Goal: Task Accomplishment & Management: Manage account settings

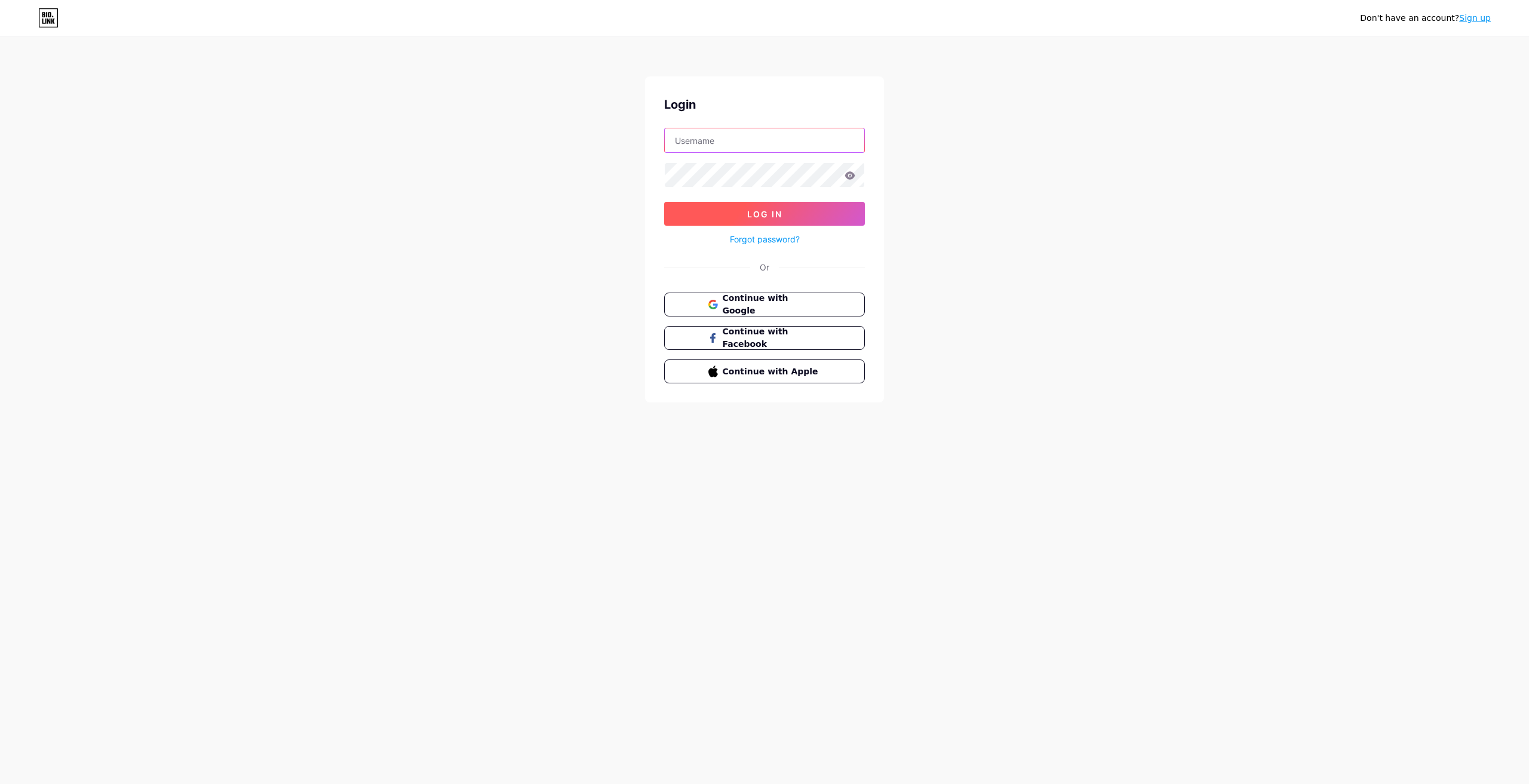
type input "[EMAIL_ADDRESS][DOMAIN_NAME]"
click at [794, 209] on button "Log In" at bounding box center [764, 213] width 200 height 24
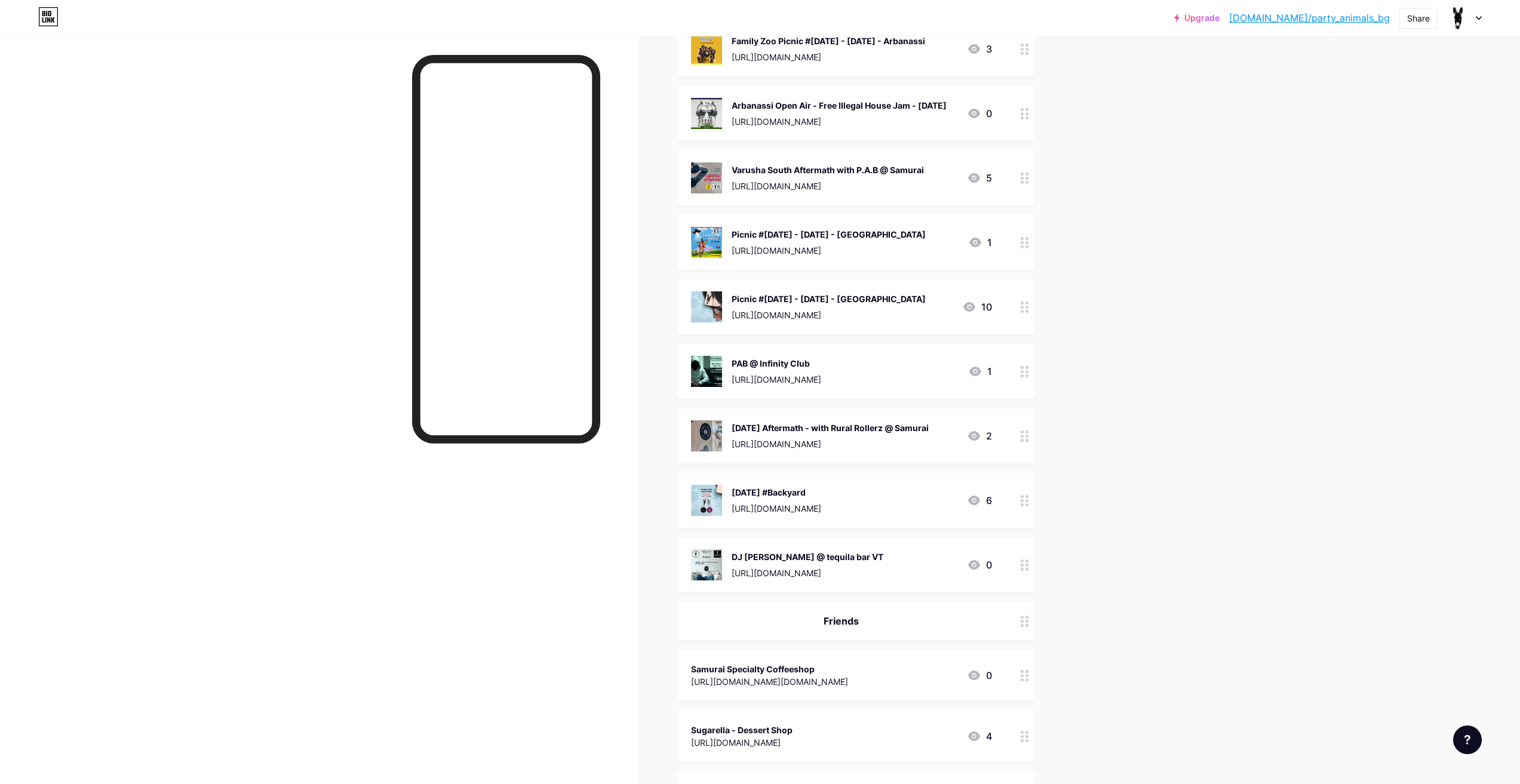
scroll to position [597, 0]
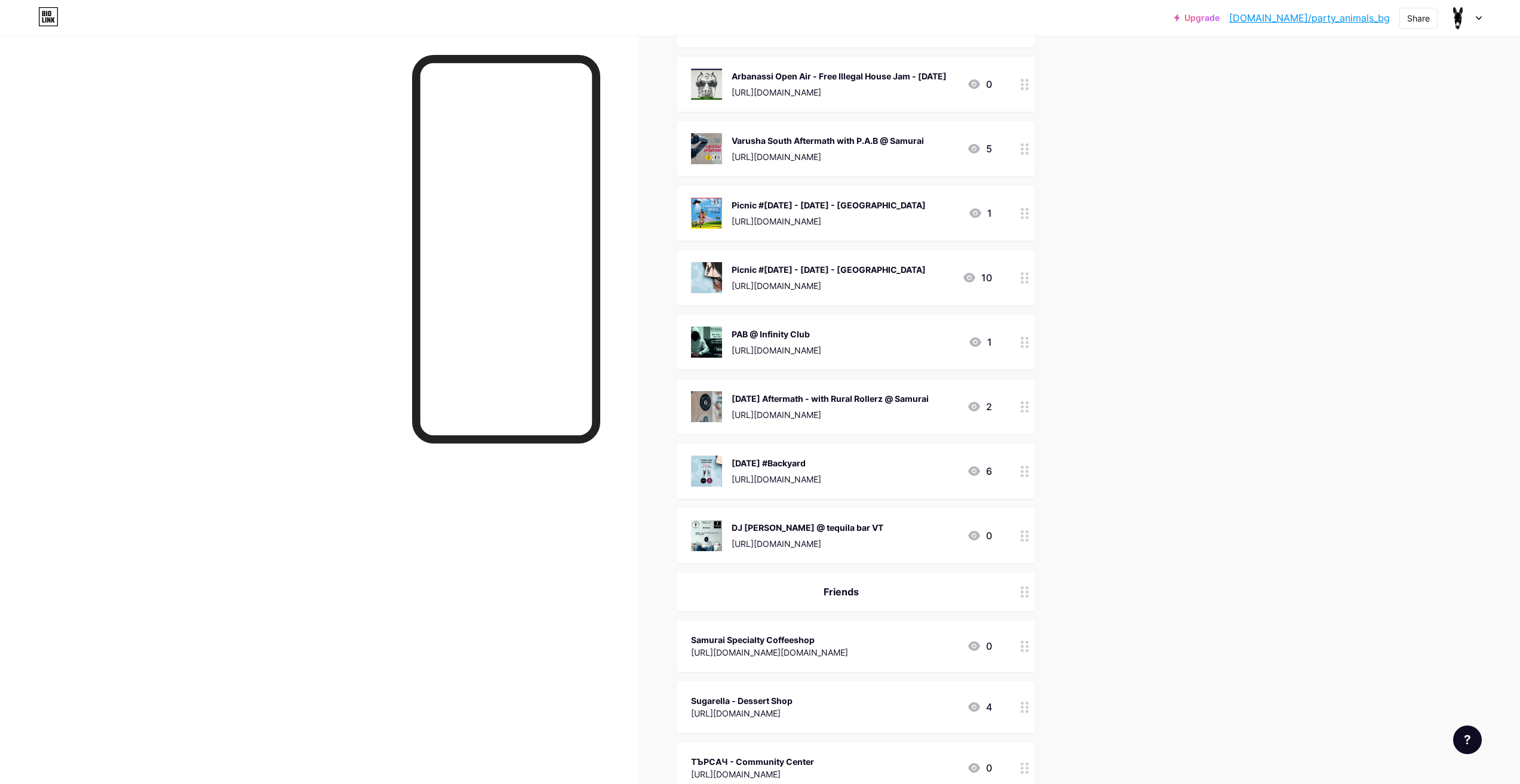
click at [1018, 543] on div at bounding box center [1024, 535] width 20 height 55
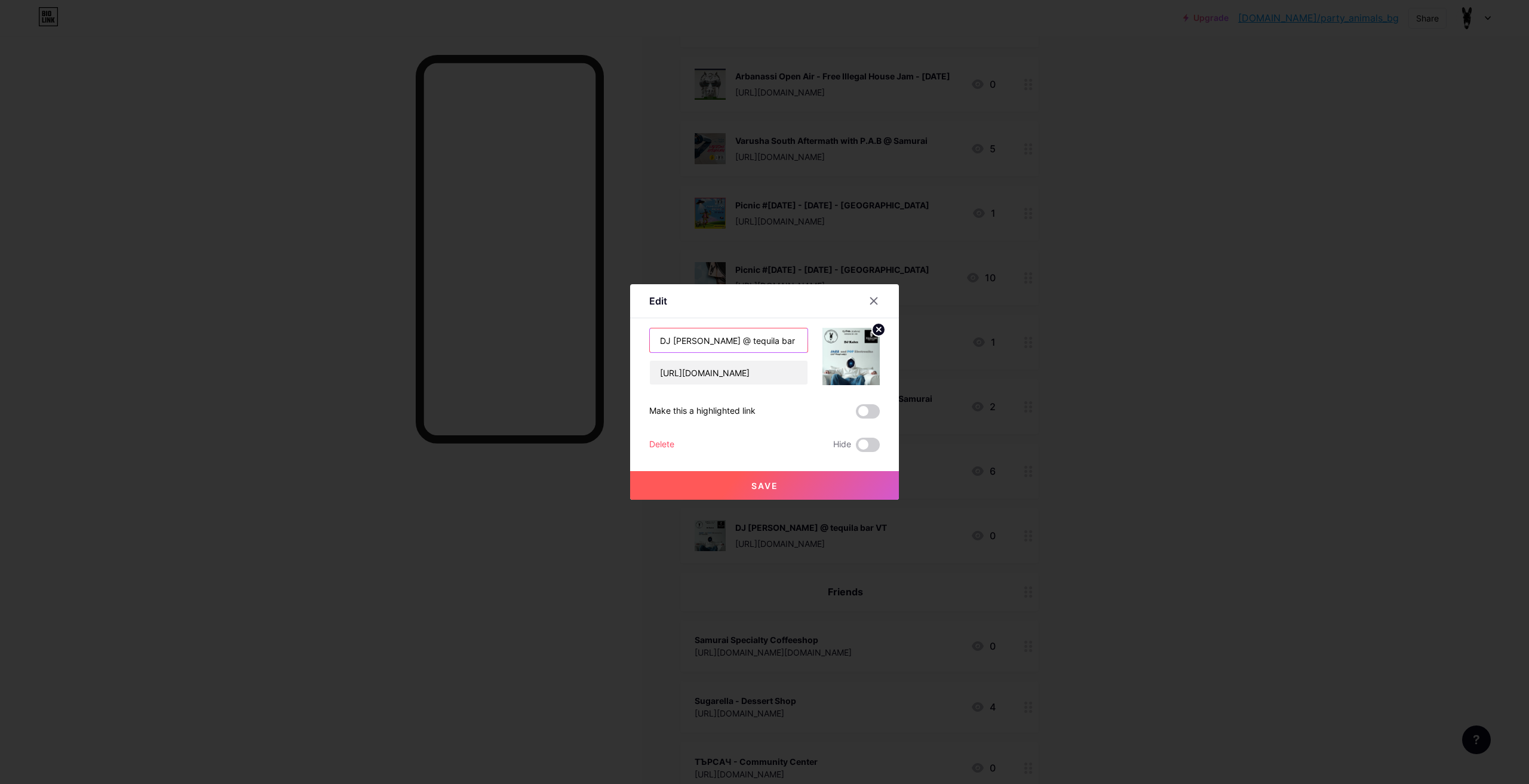
click at [705, 339] on input "DJ [PERSON_NAME] @ tequila bar VT" at bounding box center [728, 340] width 158 height 24
click at [732, 348] on input "DJ Kalex @ Tequila bar VT" at bounding box center [728, 340] width 158 height 24
type input "DJ Kalex @ Tequila bar VT"
click at [740, 479] on button "Save" at bounding box center [765, 486] width 269 height 29
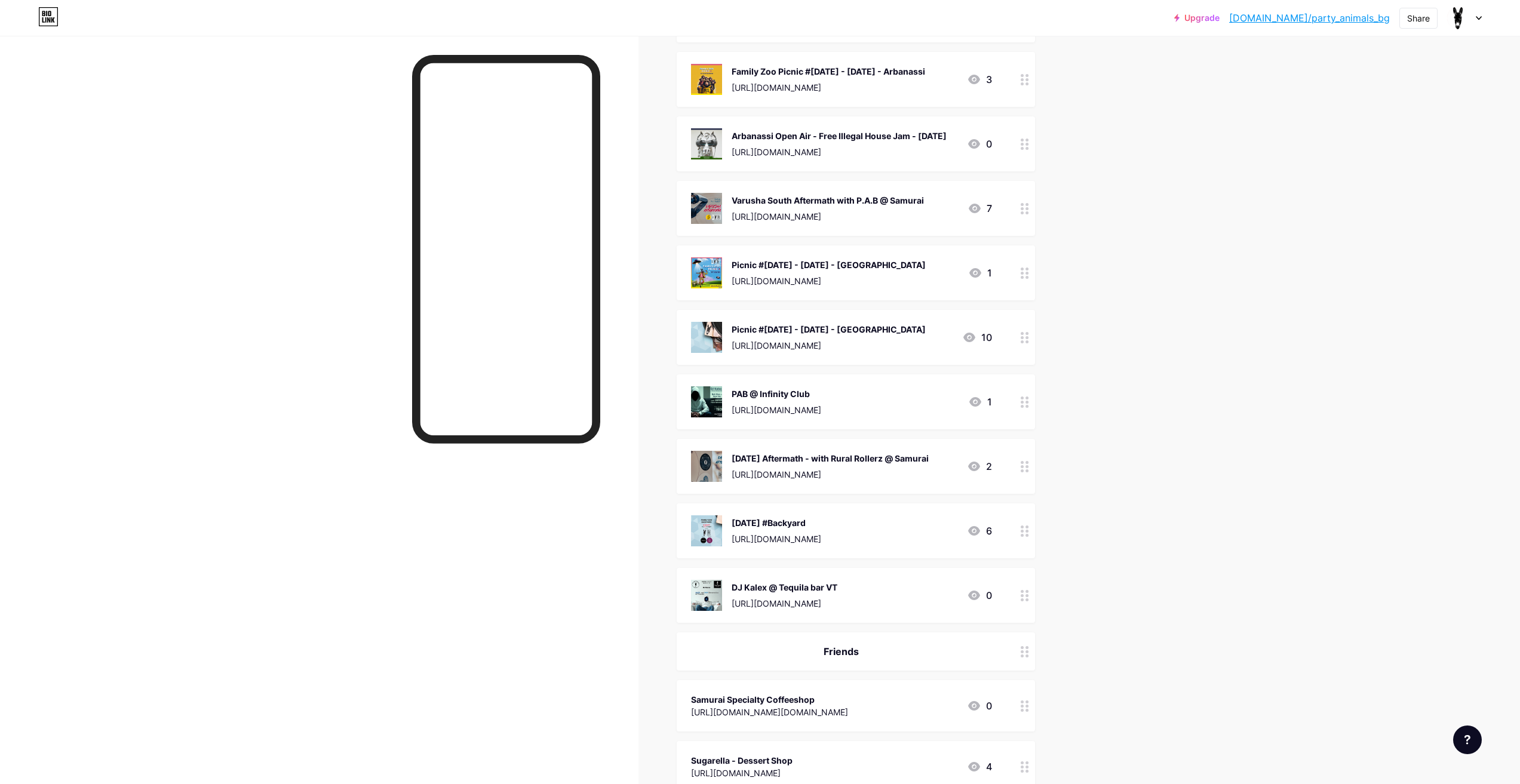
scroll to position [298, 0]
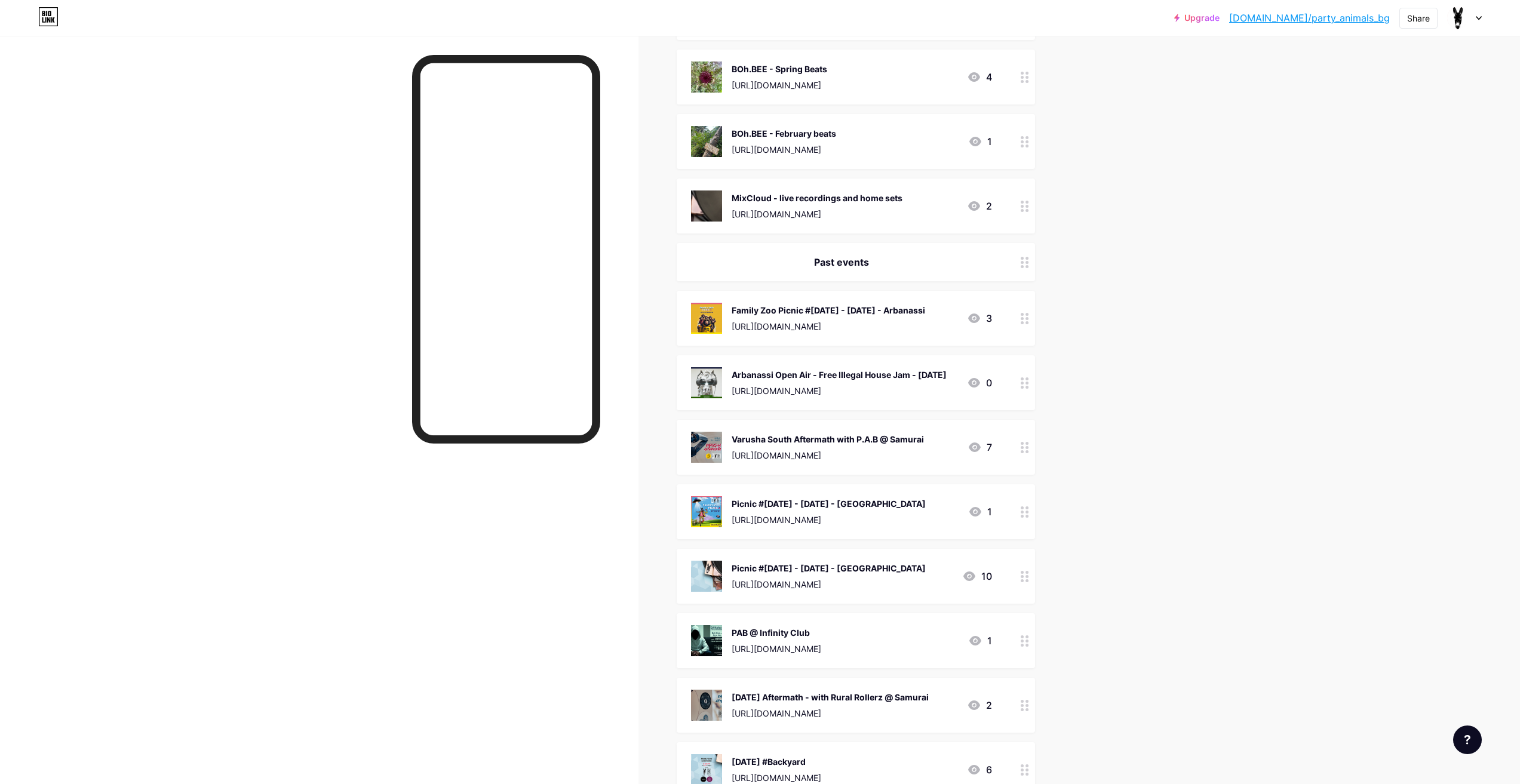
click at [1028, 317] on circle at bounding box center [1026, 318] width 3 height 3
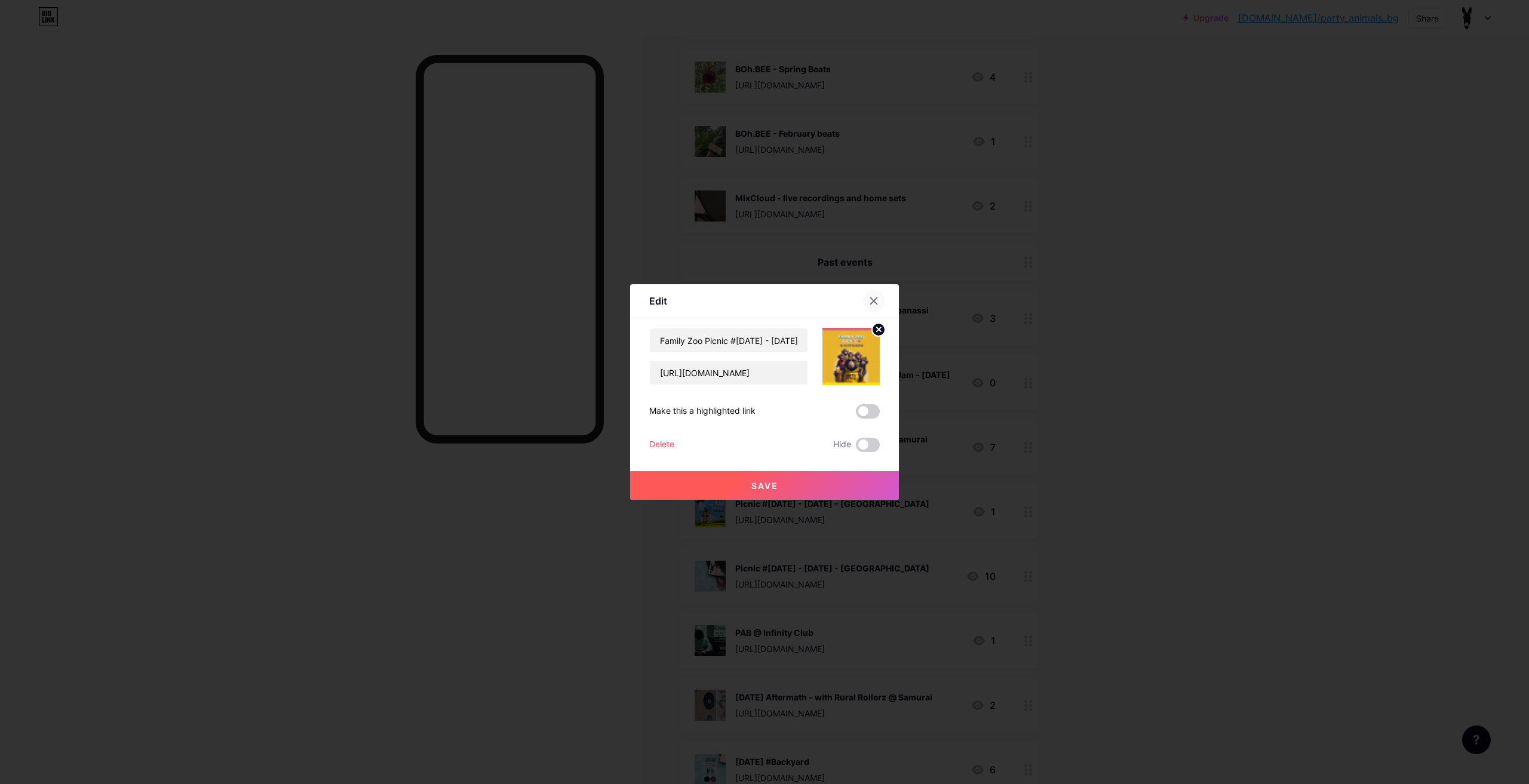
click at [871, 297] on icon at bounding box center [873, 301] width 10 height 10
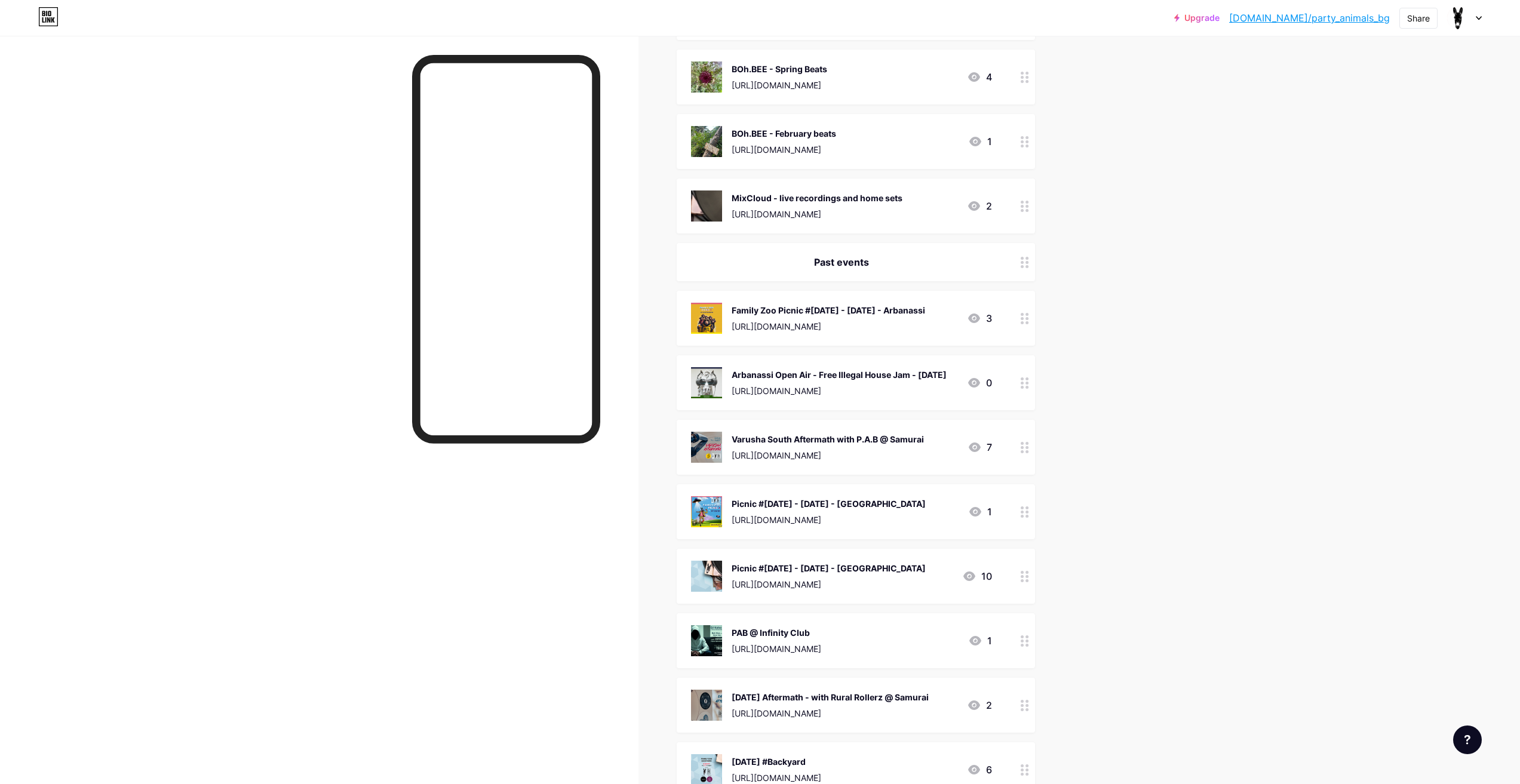
click at [1028, 380] on circle at bounding box center [1026, 378] width 3 height 3
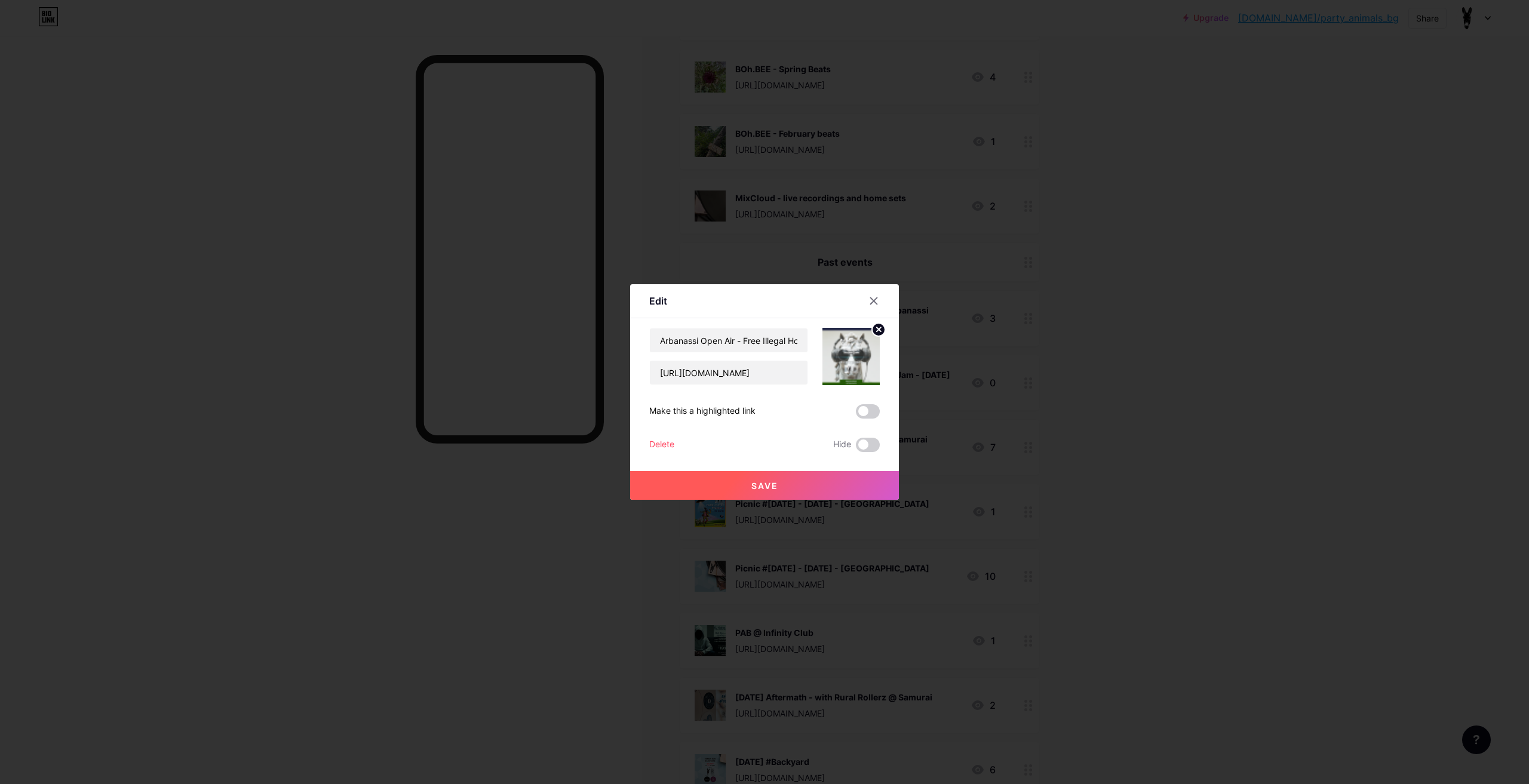
click at [1111, 333] on div at bounding box center [764, 392] width 1529 height 784
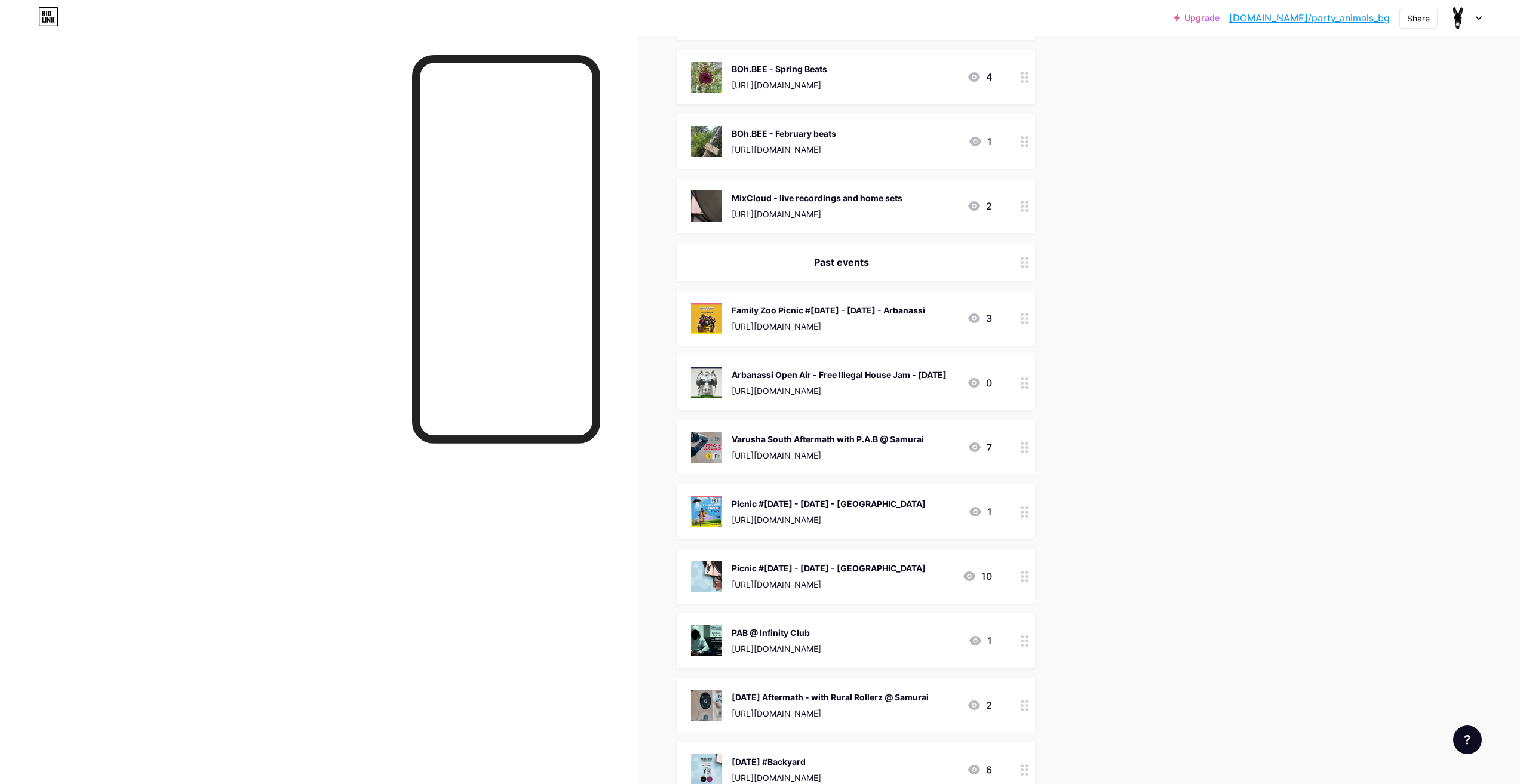
drag, startPoint x: 596, startPoint y: 256, endPoint x: 609, endPoint y: 295, distance: 41.1
click at [615, 302] on div at bounding box center [319, 428] width 638 height 784
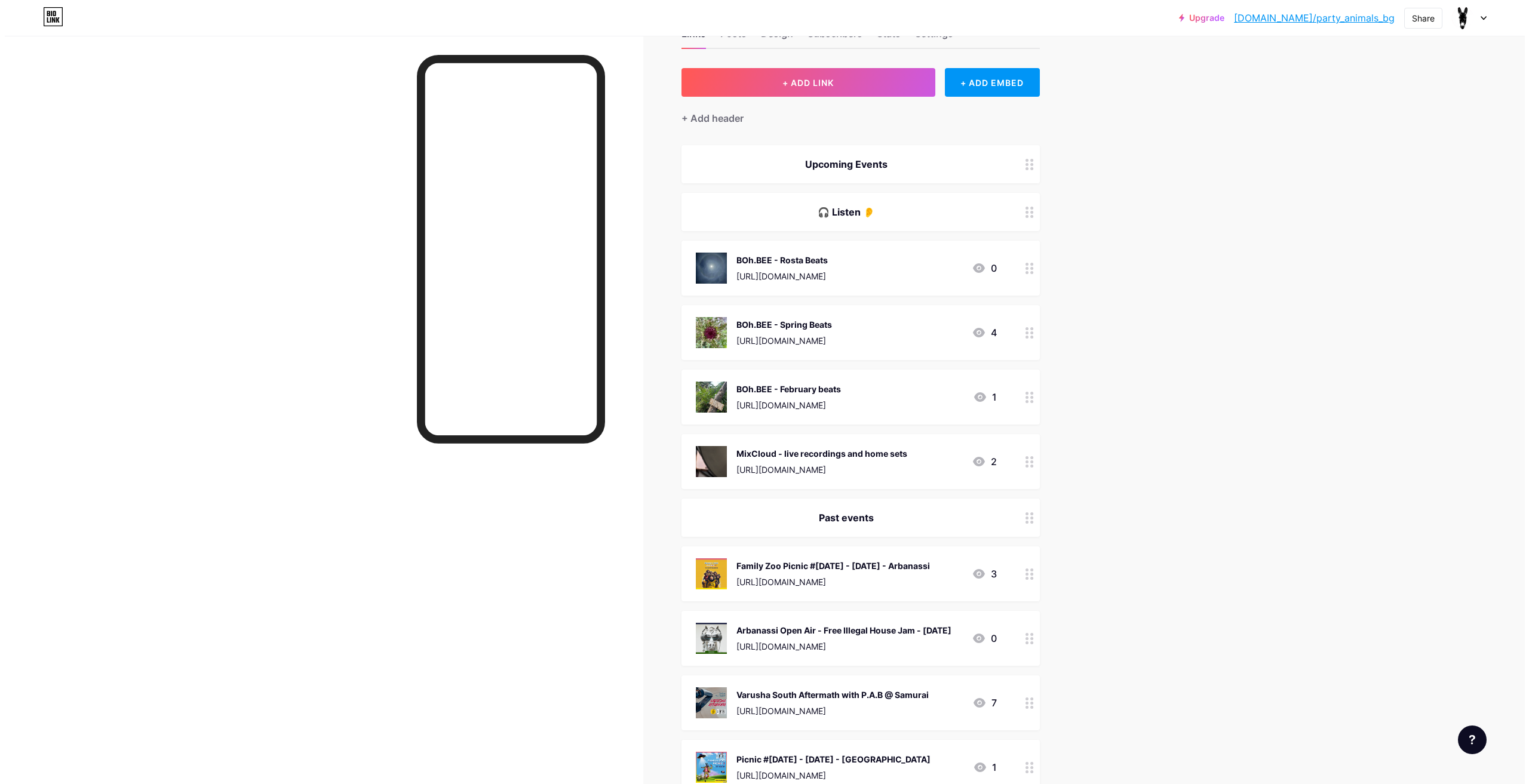
scroll to position [0, 0]
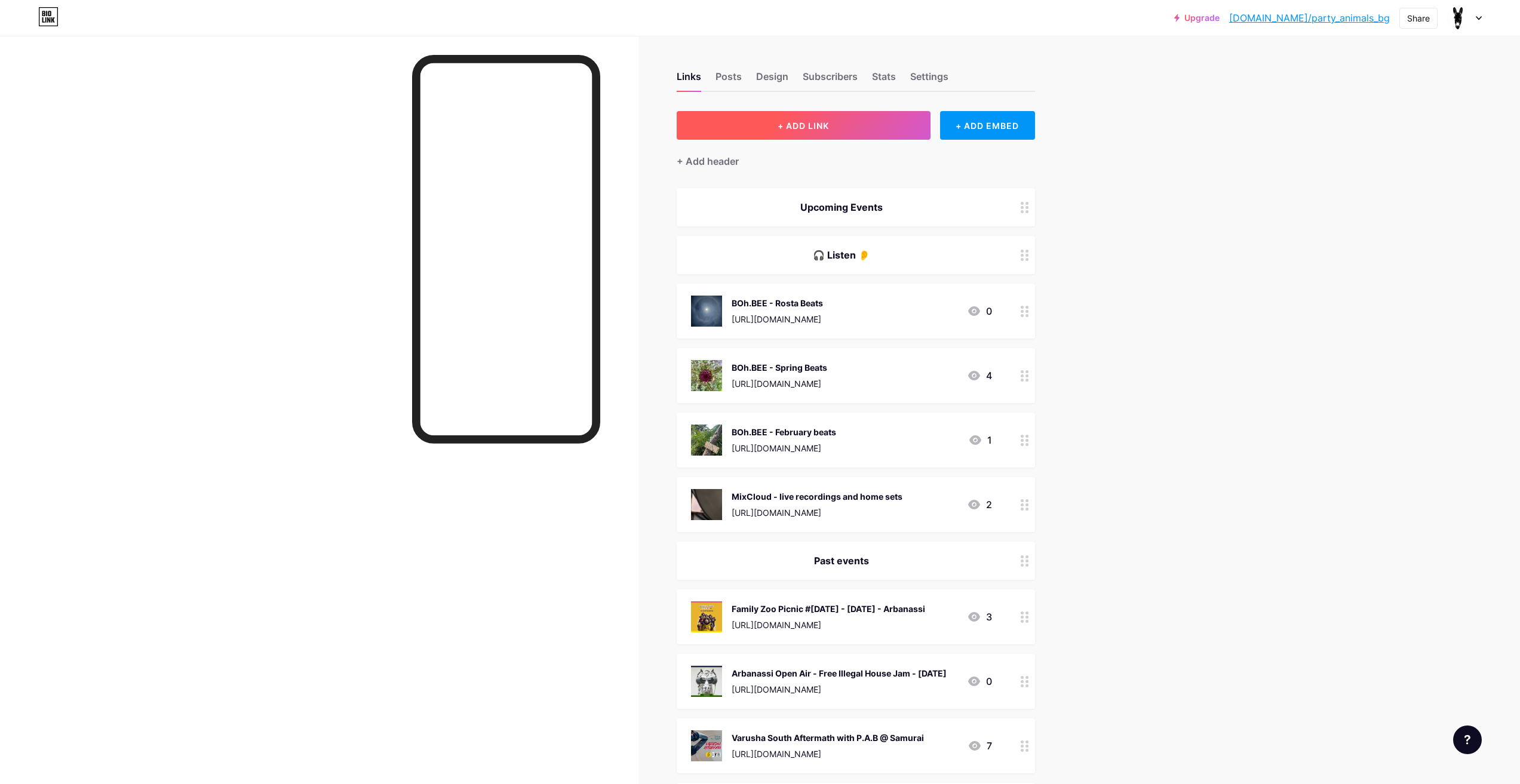
click at [886, 122] on button "+ ADD LINK" at bounding box center [804, 126] width 254 height 29
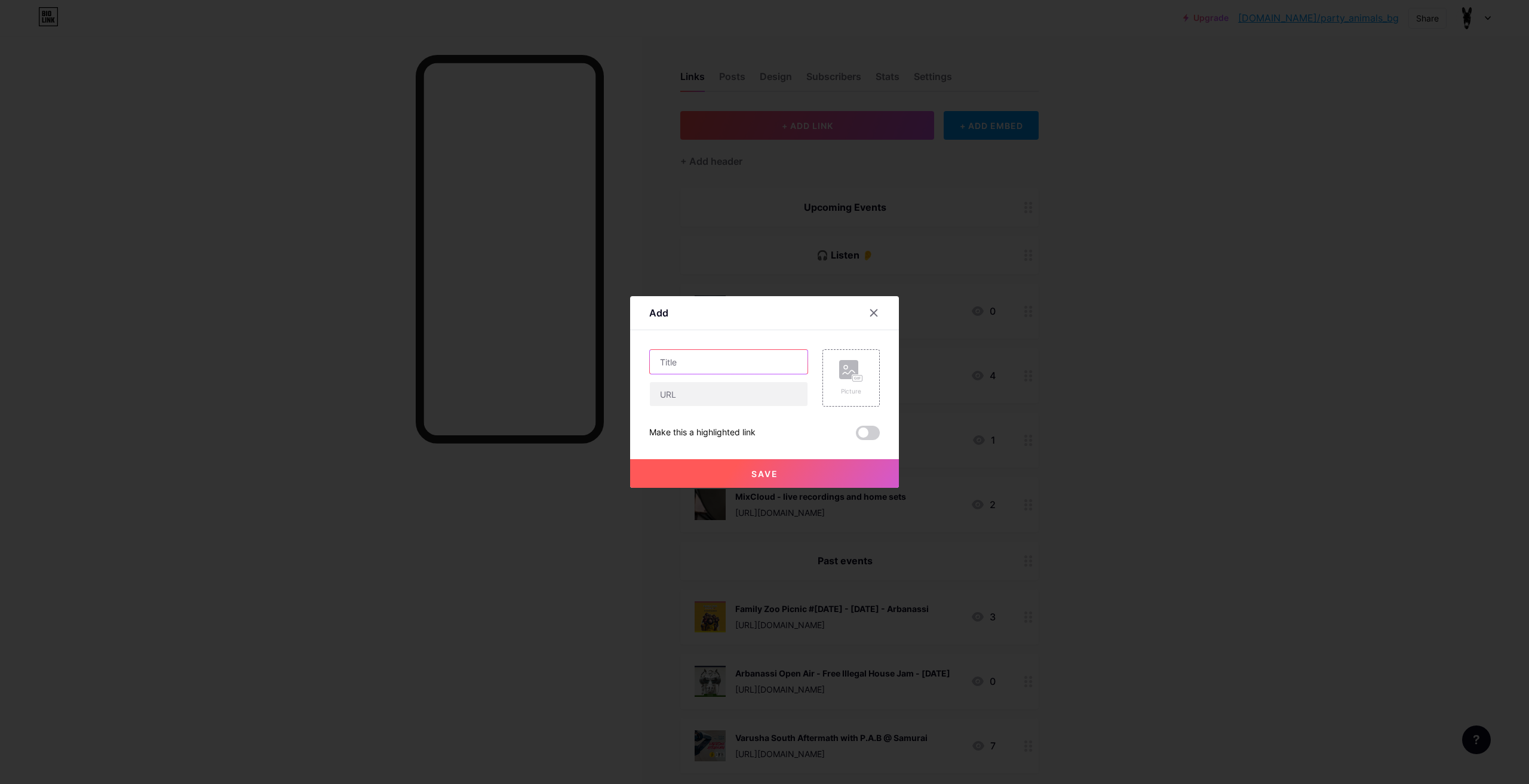
click at [776, 362] on input "text" at bounding box center [728, 361] width 158 height 24
type input "TBA"
click at [777, 470] on span "Save" at bounding box center [765, 473] width 27 height 10
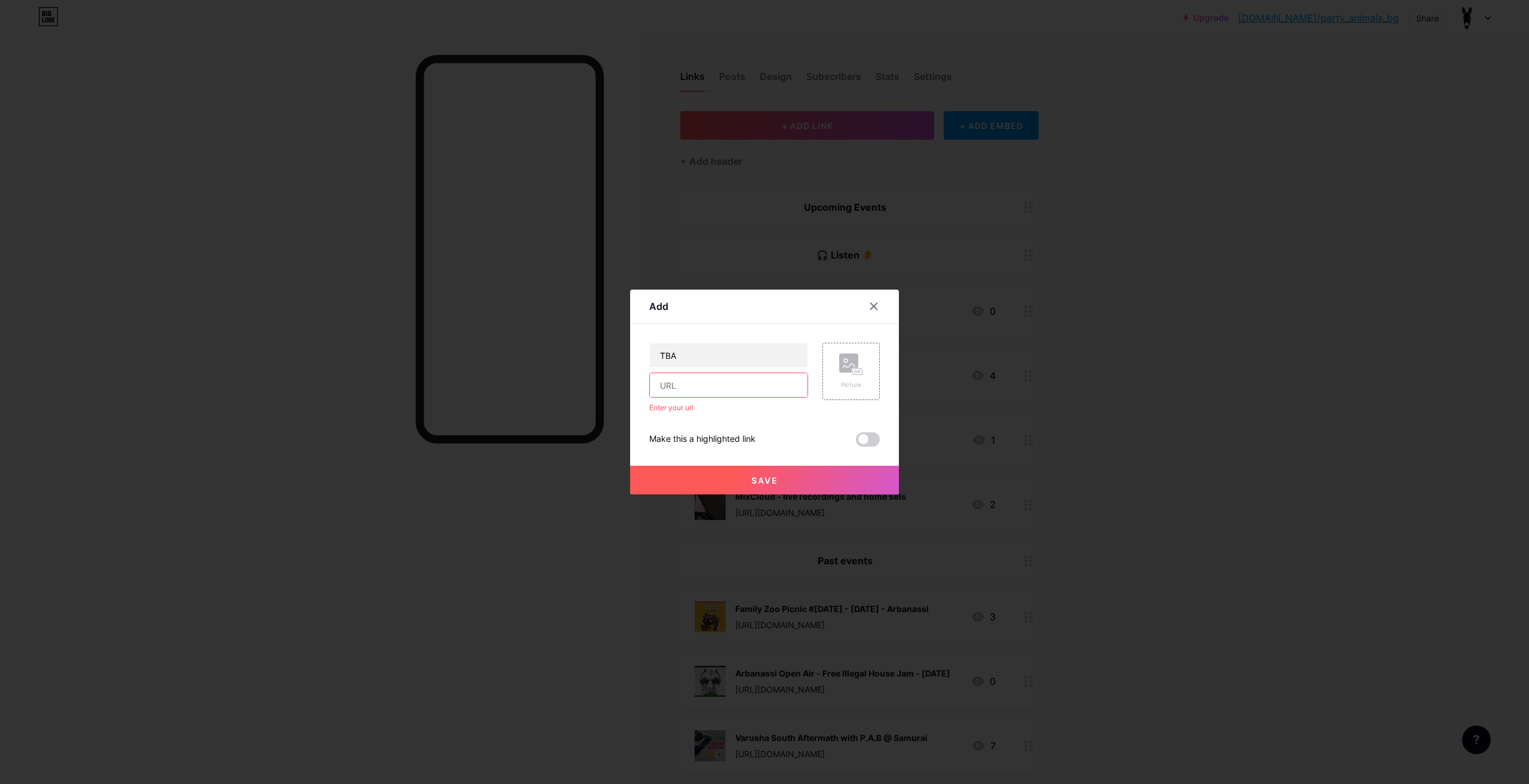
click at [819, 484] on button "Save" at bounding box center [765, 480] width 269 height 29
click at [774, 370] on div "TBA Enter your url" at bounding box center [728, 377] width 159 height 71
click at [865, 303] on div at bounding box center [873, 306] width 21 height 21
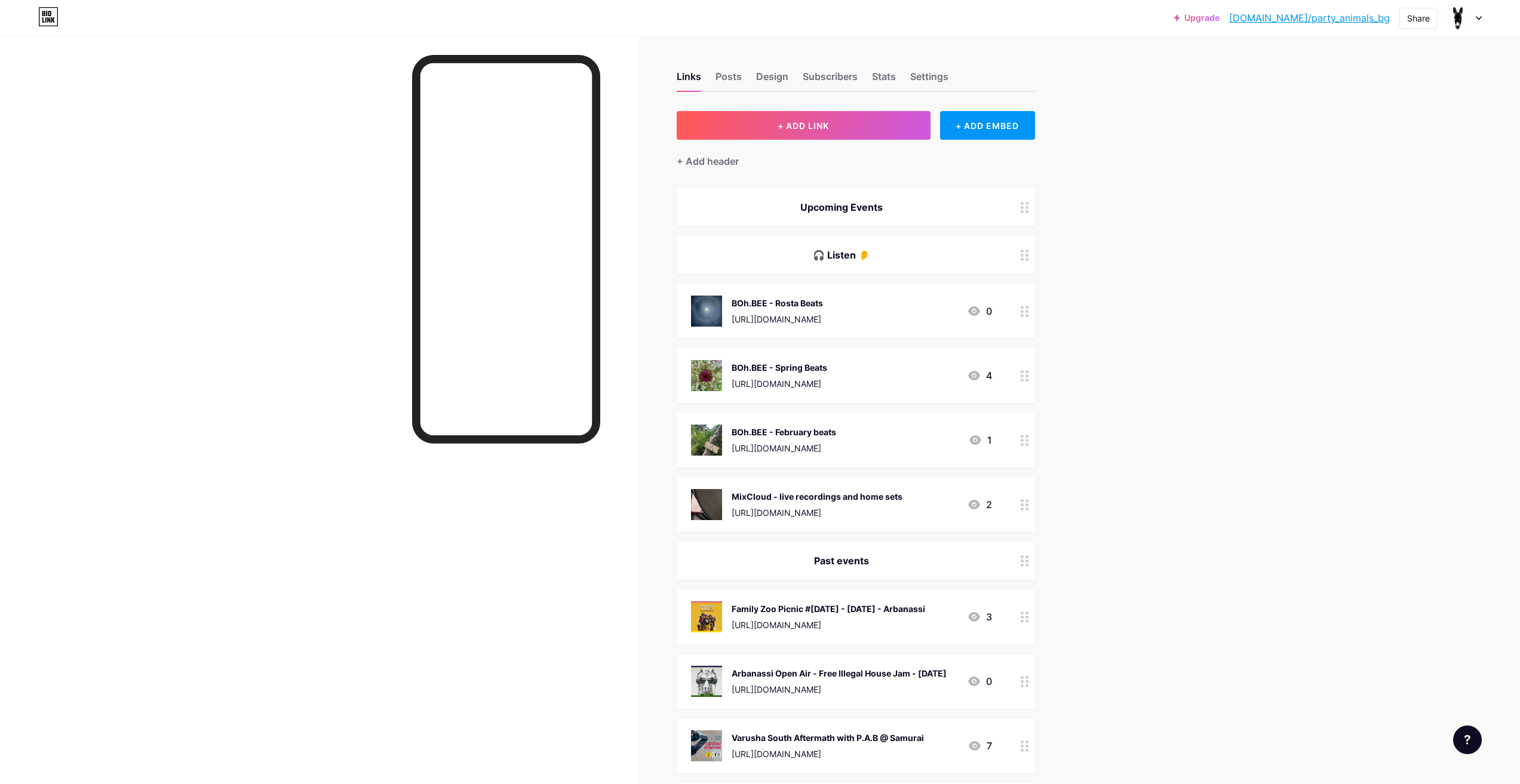
click at [1027, 211] on icon at bounding box center [1024, 207] width 9 height 12
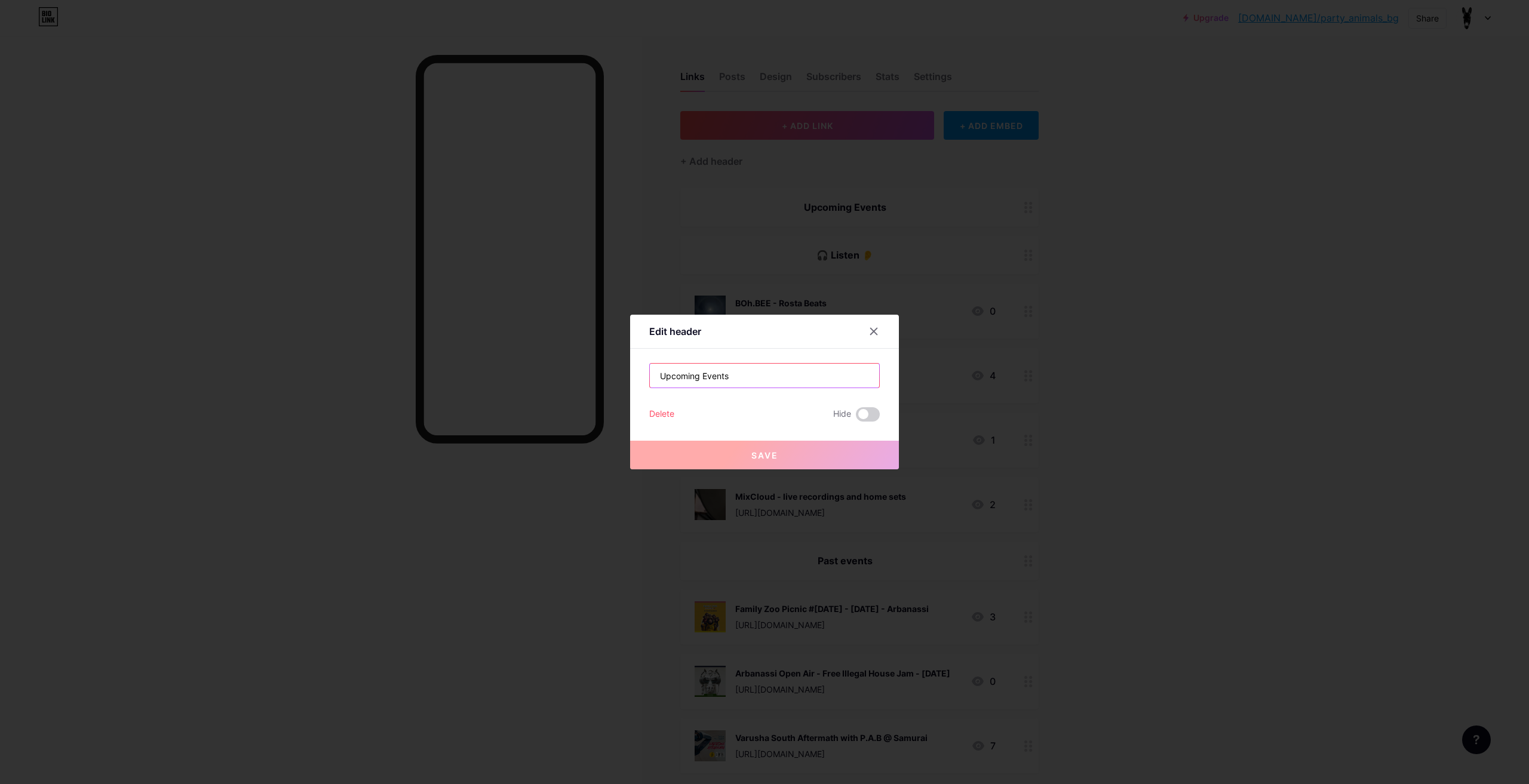
click at [776, 374] on input "Upcoming Events" at bounding box center [764, 376] width 229 height 24
type input "Upcoming Events - TBA"
click at [847, 451] on button "Save" at bounding box center [765, 455] width 269 height 29
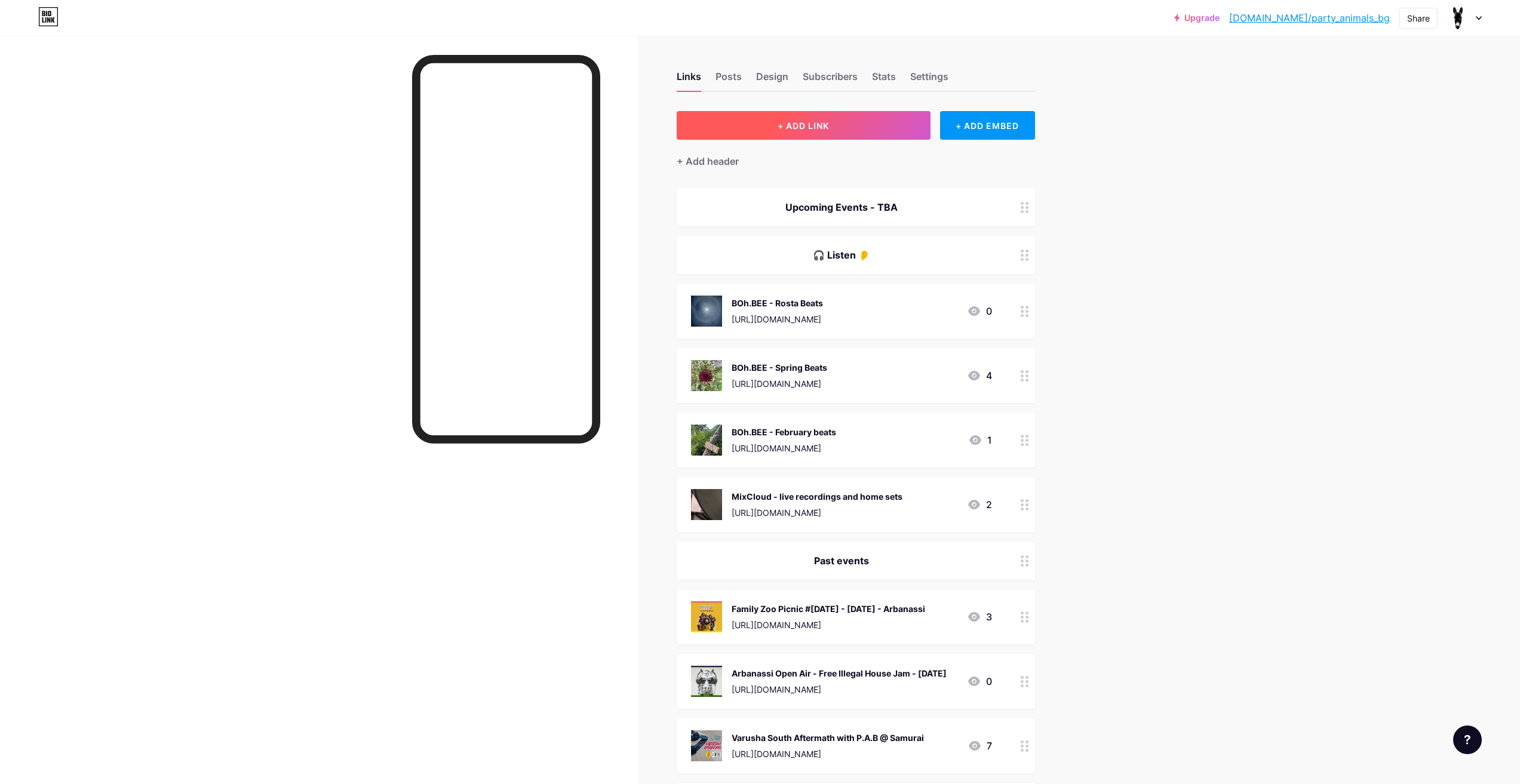
click at [831, 114] on button "+ ADD LINK" at bounding box center [804, 126] width 254 height 29
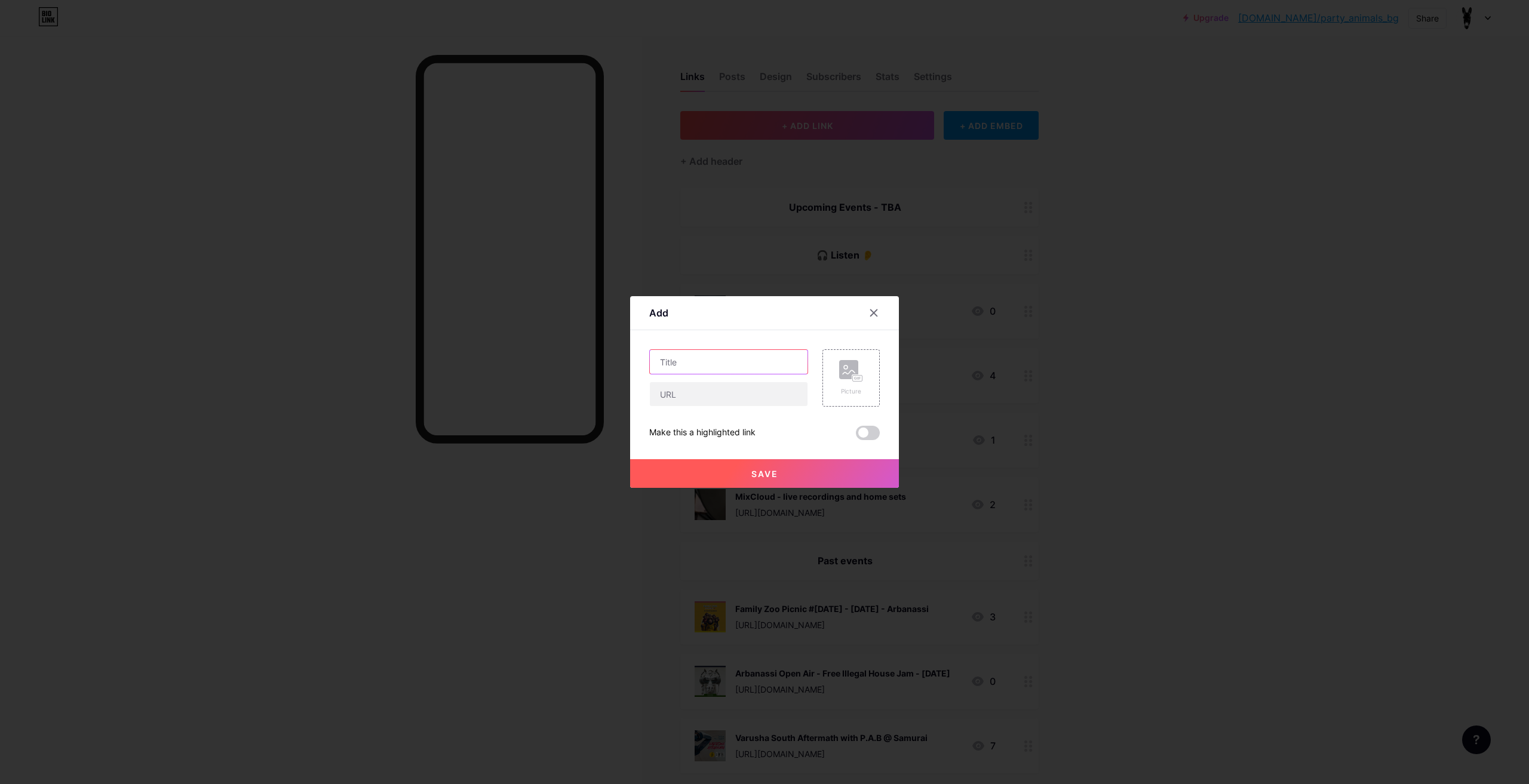
click at [768, 350] on input "text" at bounding box center [728, 361] width 158 height 24
click at [752, 382] on input "text" at bounding box center [728, 394] width 158 height 24
paste input "[URL][DOMAIN_NAME]"
type input "[URL][DOMAIN_NAME]"
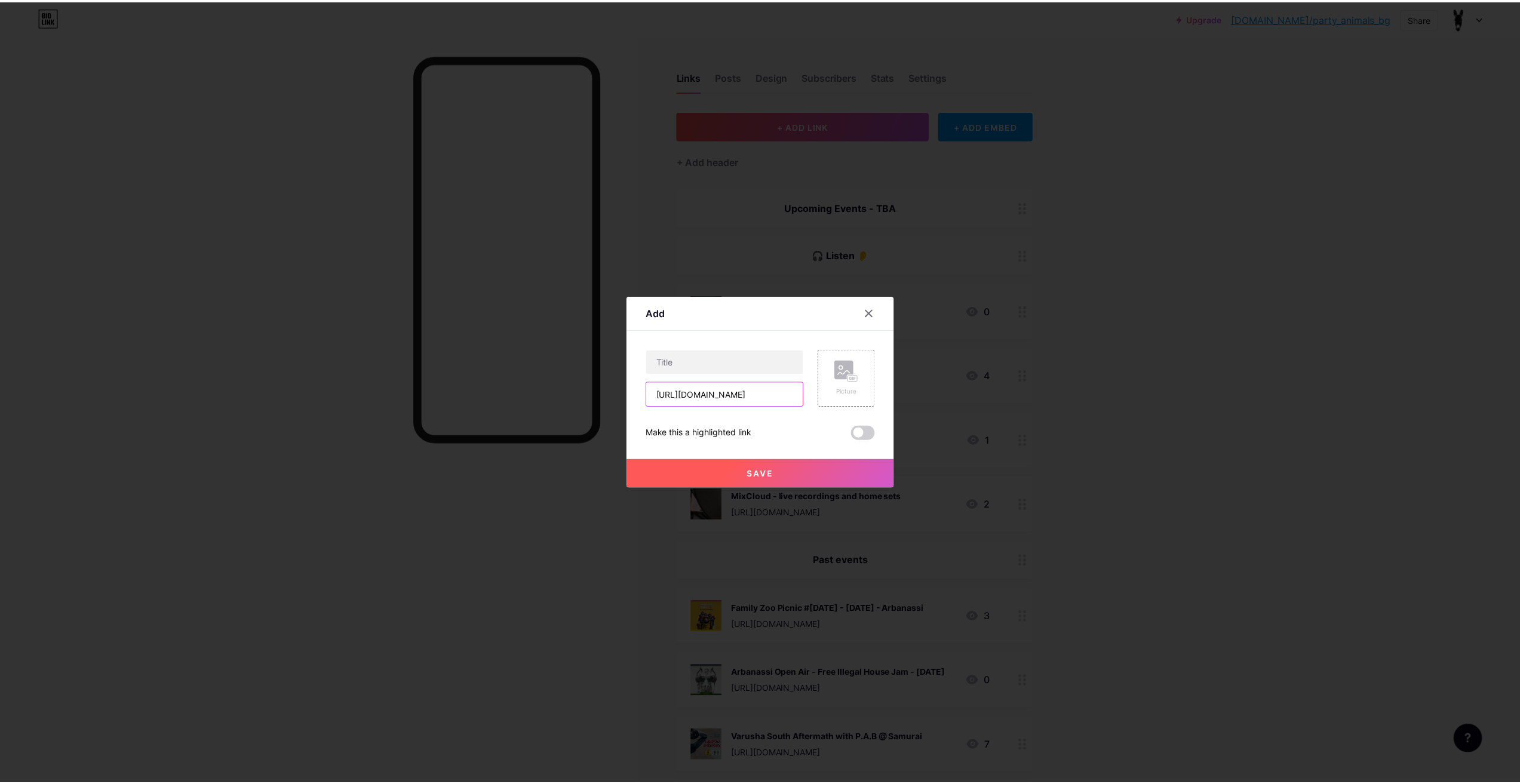
scroll to position [0, 0]
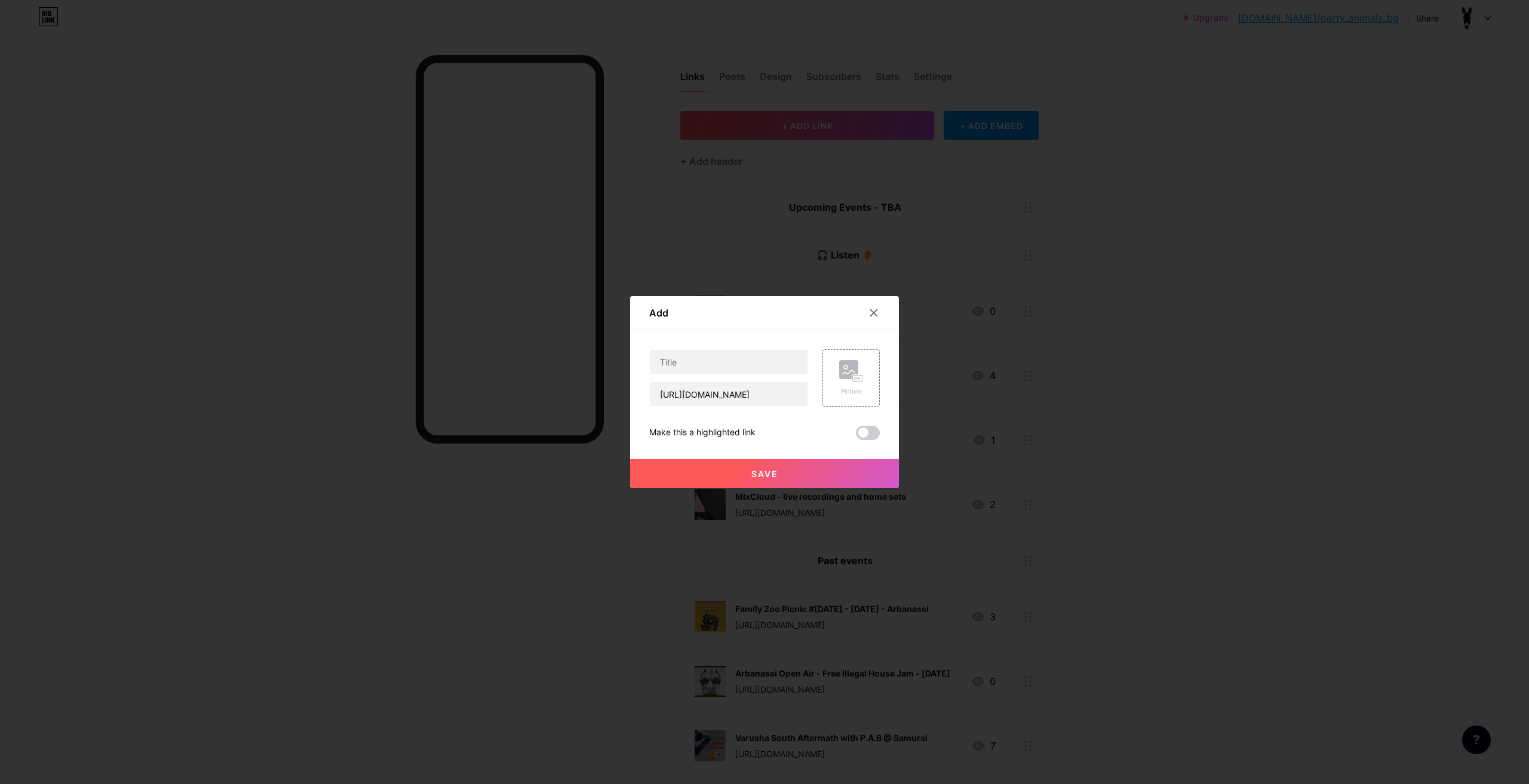
click at [755, 347] on div "Content YouTube Play YouTube video without leaving your page. ADD Vimeo Play Vi…" at bounding box center [764, 384] width 230 height 109
click at [753, 357] on input "text" at bounding box center [728, 361] width 158 height 24
paste input "BohBee & [PERSON_NAME] @ Samurai"
type input "BohBee & [PERSON_NAME] @ Samurai"
click at [861, 377] on rect at bounding box center [858, 378] width 10 height 6
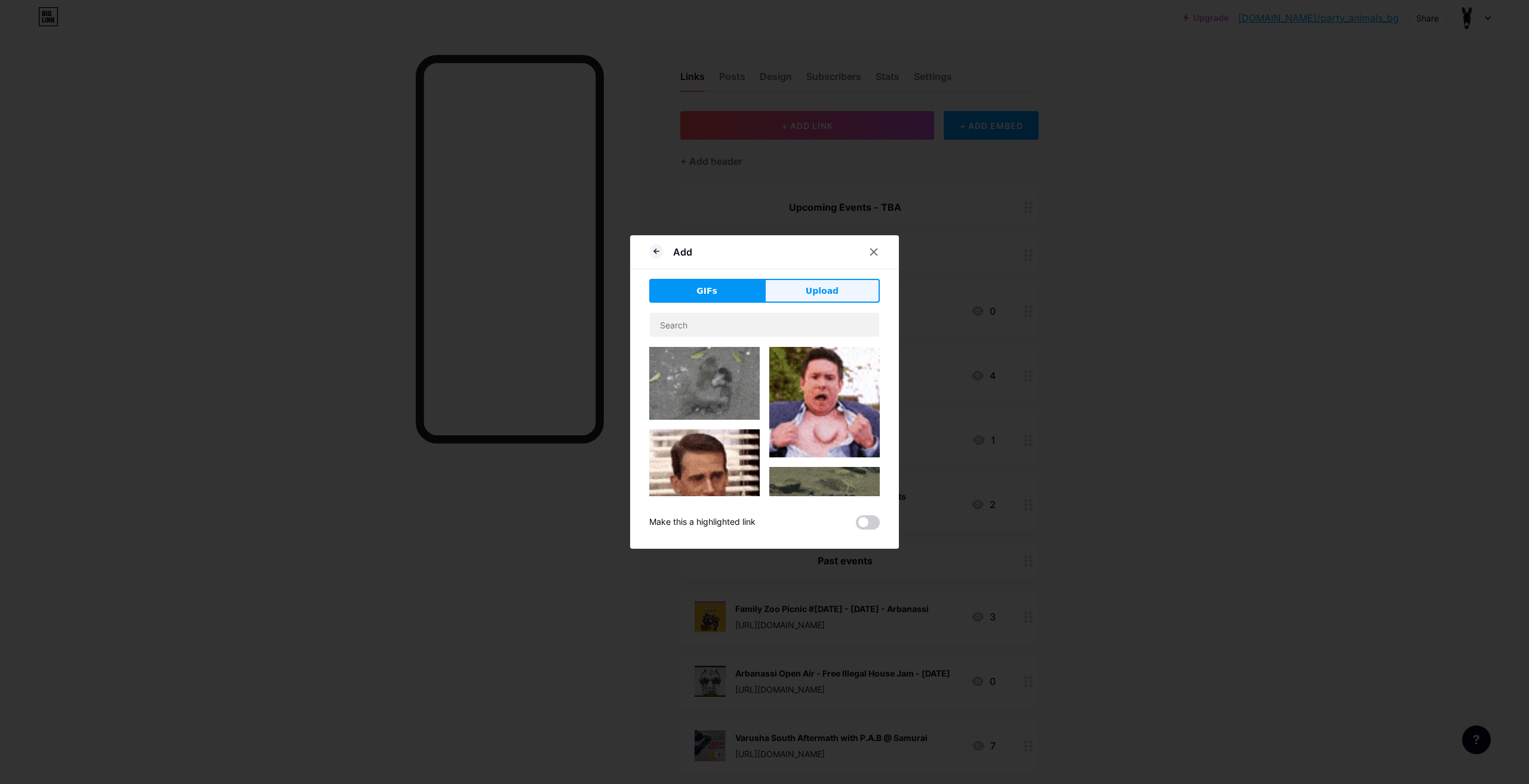
click at [821, 292] on span "Upload" at bounding box center [822, 290] width 33 height 13
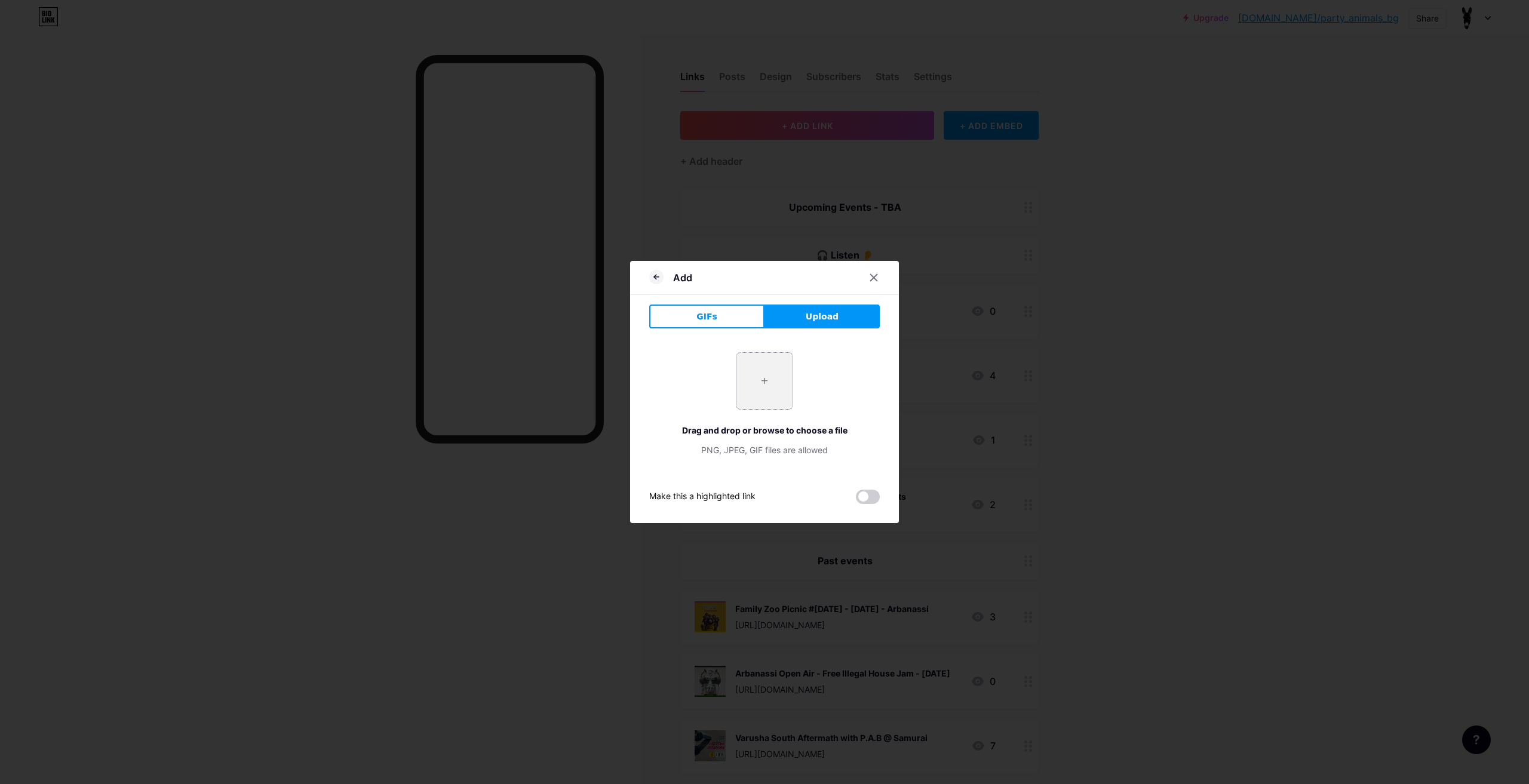
click at [788, 378] on input "file" at bounding box center [765, 381] width 56 height 56
type input "C:\fakepath\IMG_4061.jpg"
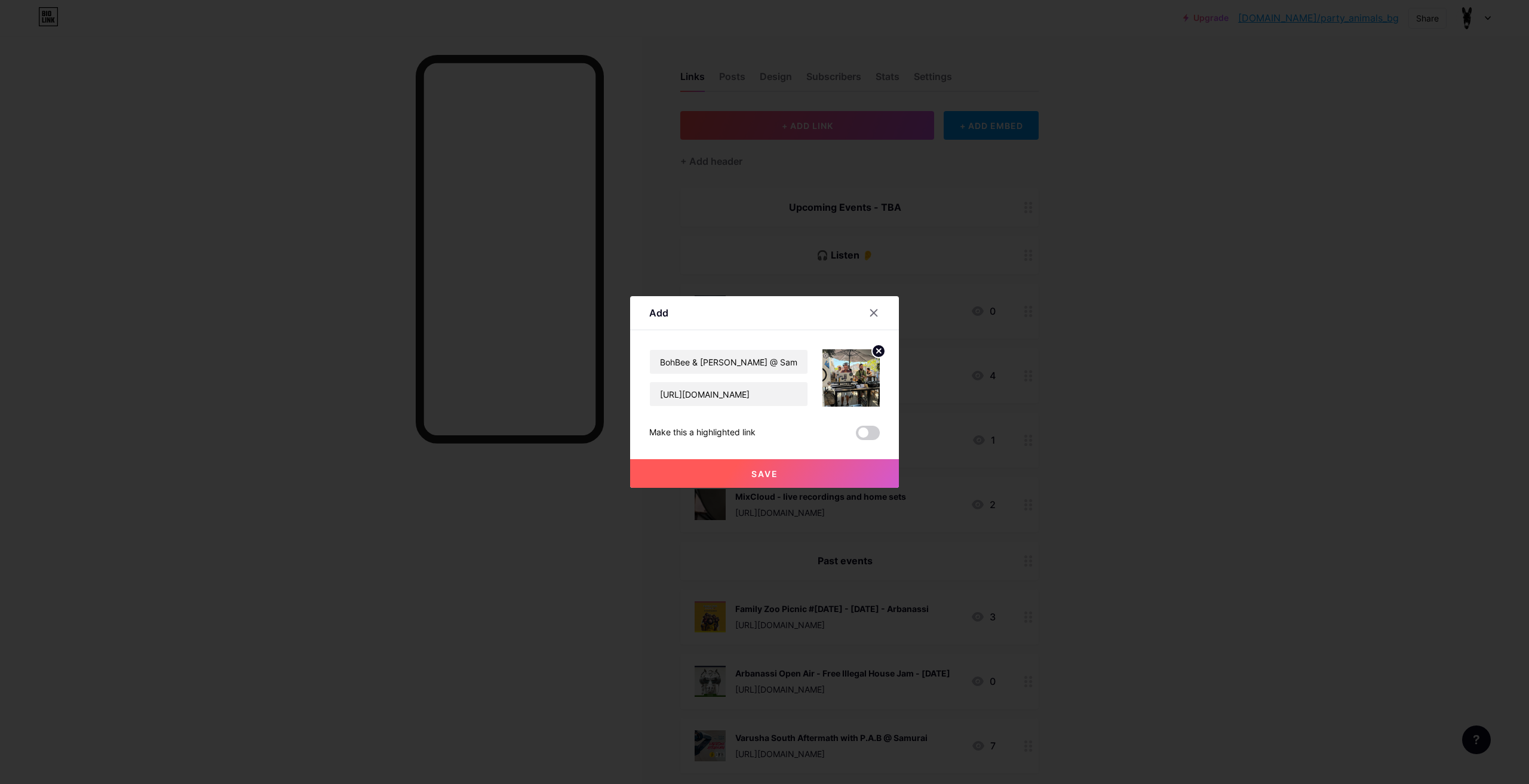
drag, startPoint x: 866, startPoint y: 433, endPoint x: 863, endPoint y: 448, distance: 15.3
click at [868, 431] on span at bounding box center [868, 433] width 24 height 15
click at [856, 436] on input "checkbox" at bounding box center [856, 436] width 0 height 0
click at [845, 482] on button "Save" at bounding box center [765, 473] width 269 height 29
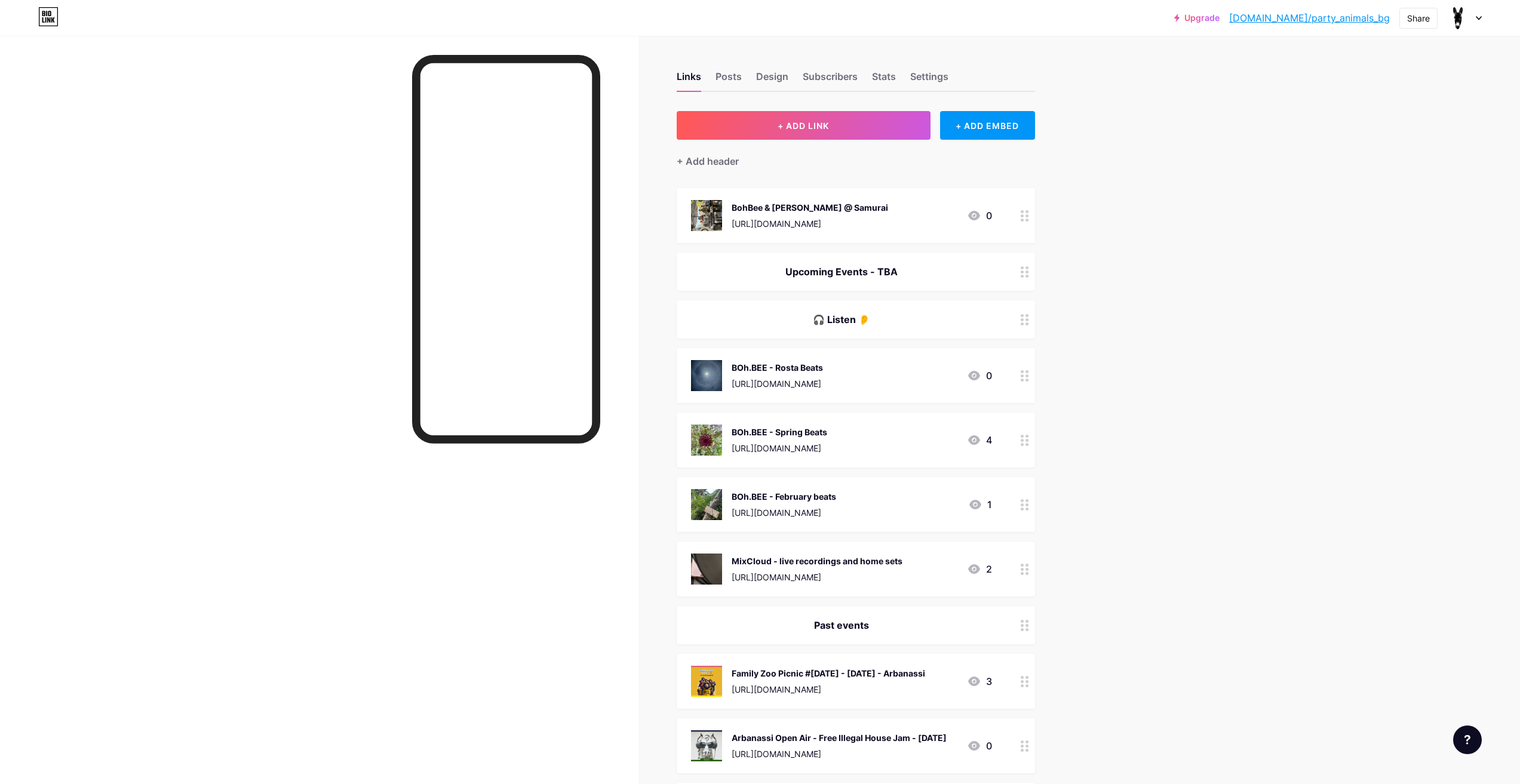
drag, startPoint x: 808, startPoint y: 229, endPoint x: 891, endPoint y: 245, distance: 84.5
click at [1031, 517] on div at bounding box center [1024, 504] width 20 height 55
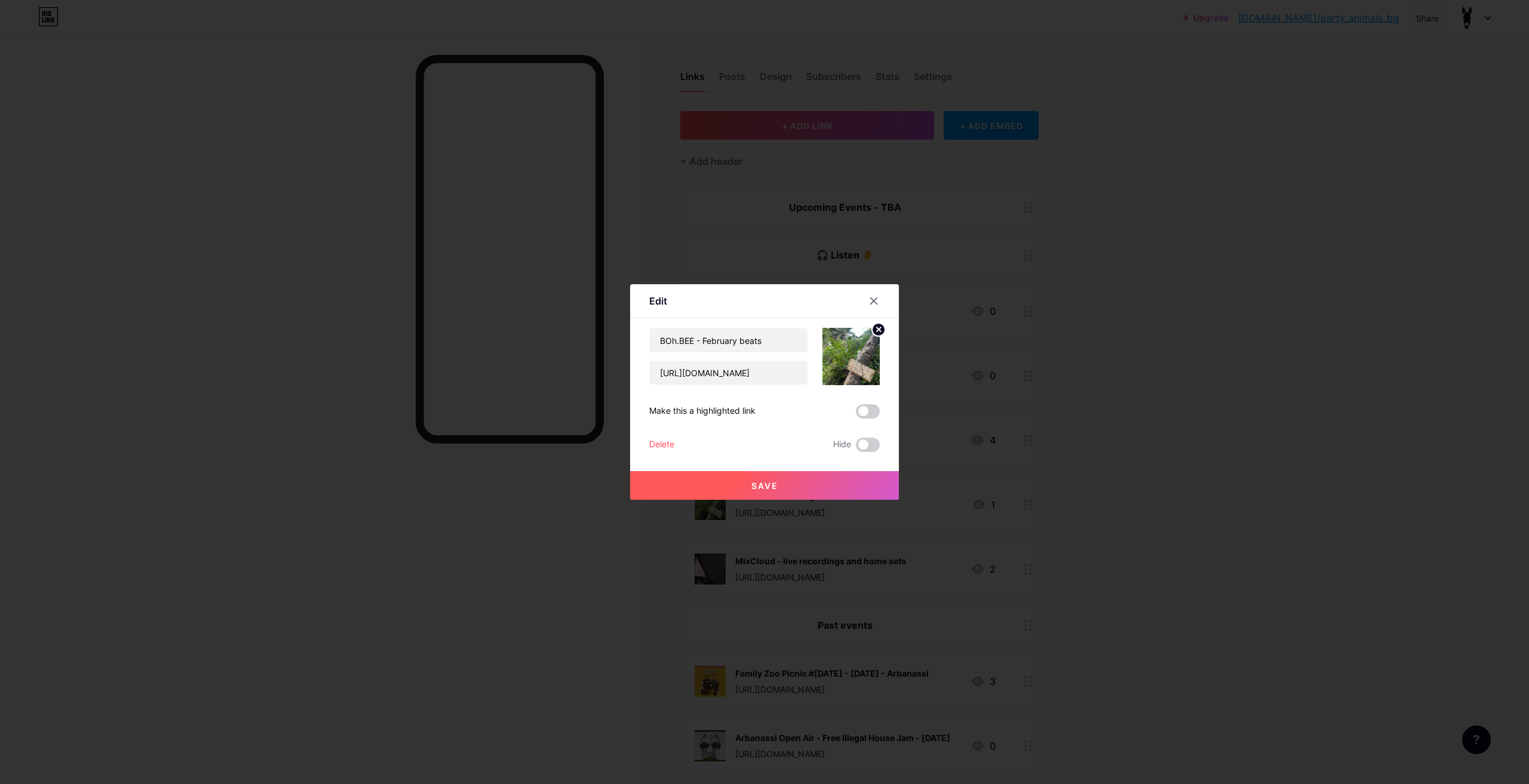
drag, startPoint x: 865, startPoint y: 443, endPoint x: 909, endPoint y: 303, distance: 146.8
click at [868, 438] on span at bounding box center [868, 444] width 24 height 15
click at [856, 448] on input "checkbox" at bounding box center [856, 448] width 0 height 0
drag, startPoint x: 867, startPoint y: 299, endPoint x: 1027, endPoint y: 327, distance: 162.4
click at [869, 296] on div at bounding box center [873, 301] width 21 height 21
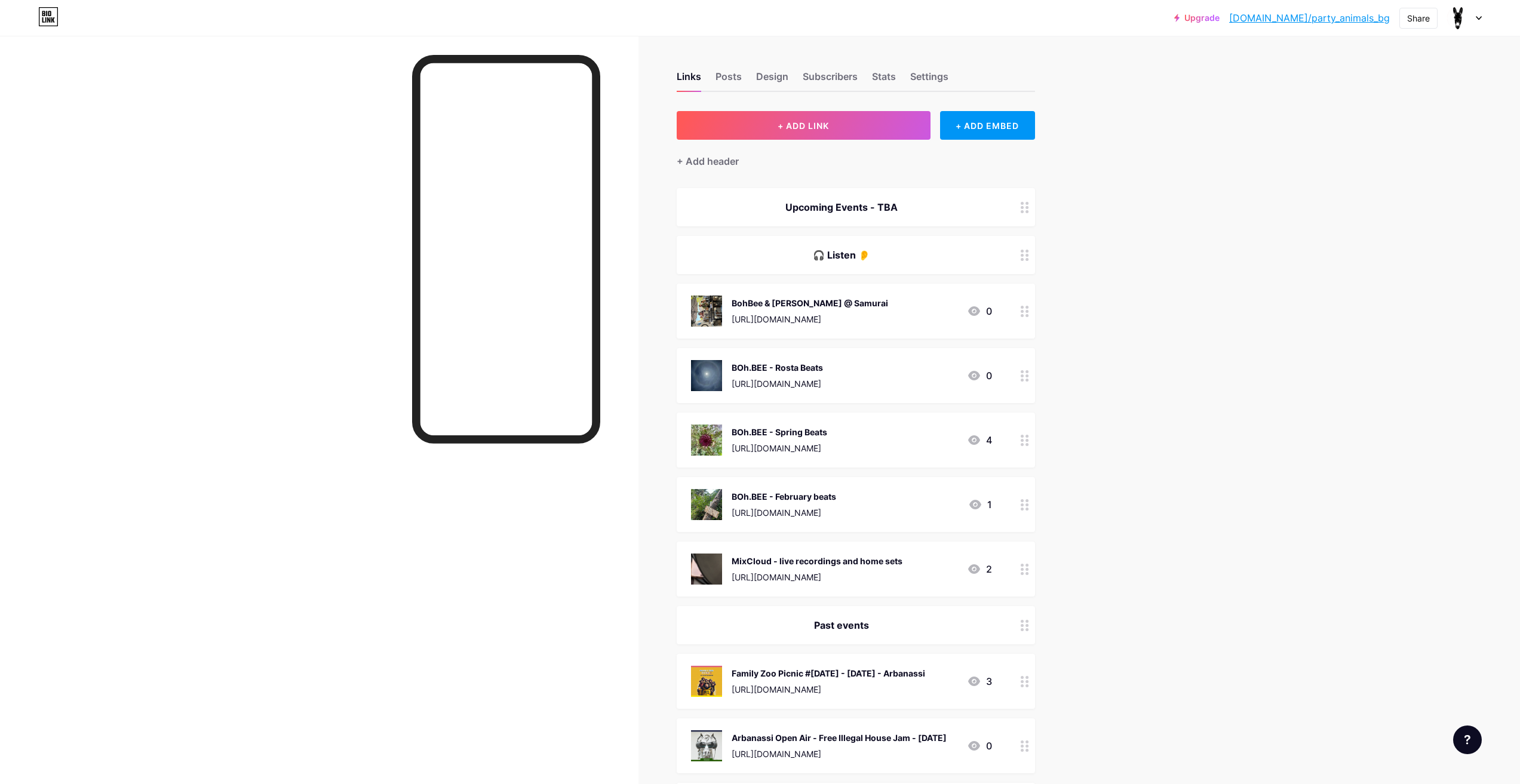
click at [1029, 498] on div at bounding box center [1024, 504] width 20 height 55
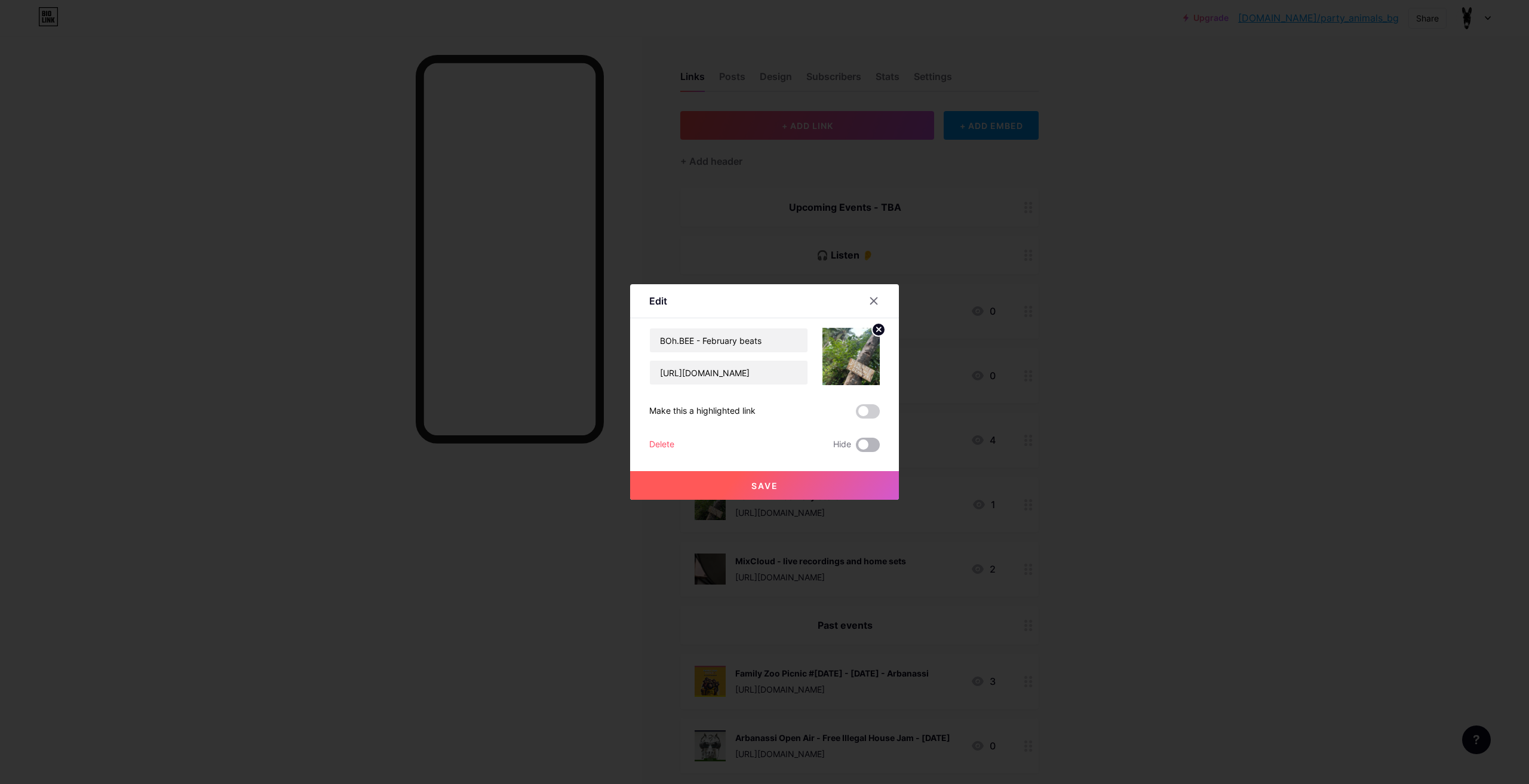
click at [859, 443] on span at bounding box center [868, 444] width 24 height 15
click at [856, 448] on input "checkbox" at bounding box center [856, 448] width 0 height 0
click at [834, 489] on button "Save" at bounding box center [765, 486] width 269 height 29
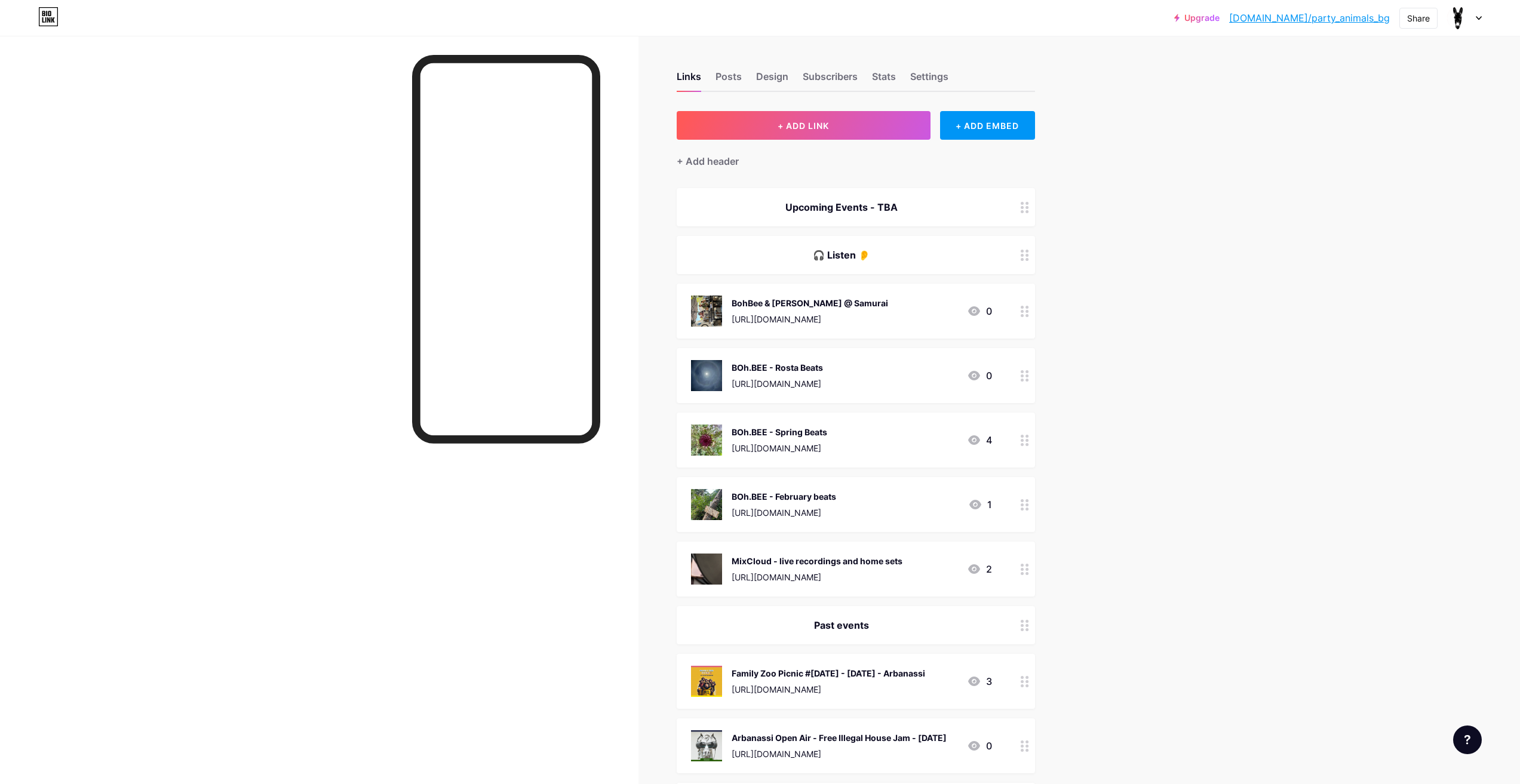
click at [876, 136] on button "+ ADD LINK" at bounding box center [804, 126] width 254 height 29
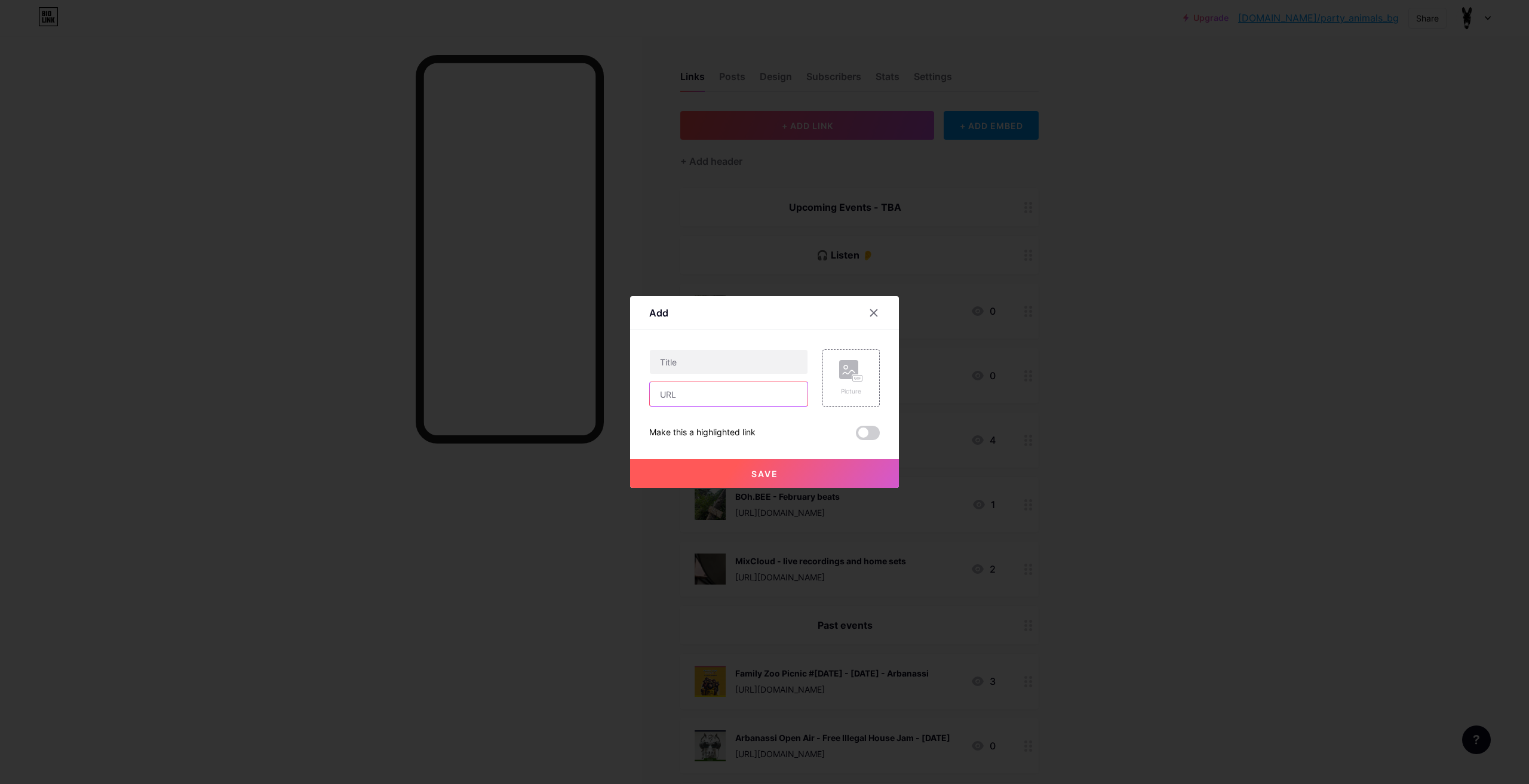
click at [712, 399] on input "text" at bounding box center [728, 394] width 158 height 24
paste input "https://www.youtube.com/watch?v=fbRRa2bUXSc&t=1879s"
type input "https://www.youtube.com/watch?v=fbRRa2bUXSc&t=1879s"
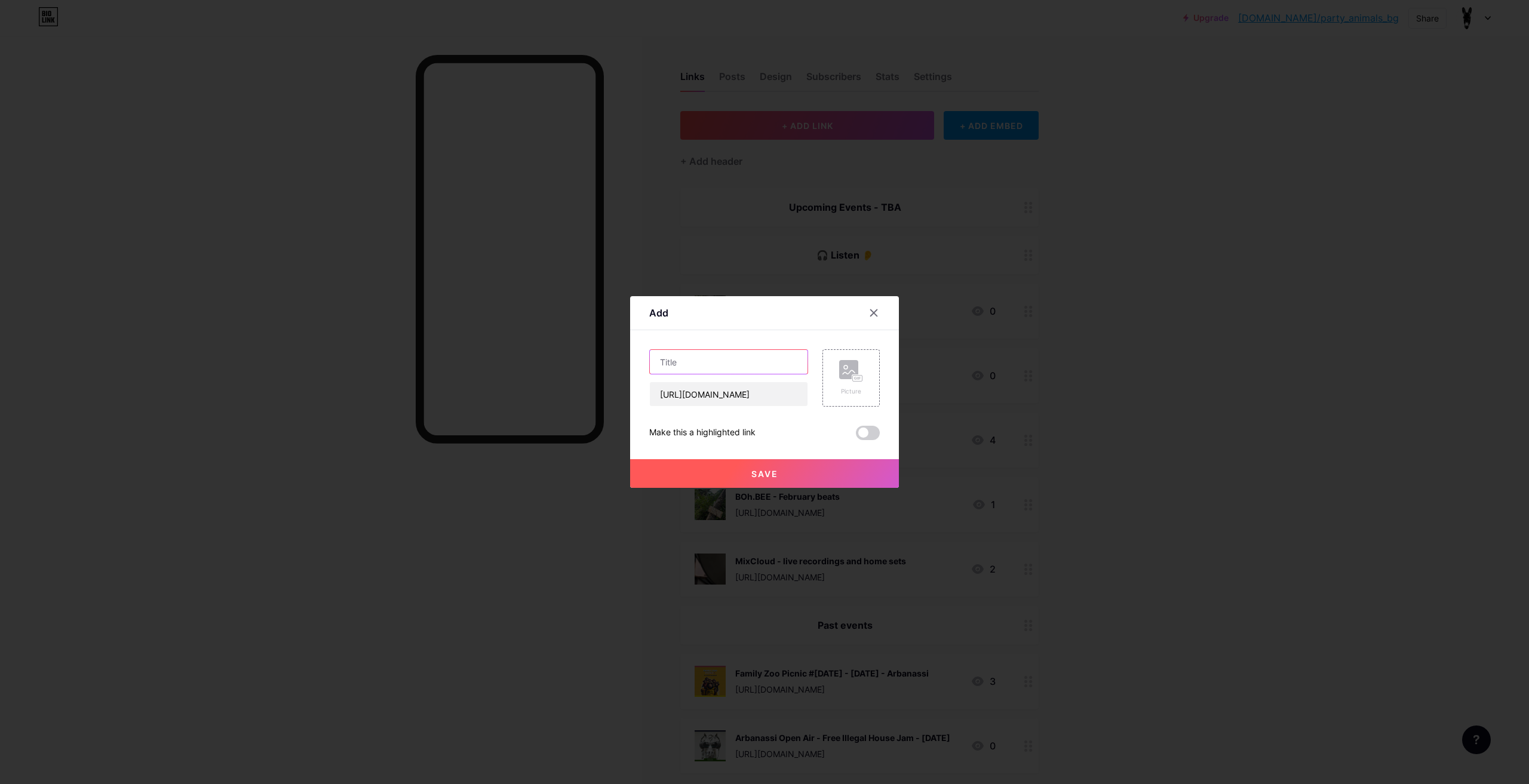
click at [703, 351] on input "text" at bounding box center [728, 361] width 158 height 24
paste input "GOLOKA FEST 2025 - Dj Kalex /Jeu Jey - underground vinyl hip hop - lazy afterno…"
drag, startPoint x: 799, startPoint y: 364, endPoint x: 857, endPoint y: 370, distance: 58.3
click at [857, 370] on div "GOLOKA FEST 2025 - Dj Kalex /Jeu Jey - underground vinyl hip hop - lazy afterno…" at bounding box center [764, 377] width 230 height 57
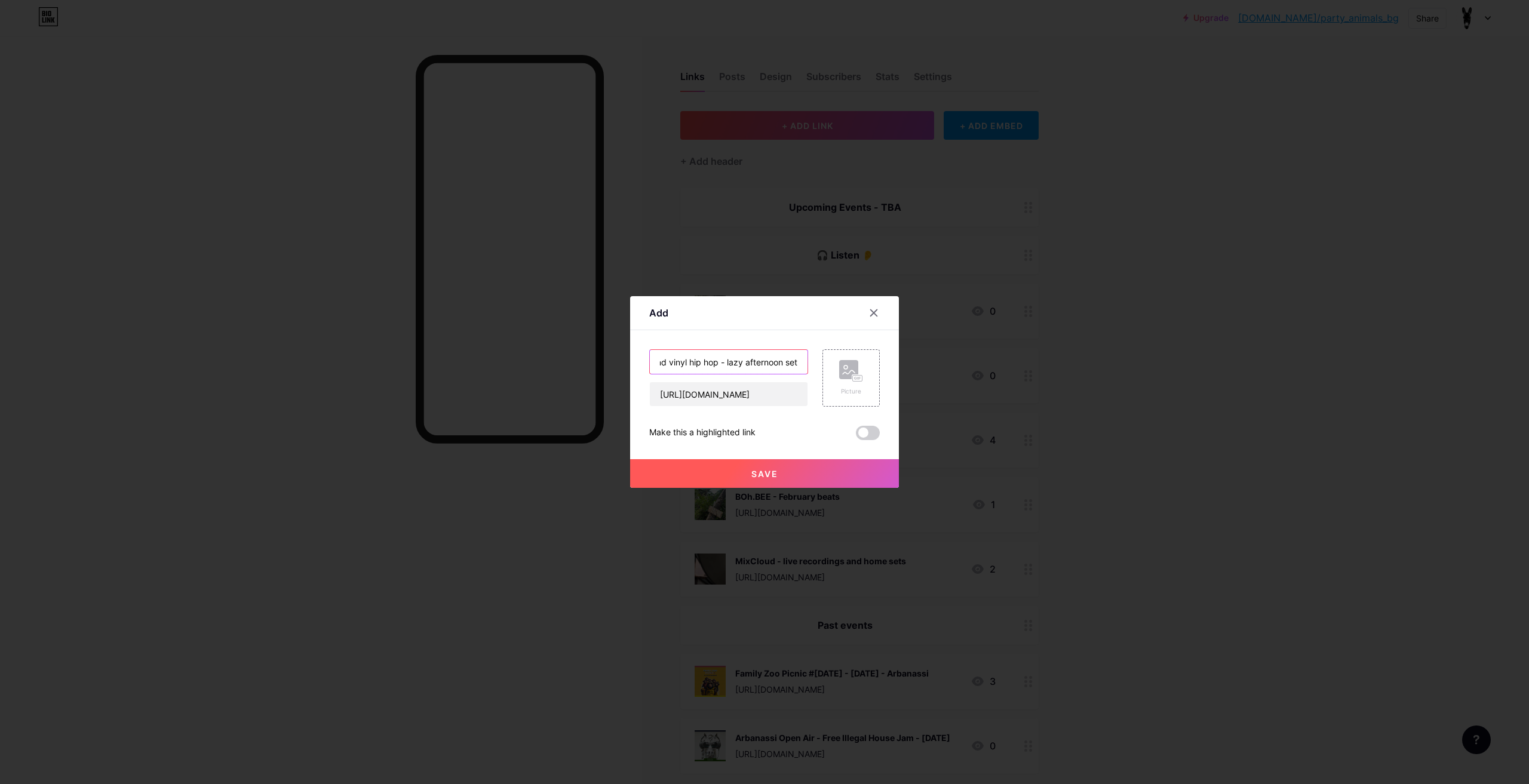
scroll to position [0, 0]
drag, startPoint x: 755, startPoint y: 361, endPoint x: 569, endPoint y: 347, distance: 186.5
click at [569, 347] on div "Add Content YouTube Play YouTube video without leaving your page. ADD Vimeo Pla…" at bounding box center [764, 392] width 1529 height 784
click at [721, 354] on input "GOLOKA FEST 2025 - Dj Kalex /Jeu Jey - underground vinyl hip hop - lazy afterno…" at bounding box center [728, 361] width 158 height 24
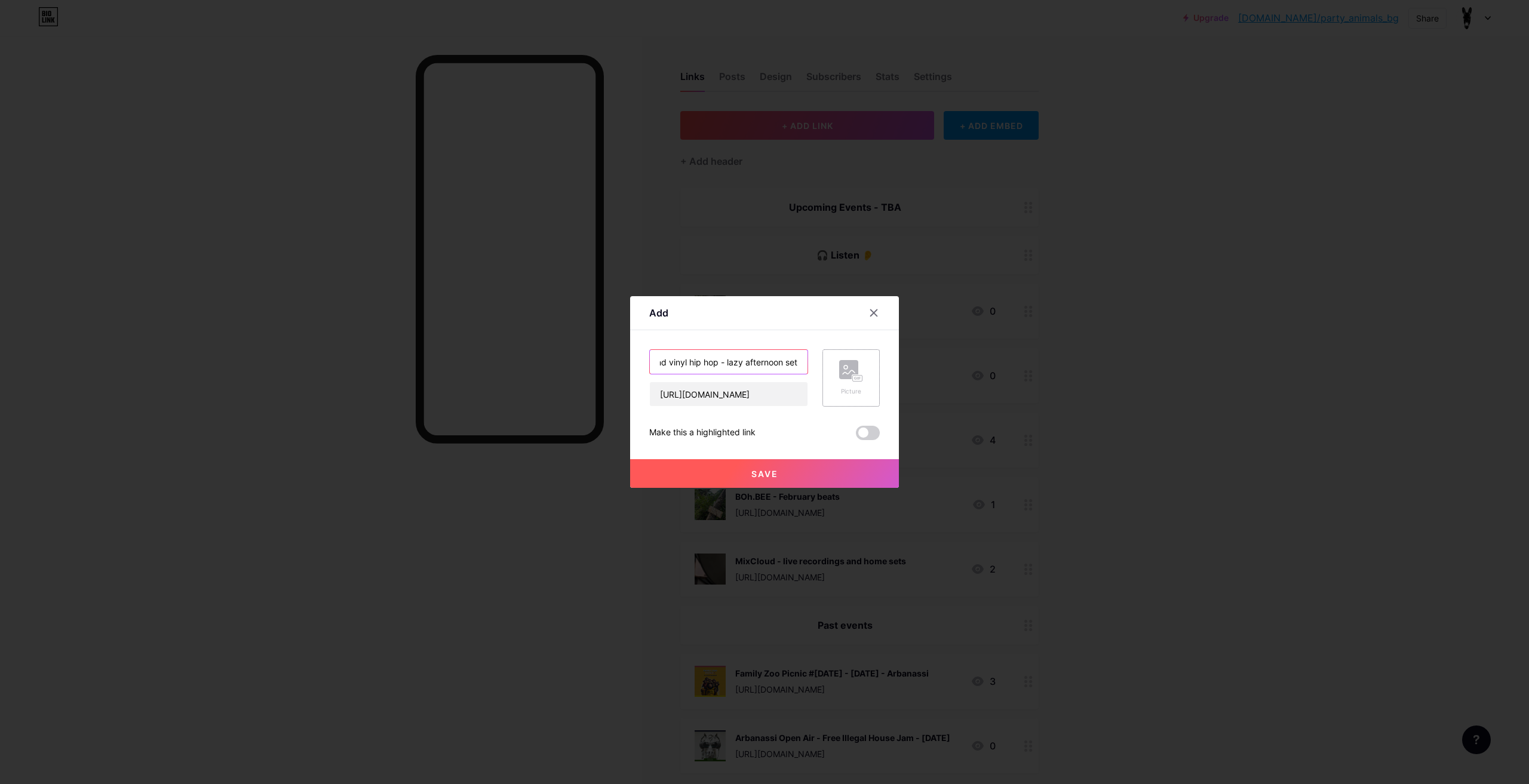
drag, startPoint x: 749, startPoint y: 363, endPoint x: 863, endPoint y: 377, distance: 114.9
click at [863, 377] on div "GOLOKA FEST 2025 - Dj Kalex /Jeu Jey - underground vinyl hip hop - lazy afterno…" at bounding box center [764, 377] width 230 height 57
type input "GOLOKA FEST 2025 - Dj Kalex /Jeu Jey - underground vinyl hip hop - lazy afterno…"
click at [825, 469] on button "Save" at bounding box center [765, 473] width 269 height 29
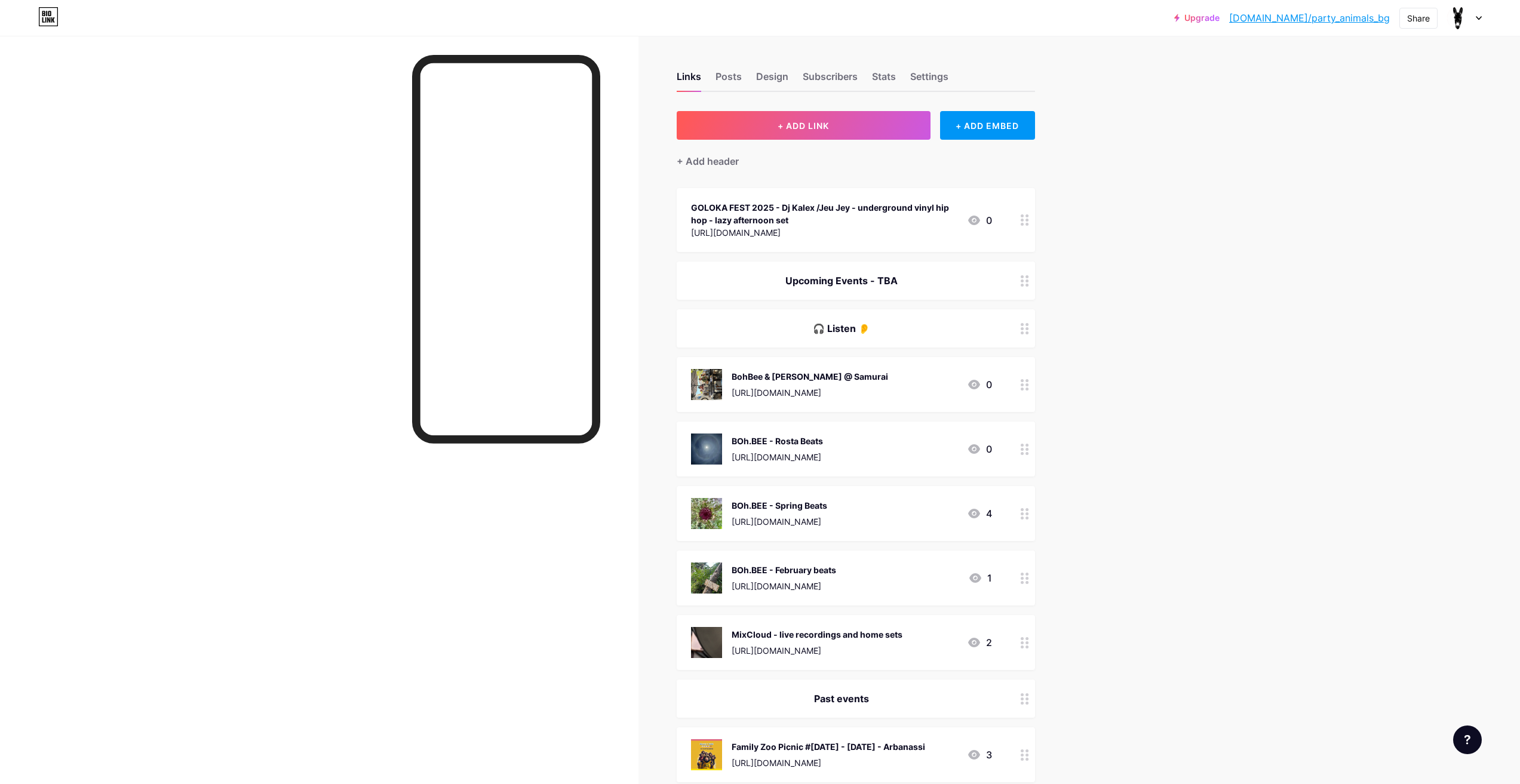
drag, startPoint x: 1019, startPoint y: 226, endPoint x: 1006, endPoint y: 258, distance: 34.5
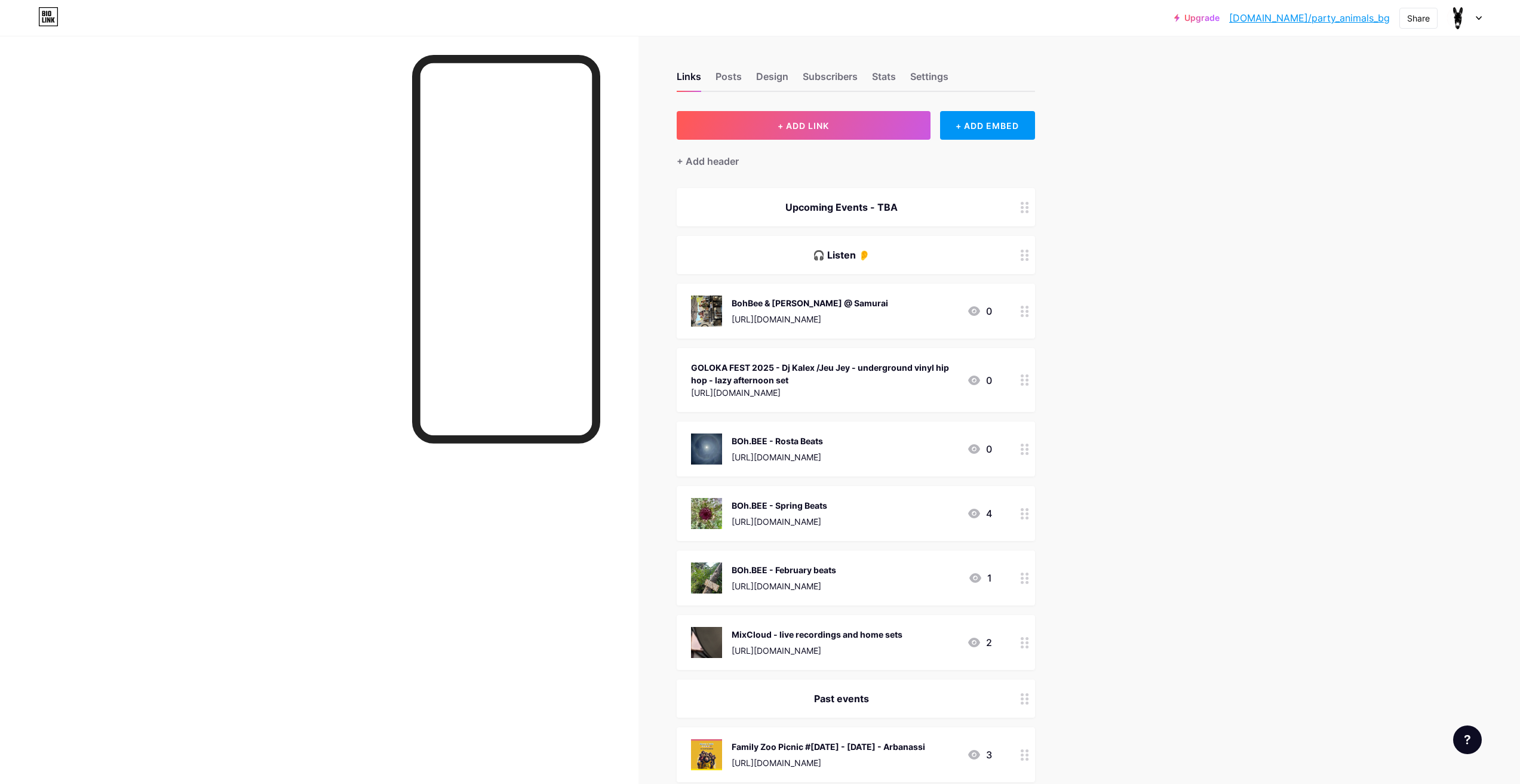
click at [1025, 377] on icon at bounding box center [1024, 380] width 9 height 12
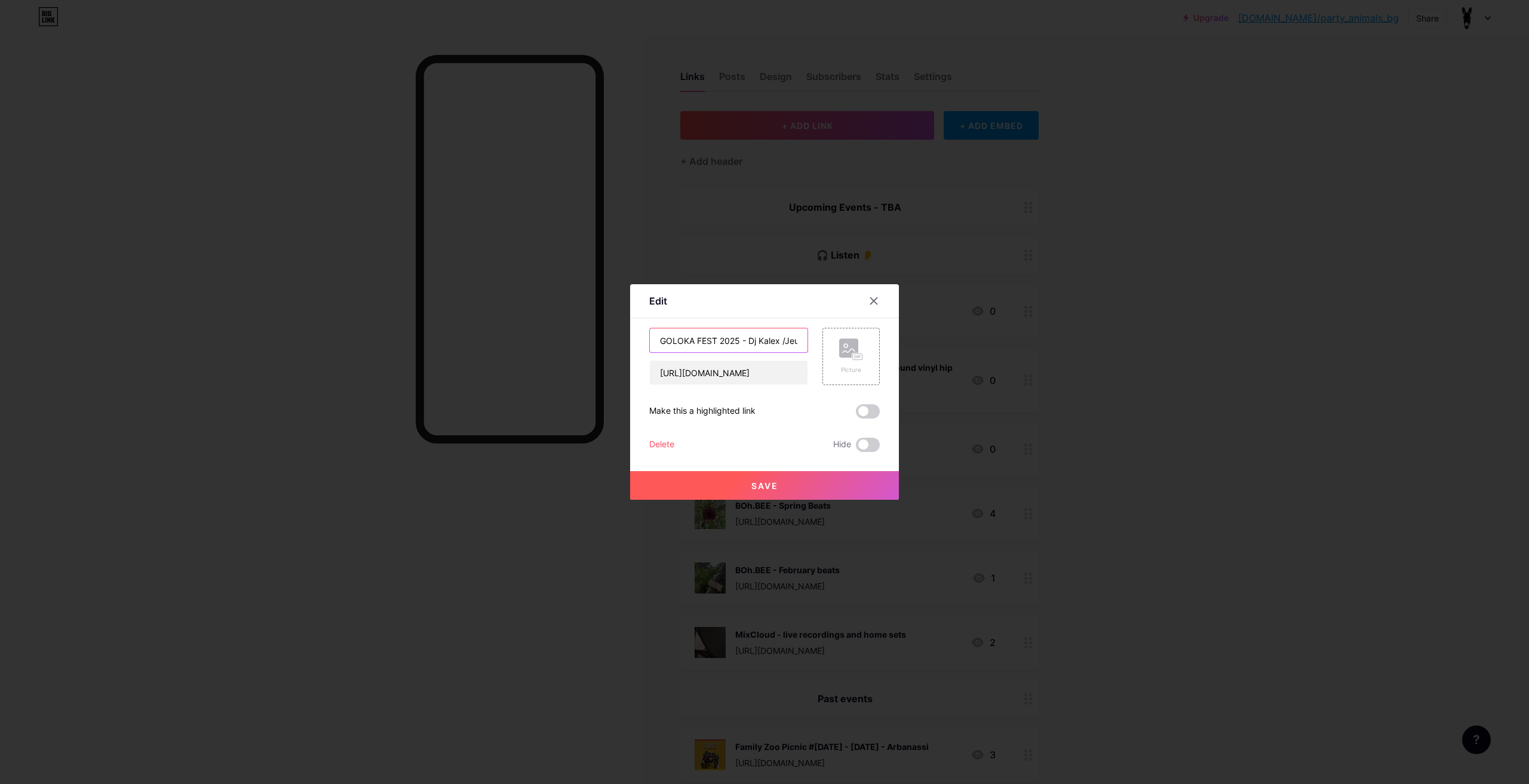
drag, startPoint x: 718, startPoint y: 339, endPoint x: 663, endPoint y: 339, distance: 55.0
click at [663, 339] on input "GOLOKA FEST 2025 - Dj Kalex /Jeu Jey - underground vinyl hip hop - lazy afterno…" at bounding box center [728, 340] width 158 height 24
click at [664, 339] on input "GOLOKA FEST 2025 - Dj Kalex /Jeu Jey - underground vinyl hip hop - lazy afterno…" at bounding box center [728, 340] width 158 height 24
click at [773, 341] on input "Goloka fest 2025 - Dj Kalex /Jeu Jey - underground vinyl hip hop - lazy afterno…" at bounding box center [728, 340] width 158 height 24
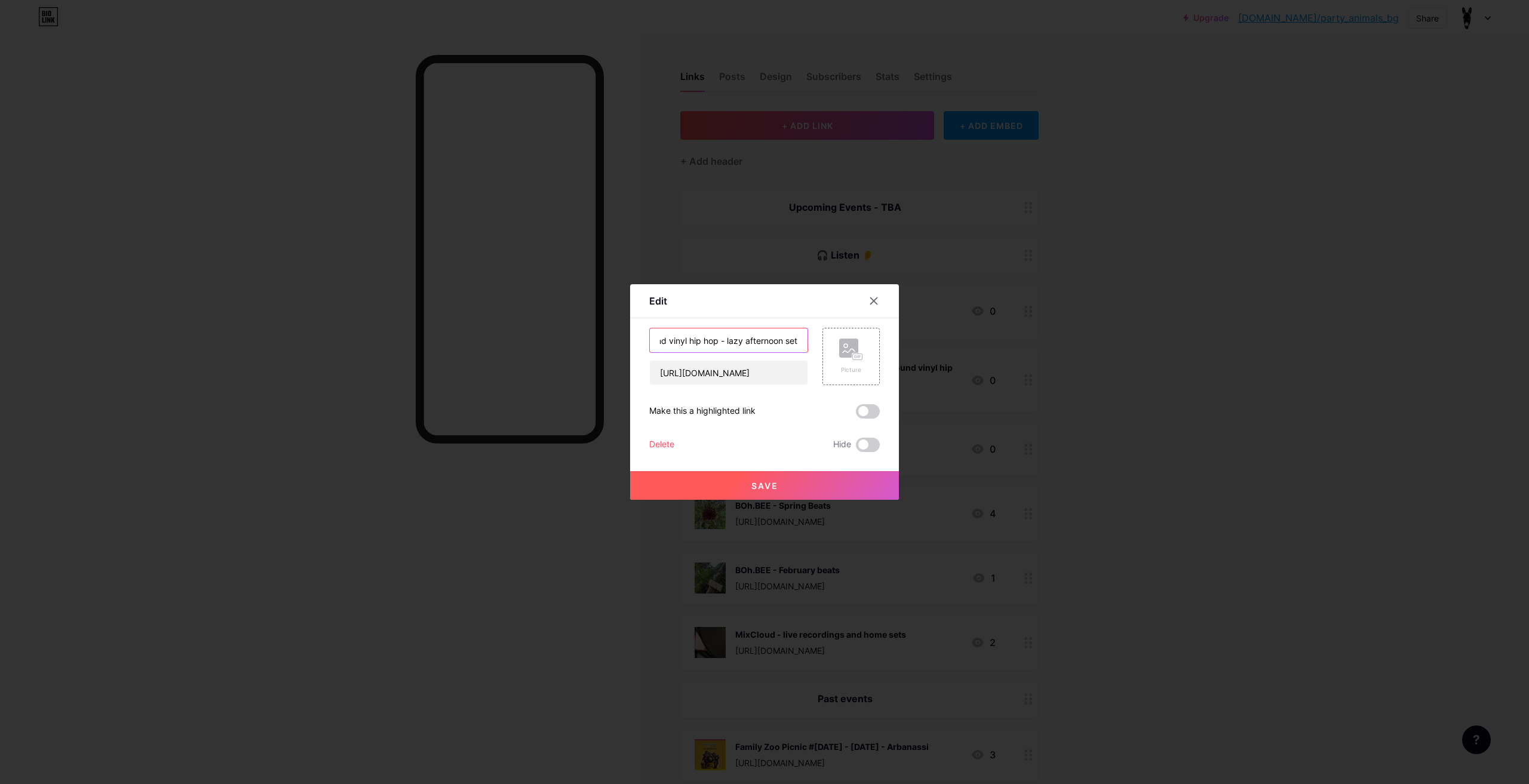
drag, startPoint x: 764, startPoint y: 341, endPoint x: 780, endPoint y: 342, distance: 16.0
click at [822, 337] on div "Goloka fest 2025 - Dj Kalex / Jeu Jey - underground vinyl hip hop - lazy aftern…" at bounding box center [764, 356] width 230 height 57
click at [748, 346] on input "Goloka fest 2025 - Dj Kalex / Jeu Jey - underground vinyl hip hop - lazy aftern…" at bounding box center [728, 340] width 158 height 24
drag, startPoint x: 719, startPoint y: 339, endPoint x: 844, endPoint y: 342, distance: 125.0
click at [844, 342] on div "Goloka fest 2025 - Dj Kalex / Jeu Jey - underground vinyl hip hop - lazy aftern…" at bounding box center [764, 356] width 230 height 57
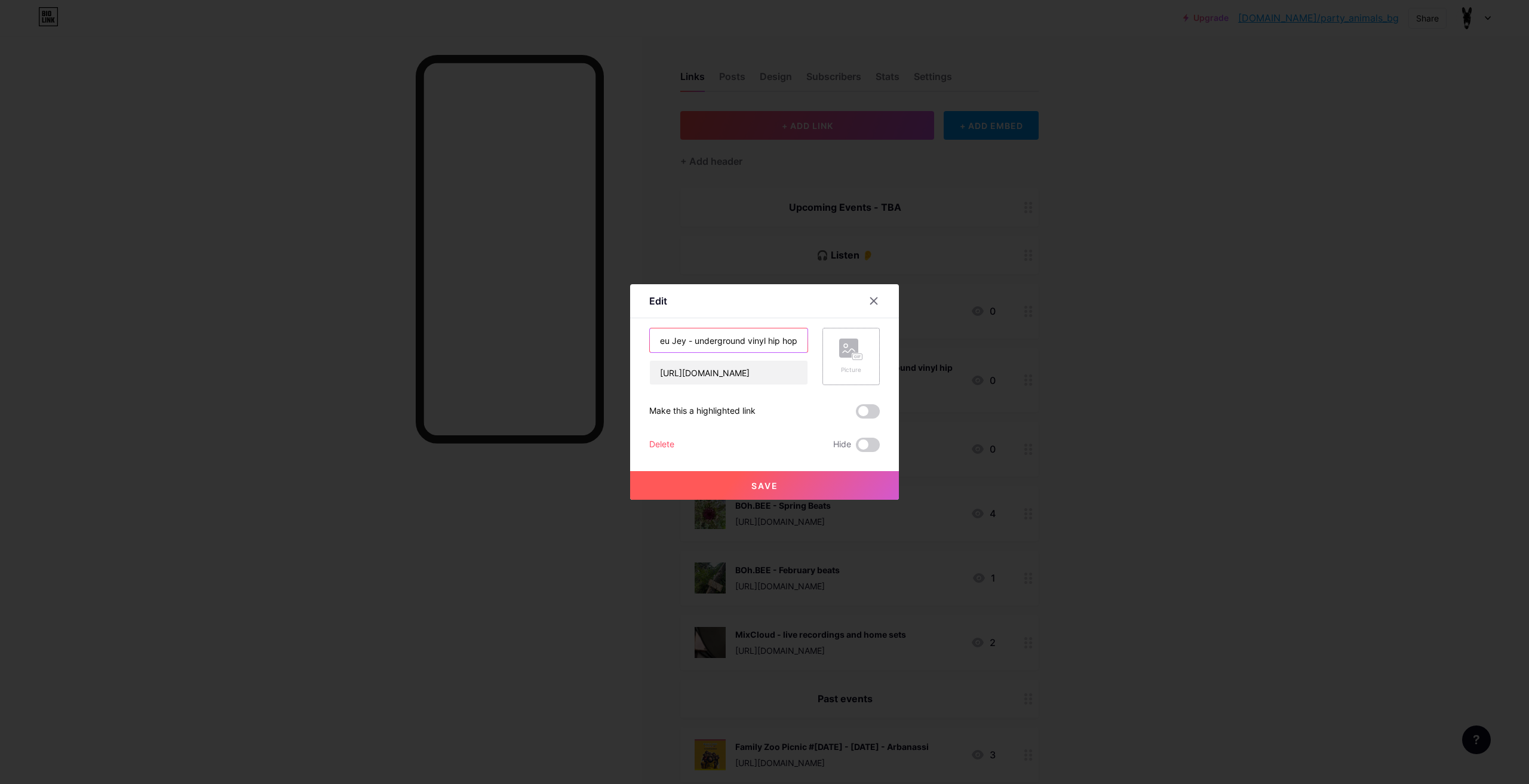
scroll to position [0, 120]
type input "Goloka fest 2025 - Dj Kalex / Jeu Jey - underground vinyl hip hop"
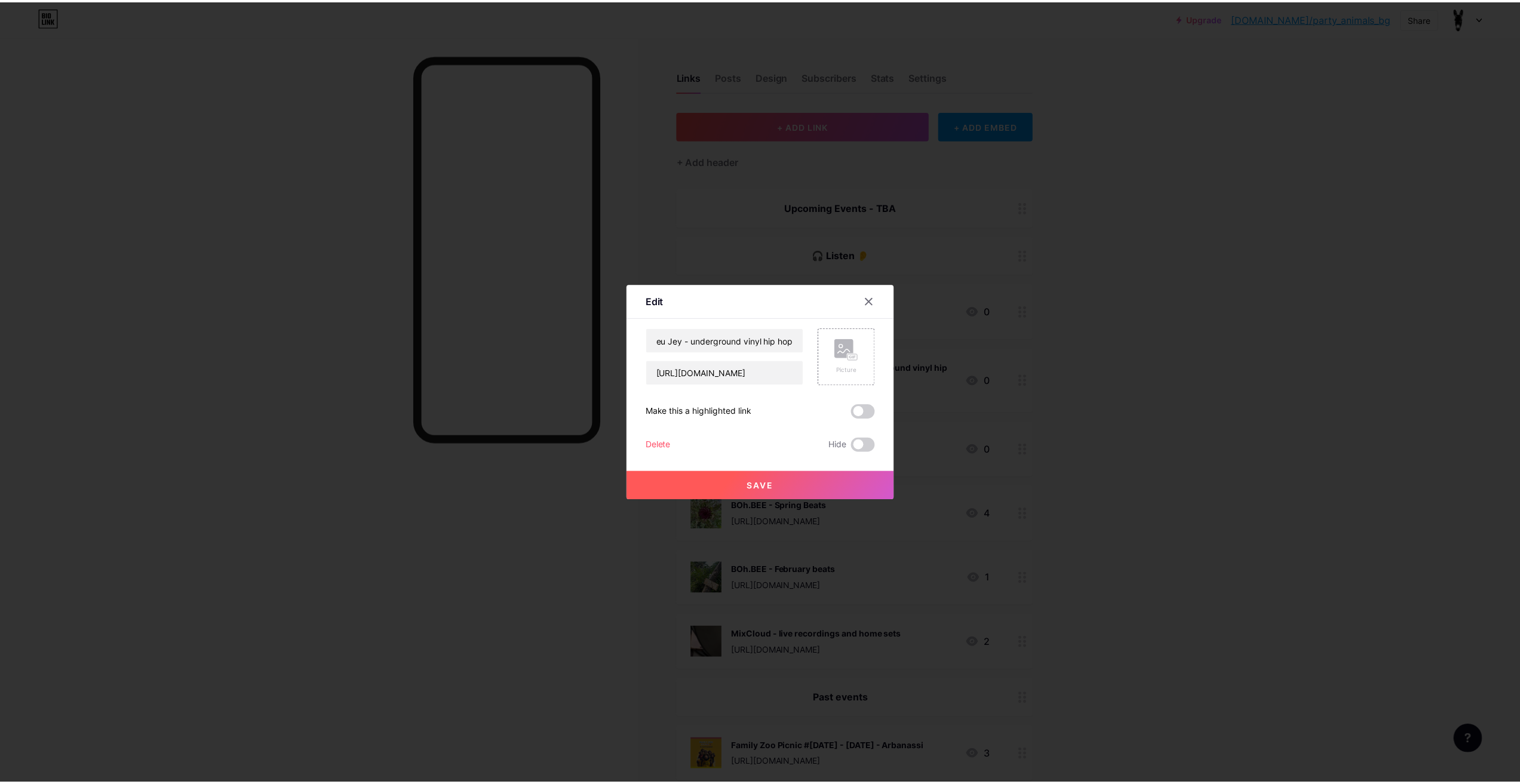
scroll to position [0, 0]
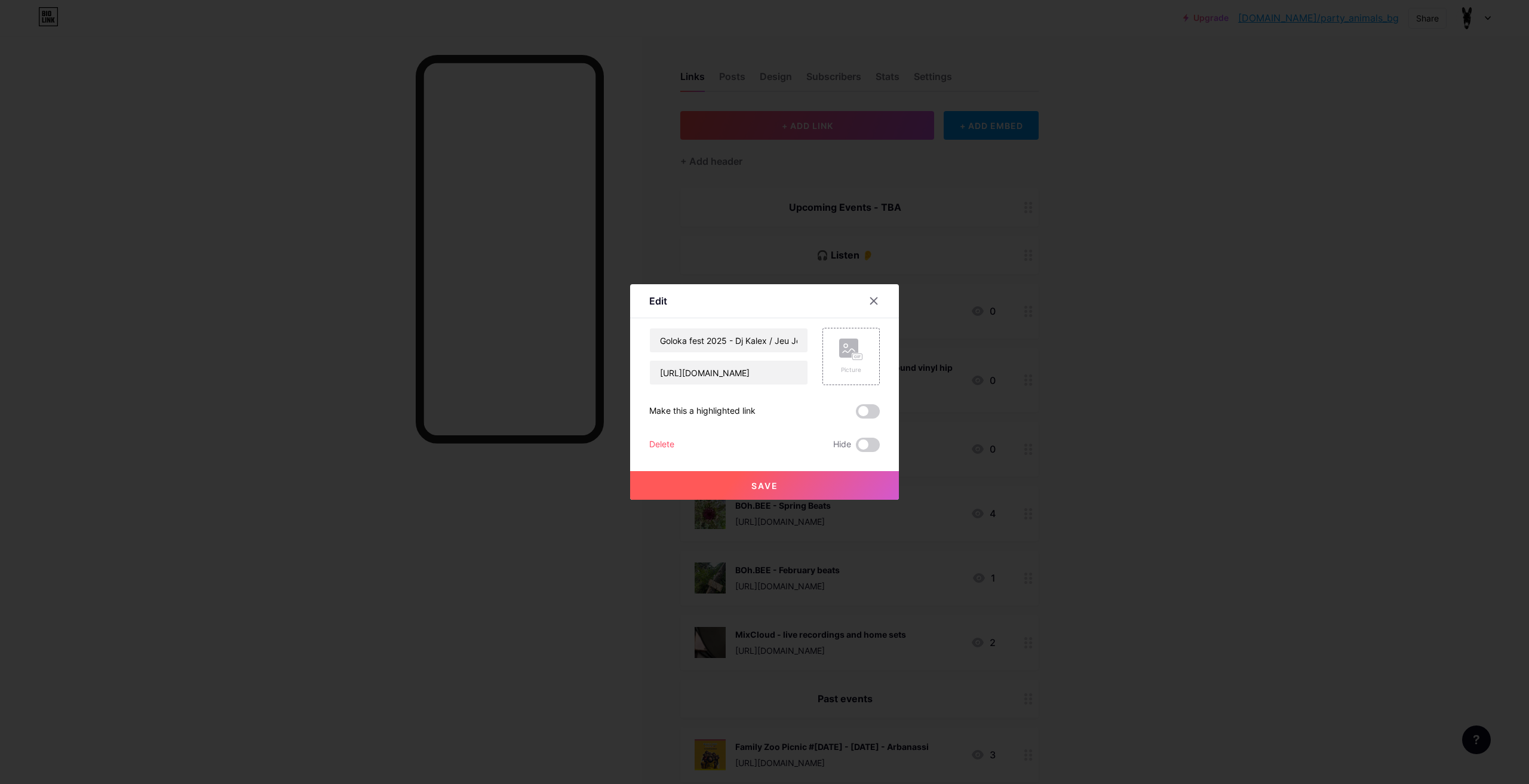
click at [801, 476] on button "Save" at bounding box center [765, 486] width 269 height 29
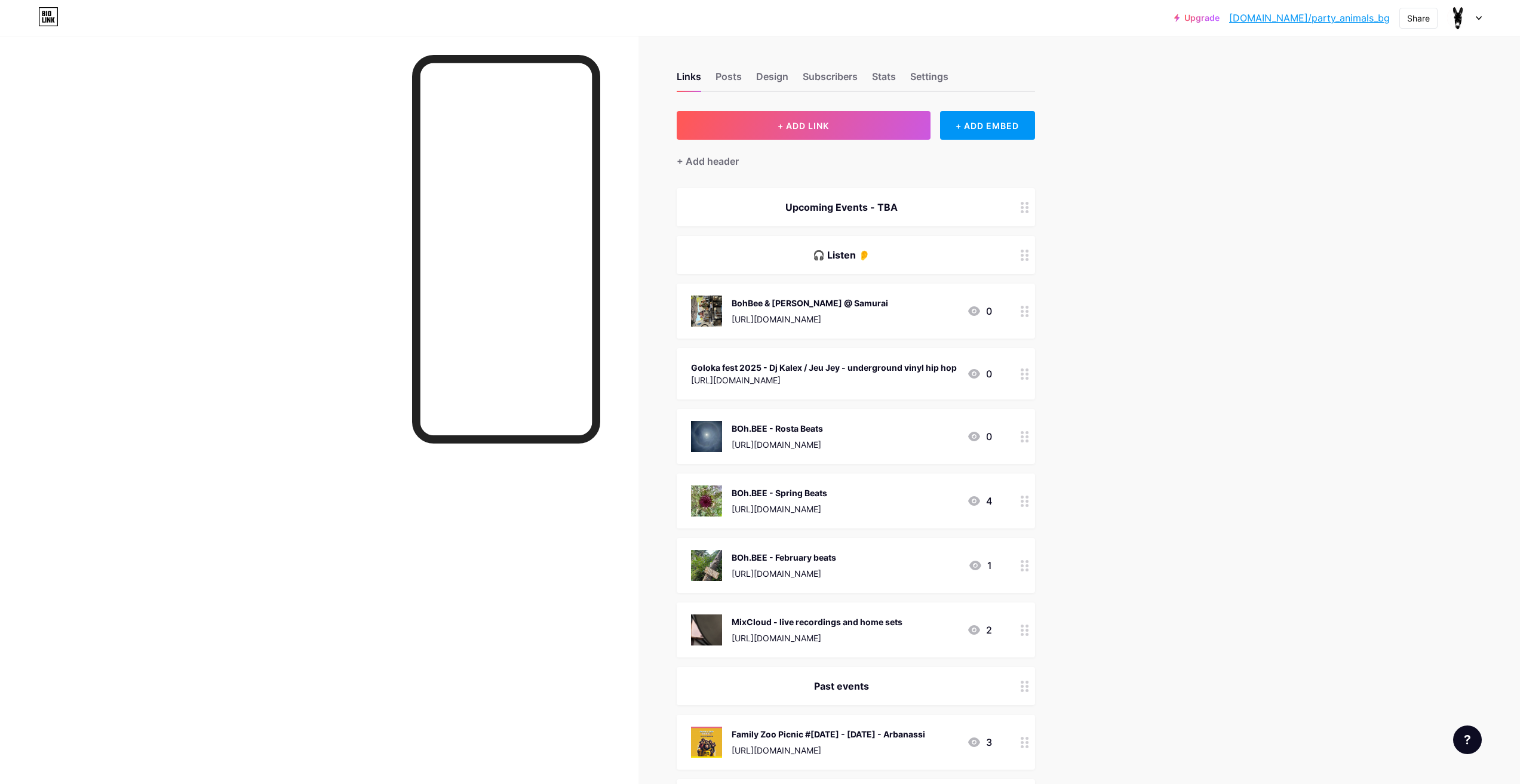
click at [1024, 388] on div at bounding box center [1024, 374] width 20 height 51
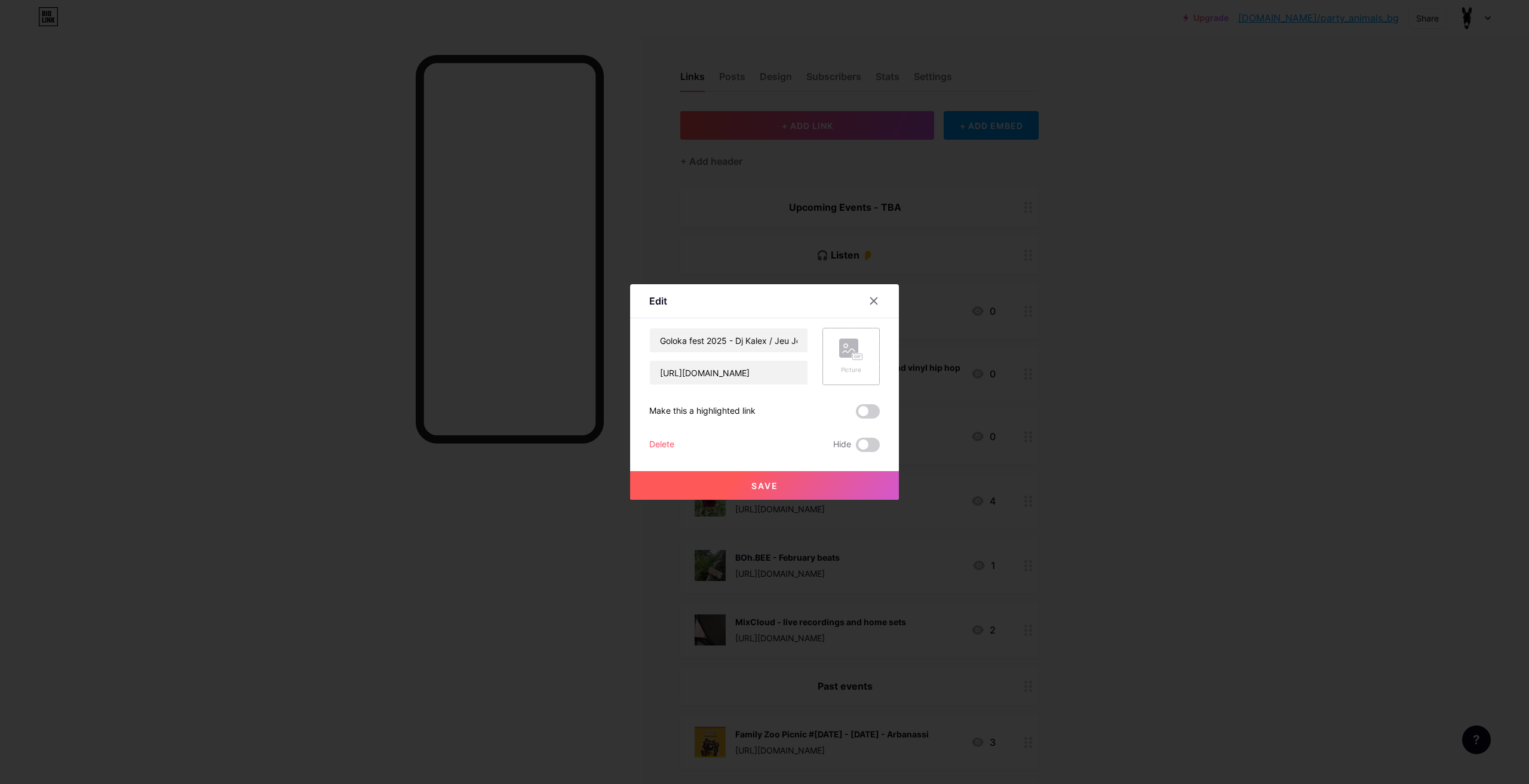
click at [832, 355] on div "Picture" at bounding box center [850, 356] width 57 height 57
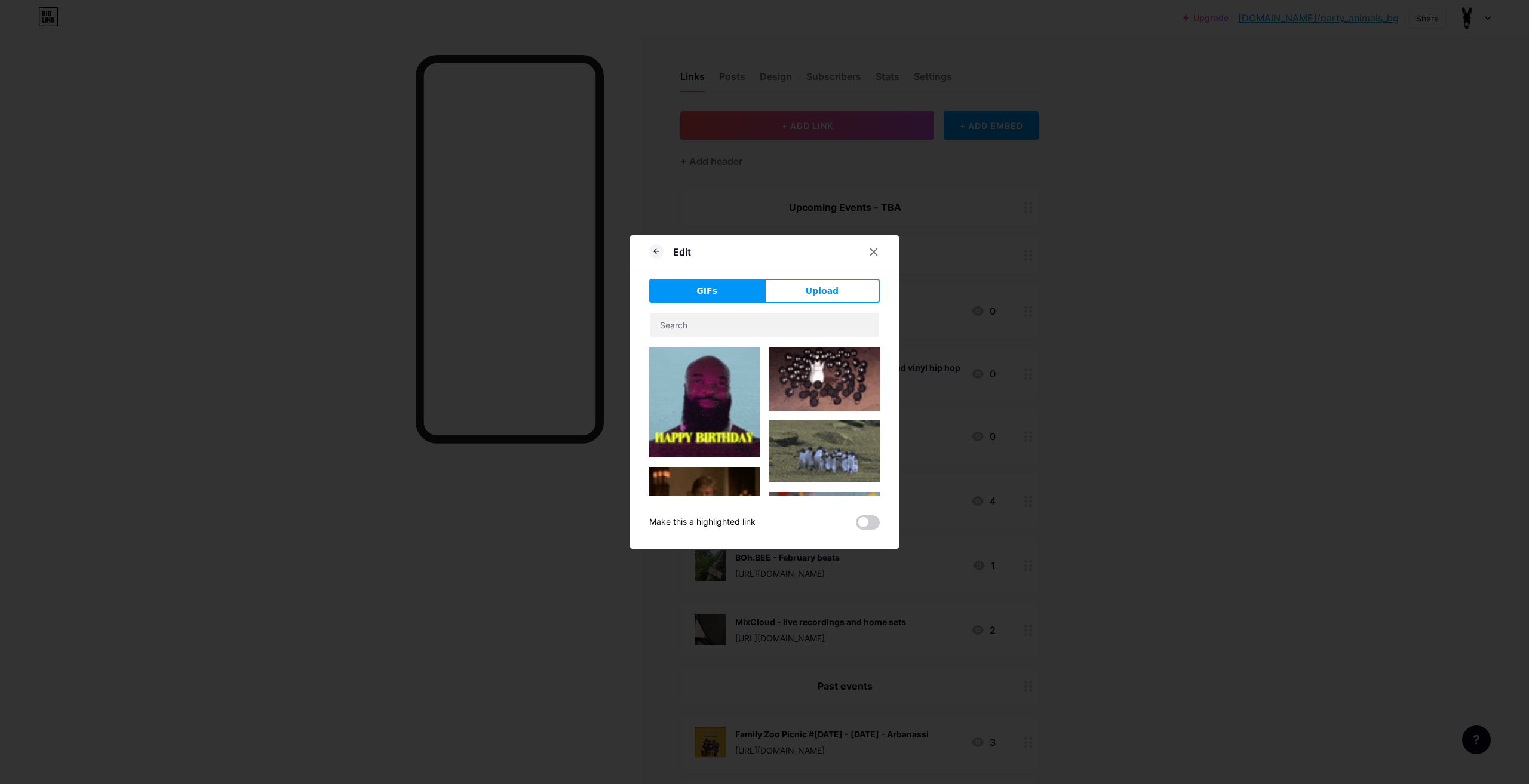
click at [833, 312] on div "GIFs Upload Content YouTube Play YouTube video without leaving your page. ADD V…" at bounding box center [764, 404] width 230 height 251
click at [833, 300] on button "Upload" at bounding box center [822, 290] width 115 height 24
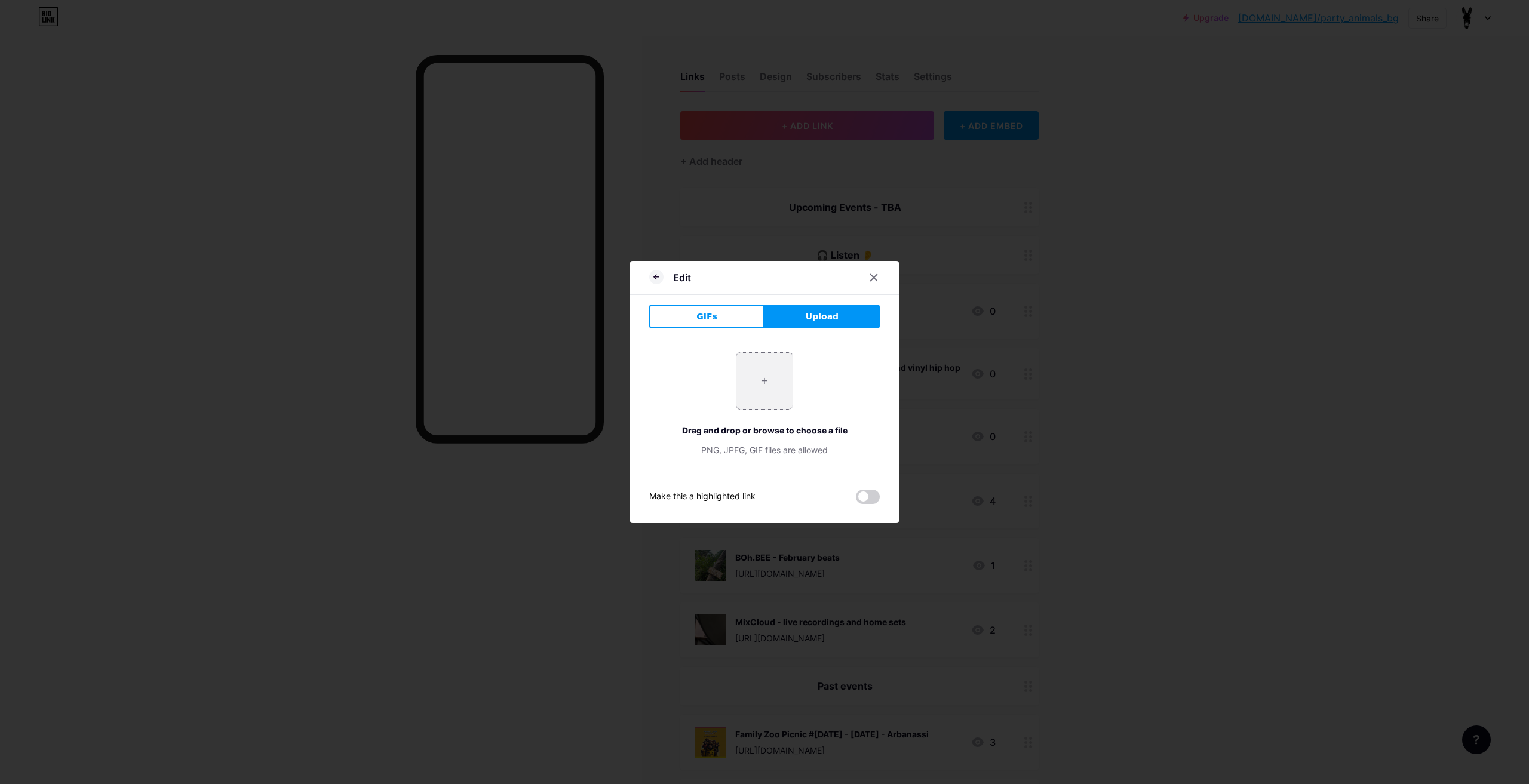
click at [765, 377] on input "file" at bounding box center [765, 381] width 56 height 56
type input "C:\fakepath\Untitled.png"
click at [247, 314] on div at bounding box center [764, 392] width 1529 height 784
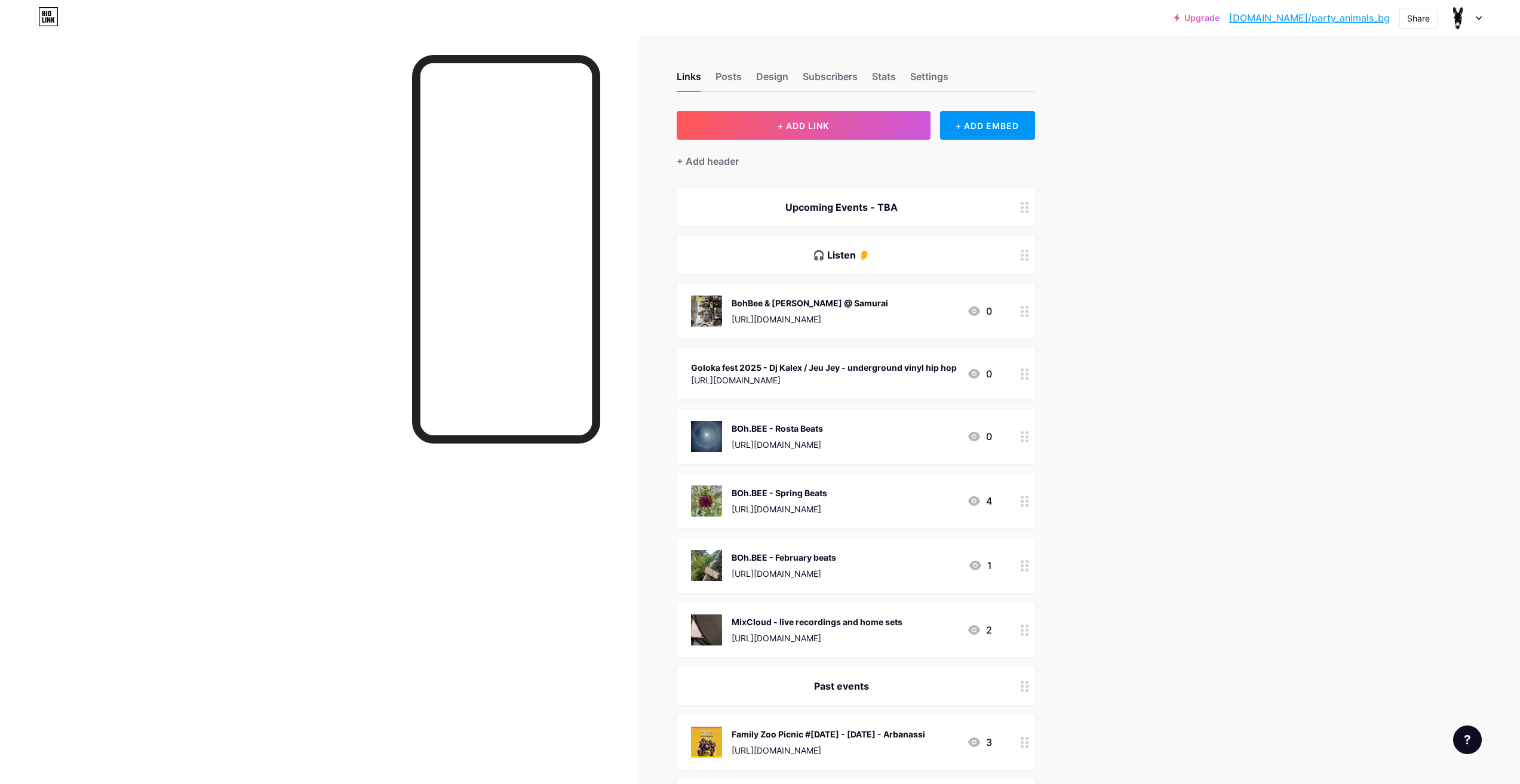
click at [1023, 372] on div at bounding box center [1024, 374] width 20 height 51
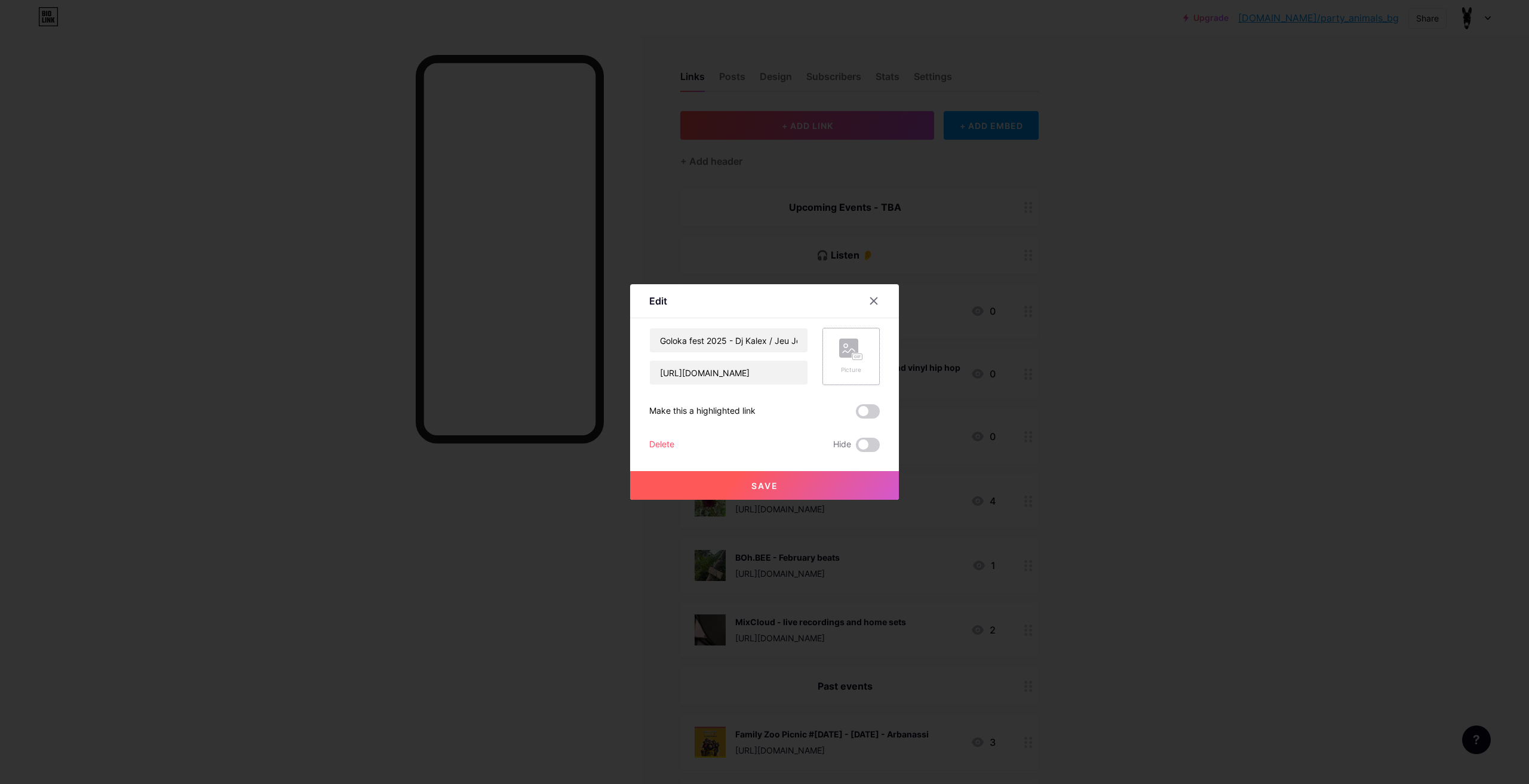
click at [853, 373] on div "Picture" at bounding box center [851, 369] width 24 height 9
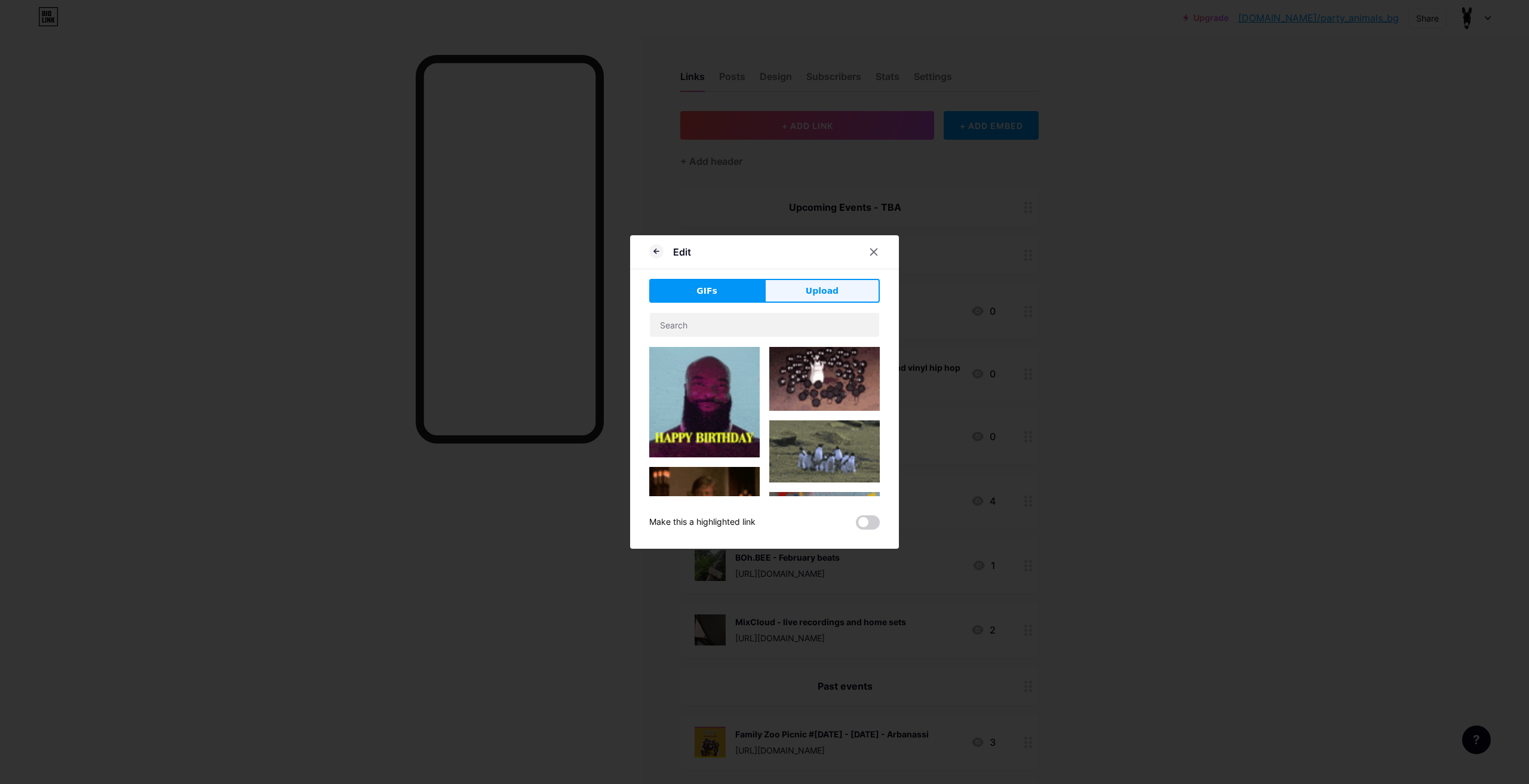
click at [829, 297] on span "Upload" at bounding box center [822, 290] width 33 height 13
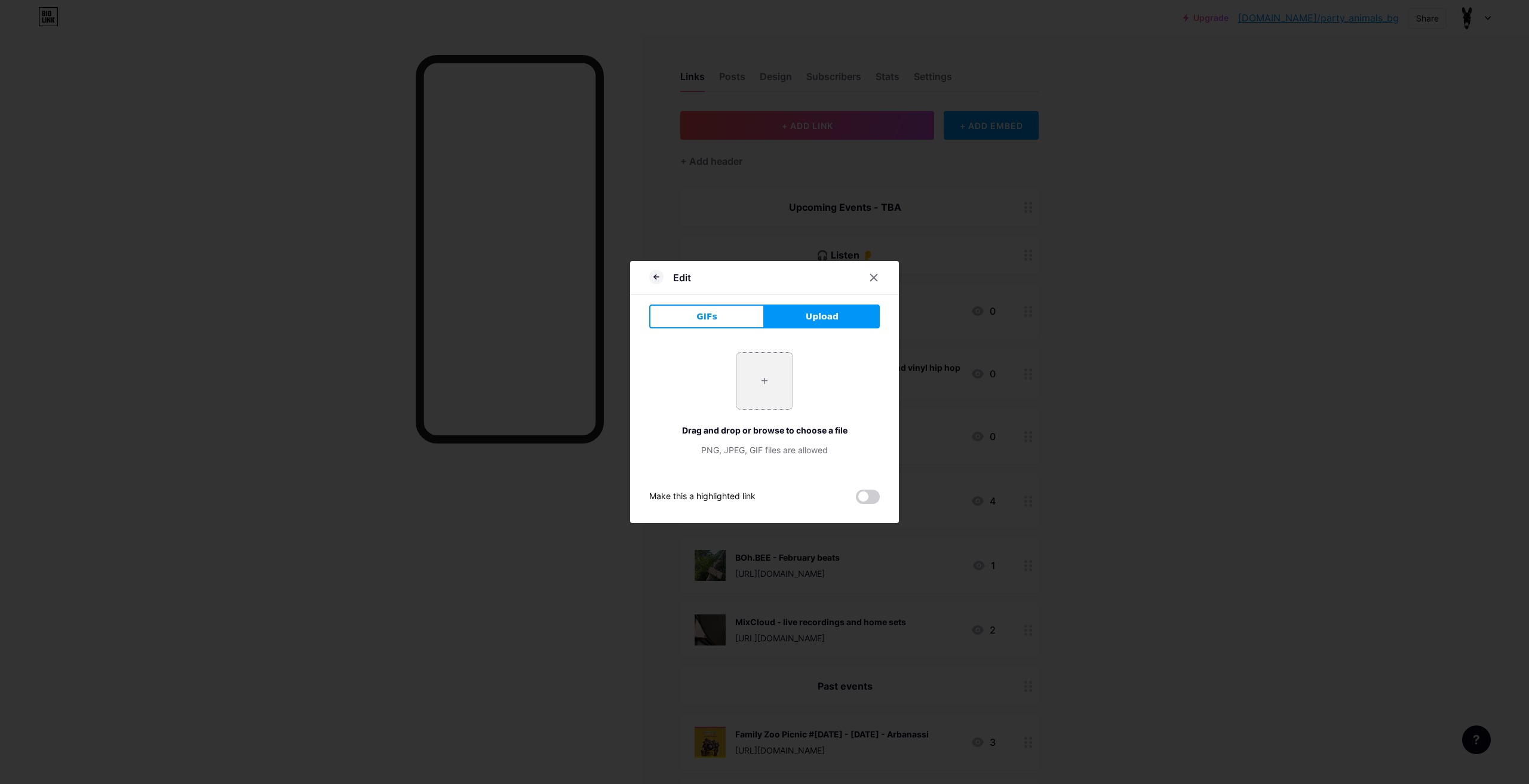
click at [774, 364] on input "file" at bounding box center [765, 381] width 56 height 56
type input "C:\fakepath\Untitled.png"
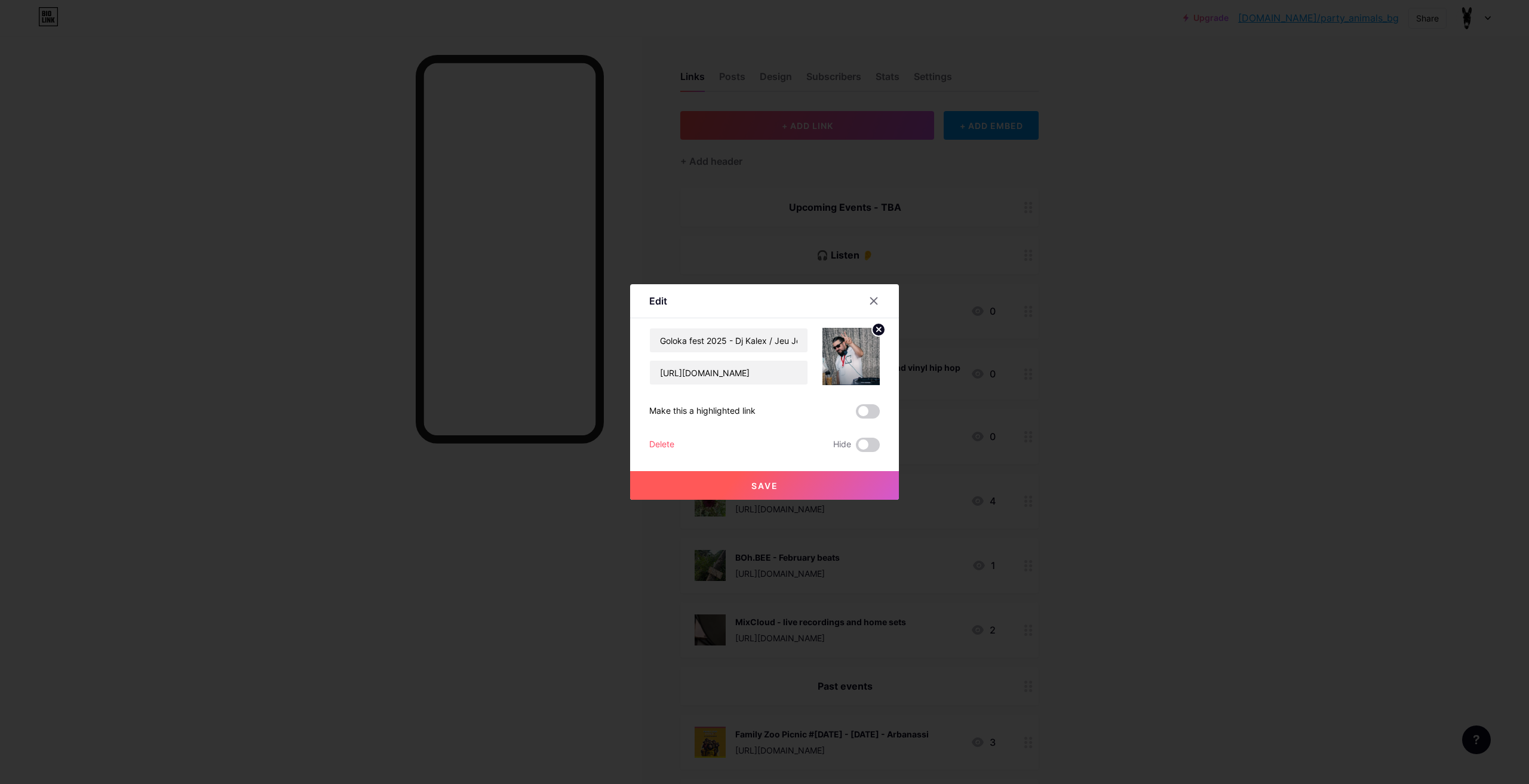
click at [808, 486] on button "Save" at bounding box center [765, 486] width 269 height 29
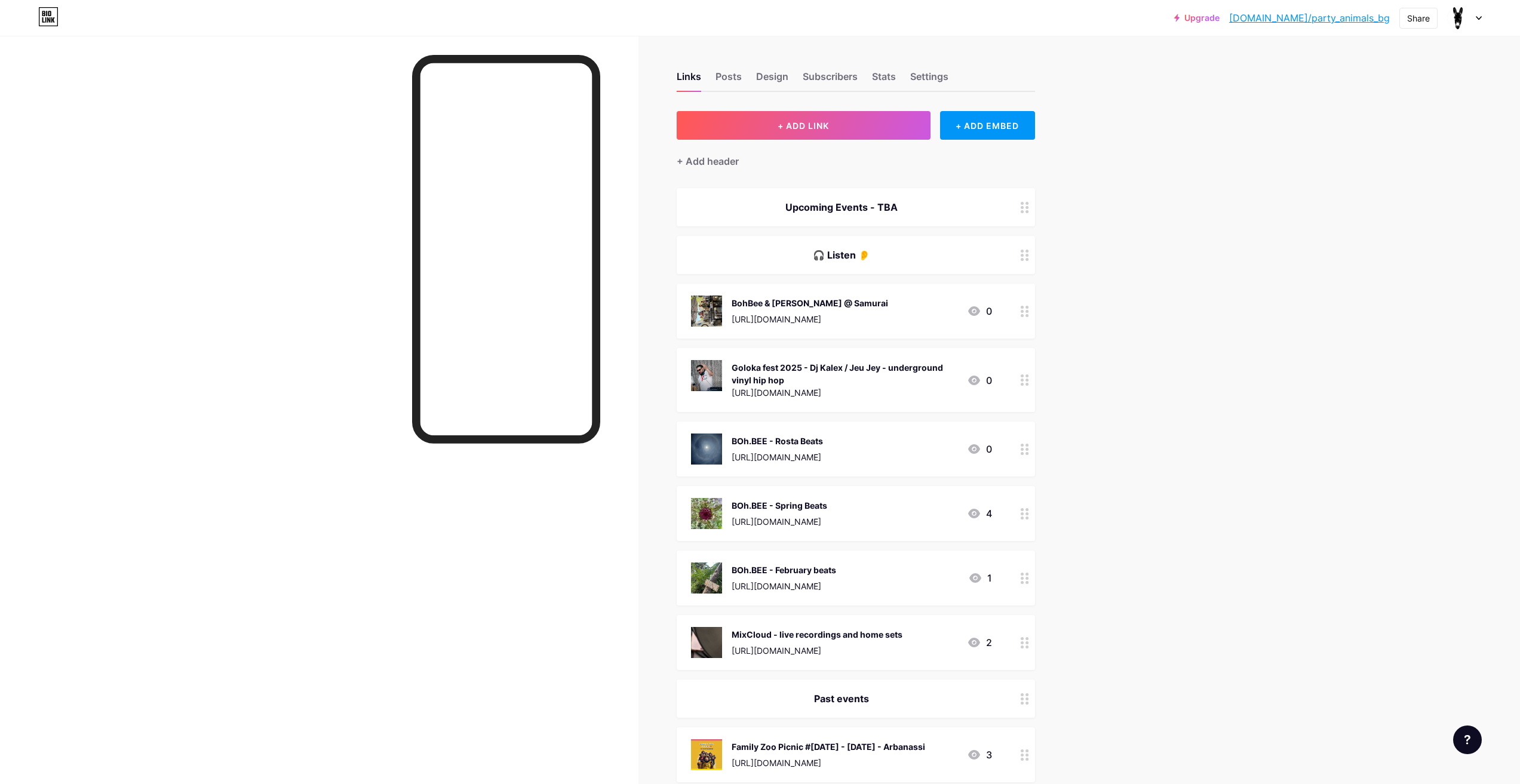
click at [1021, 310] on div at bounding box center [1024, 311] width 20 height 55
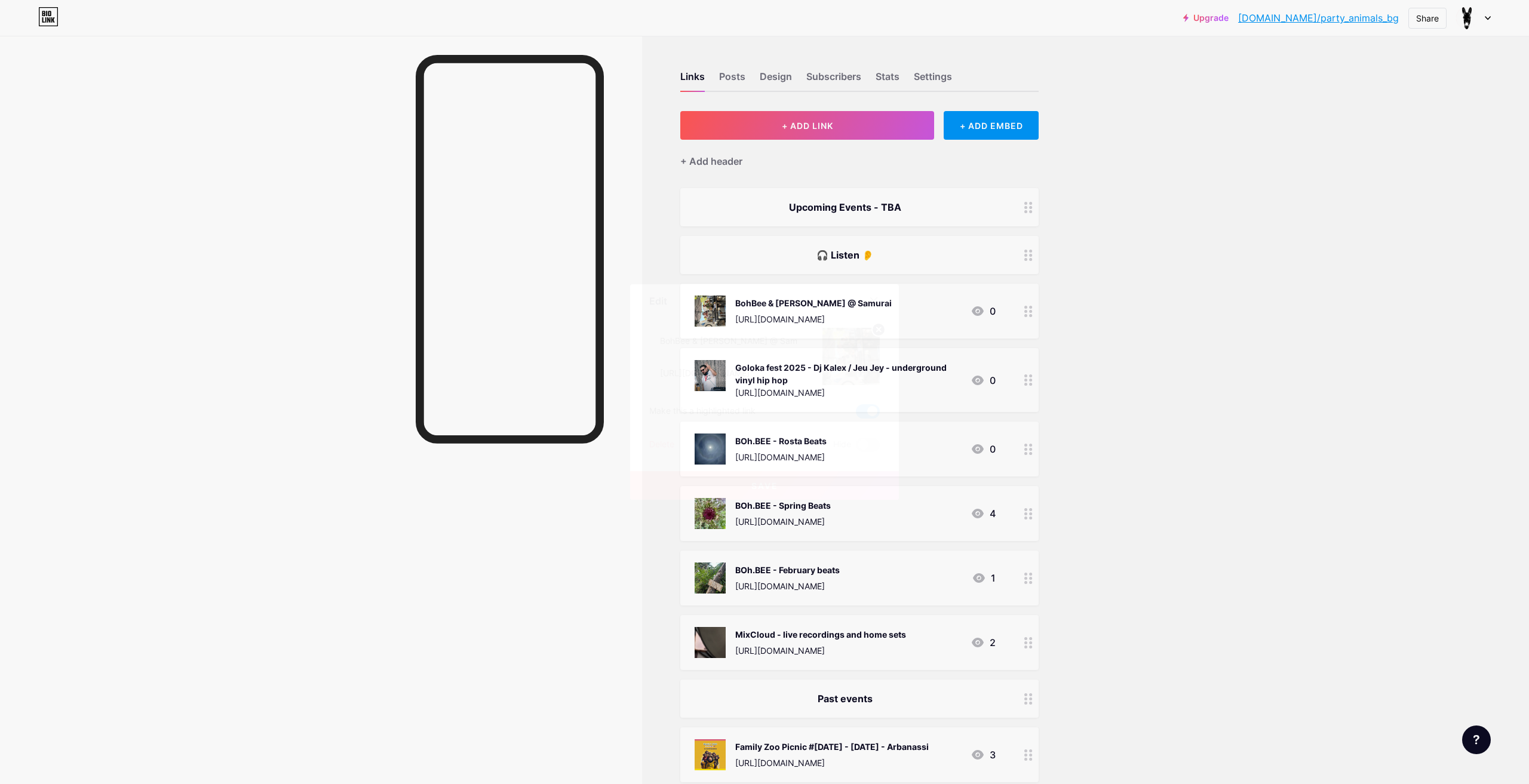
click at [860, 356] on img at bounding box center [850, 356] width 57 height 57
click at [846, 340] on img at bounding box center [850, 356] width 57 height 57
click at [883, 321] on div "Edit Content YouTube Play YouTube video without leaving your page. ADD Vimeo Pl…" at bounding box center [765, 392] width 269 height 216
click at [877, 334] on circle at bounding box center [879, 330] width 14 height 14
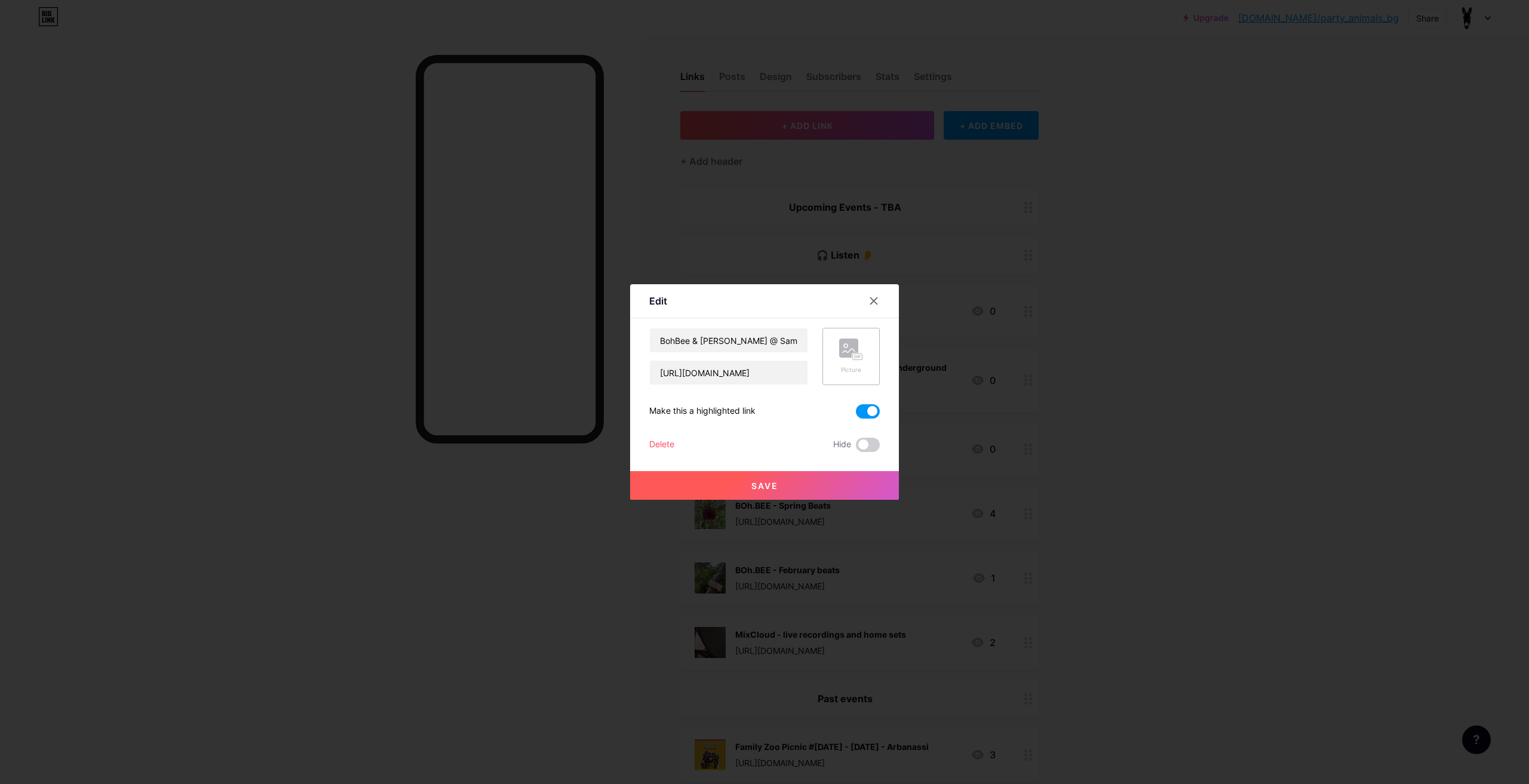
click at [856, 349] on rect at bounding box center [849, 348] width 19 height 19
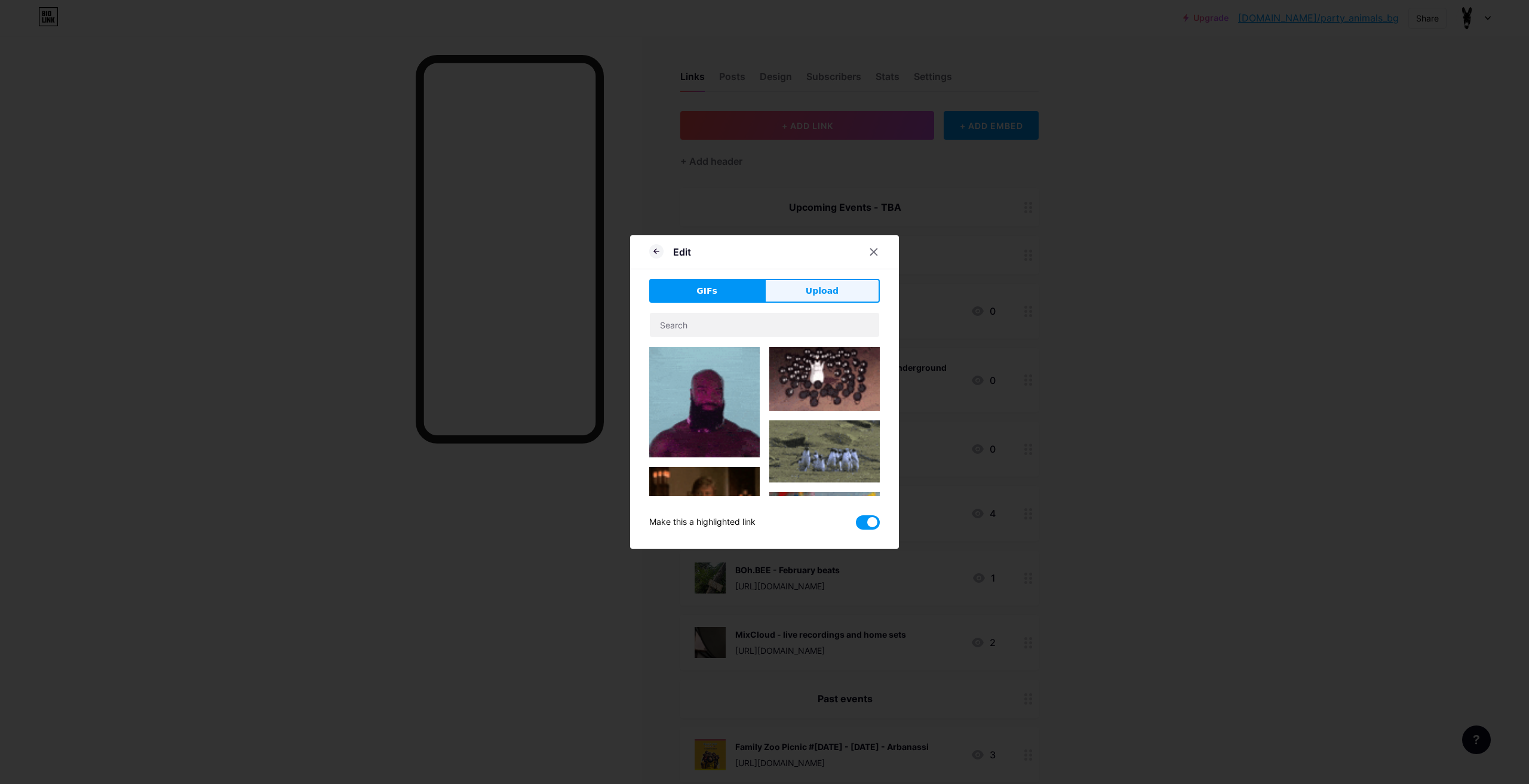
click at [854, 290] on button "Upload" at bounding box center [822, 290] width 115 height 24
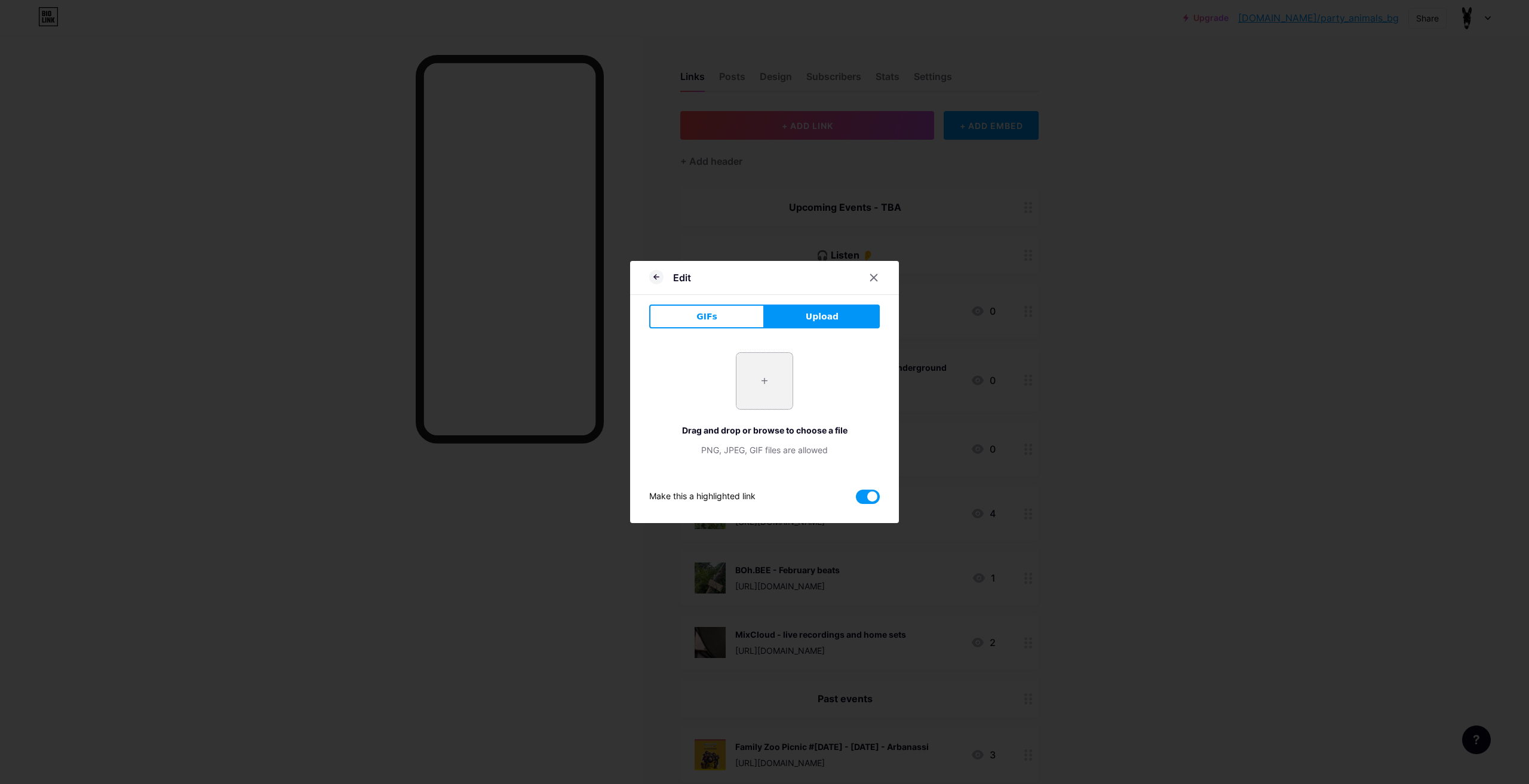
click at [788, 372] on input "file" at bounding box center [765, 381] width 56 height 56
type input "C:\fakepath\537913191_1102536795373294_7473291153413125637_n.jpg"
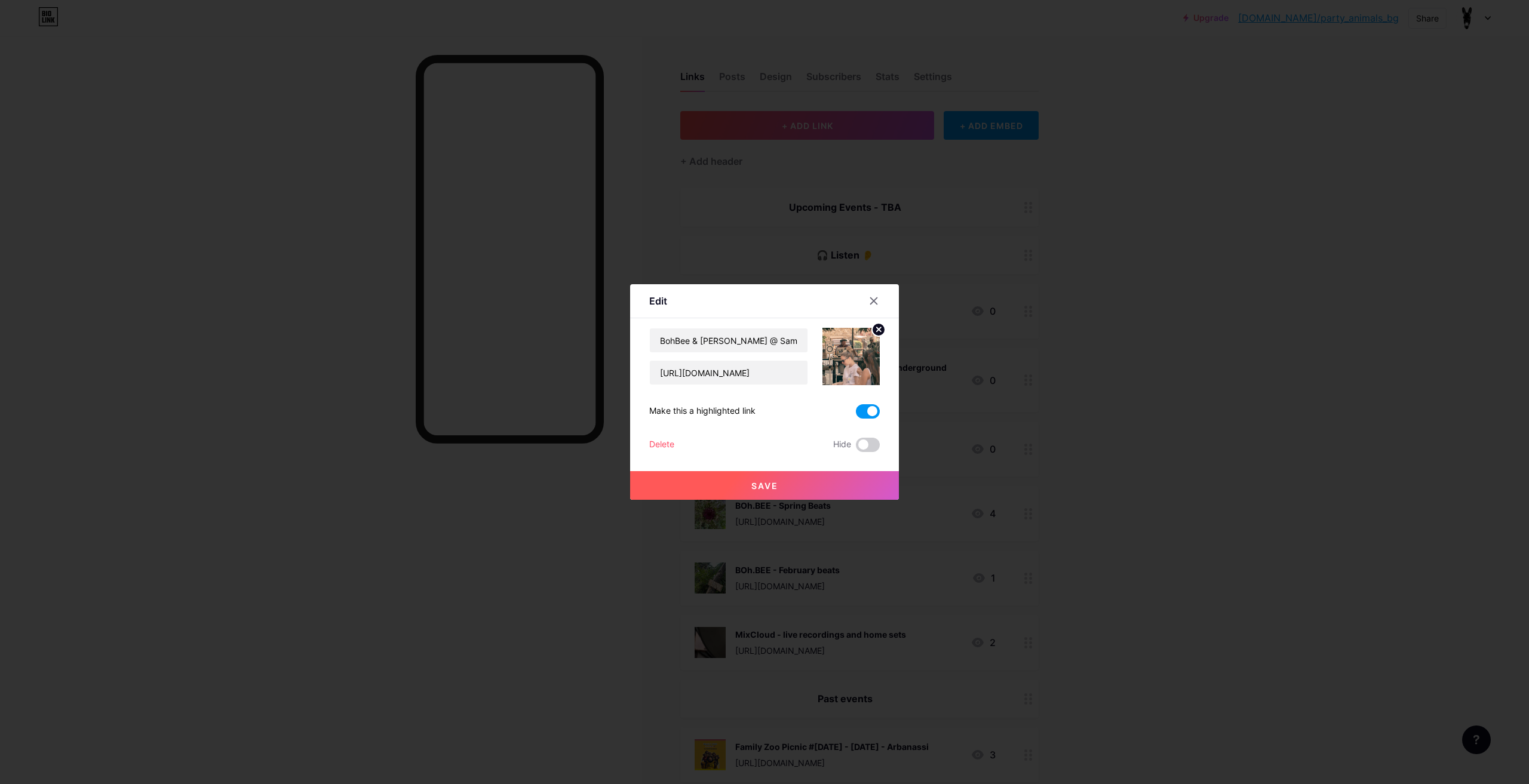
click at [816, 486] on button "Save" at bounding box center [765, 486] width 269 height 29
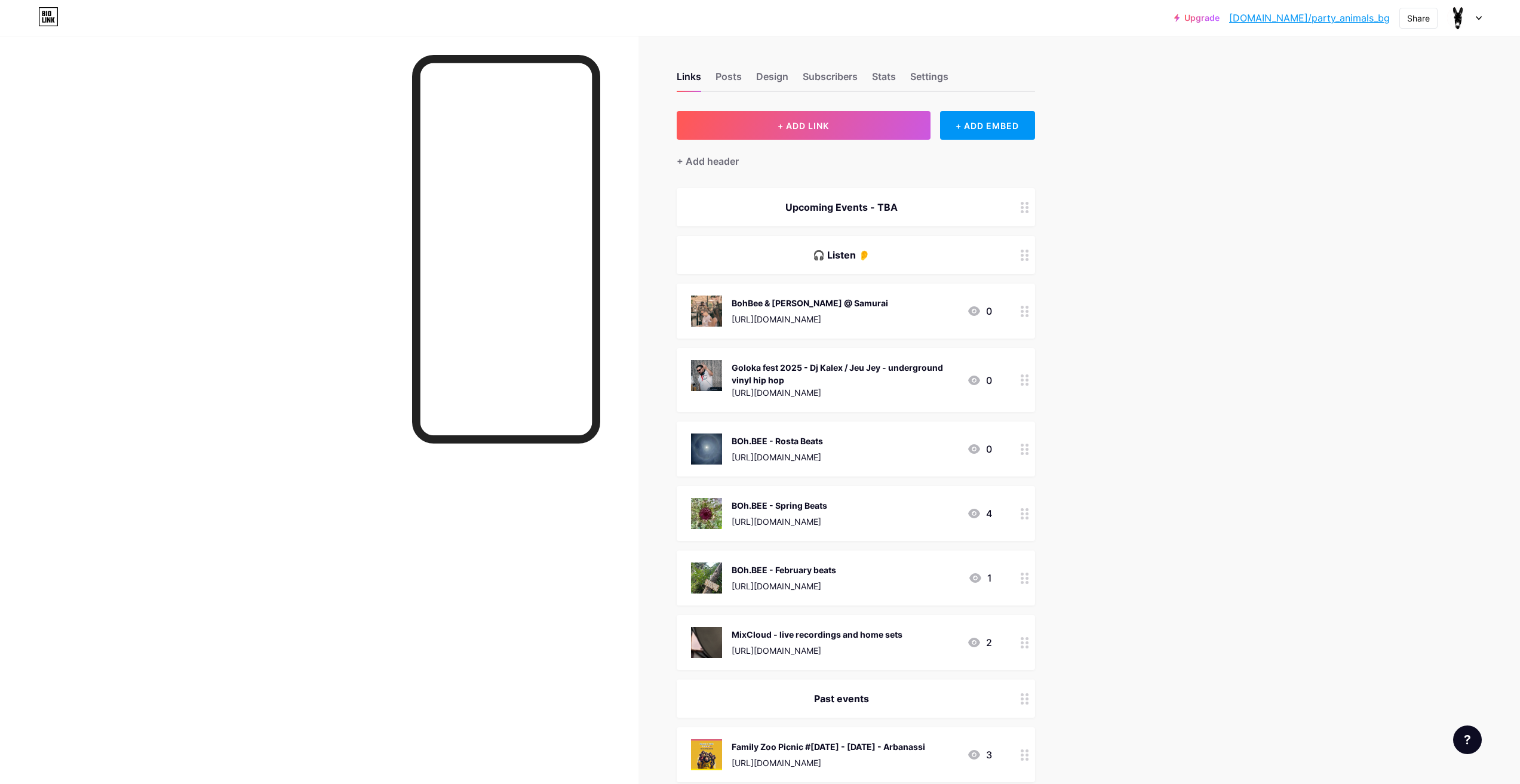
click at [357, 680] on div at bounding box center [319, 428] width 638 height 784
click at [842, 137] on button "+ ADD LINK" at bounding box center [804, 126] width 254 height 29
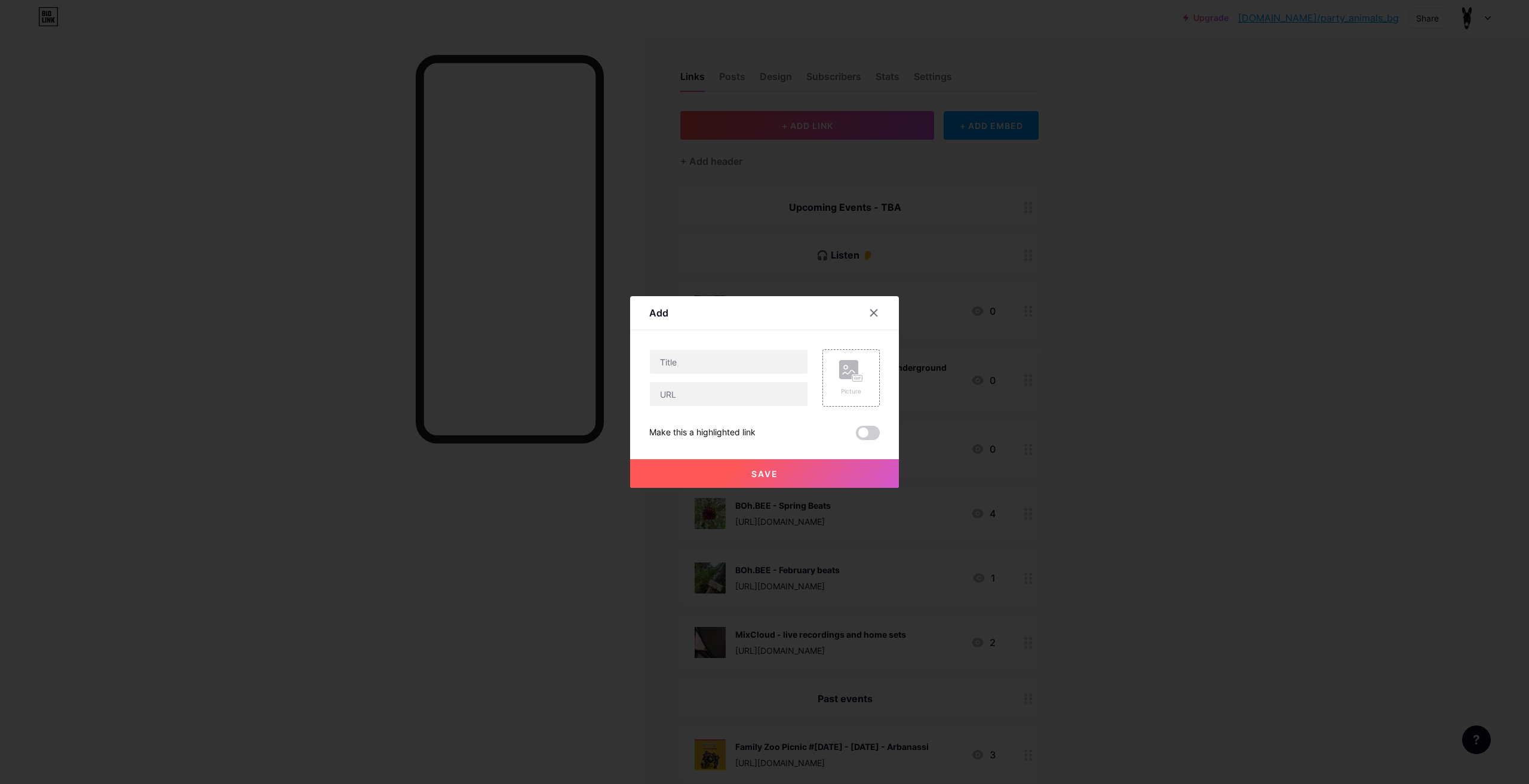
click at [767, 379] on div at bounding box center [728, 377] width 159 height 57
click at [761, 396] on input "text" at bounding box center [728, 394] width 158 height 24
paste input "https://www.youtube.com/@PartyAnimalsBulgaria.2.0"
type input "https://www.youtube.com/@PartyAnimalsBulgaria.2.0"
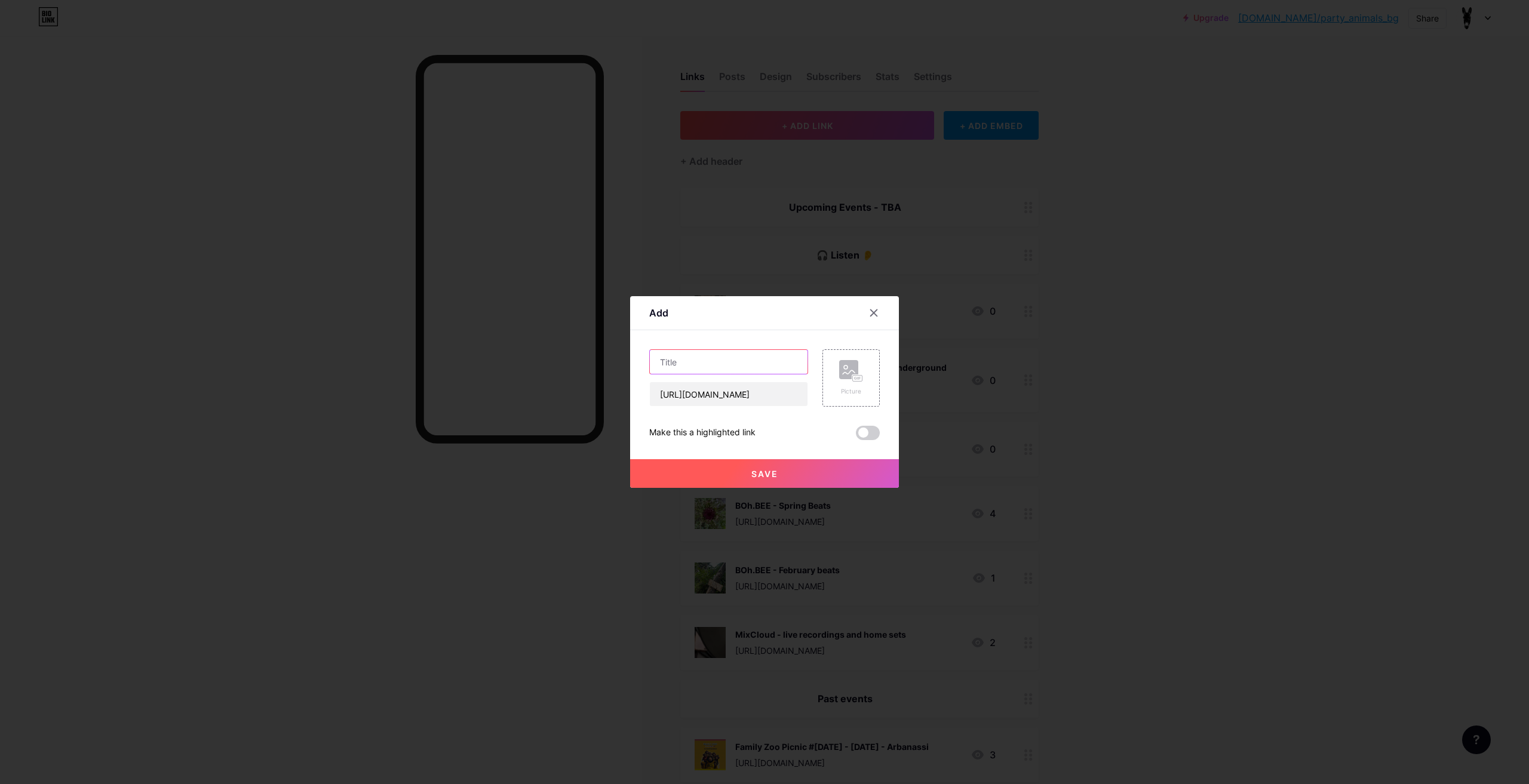
click at [740, 364] on input "text" at bounding box center [728, 361] width 158 height 24
type input "YouTube"
click at [833, 384] on div "Picture" at bounding box center [850, 377] width 57 height 57
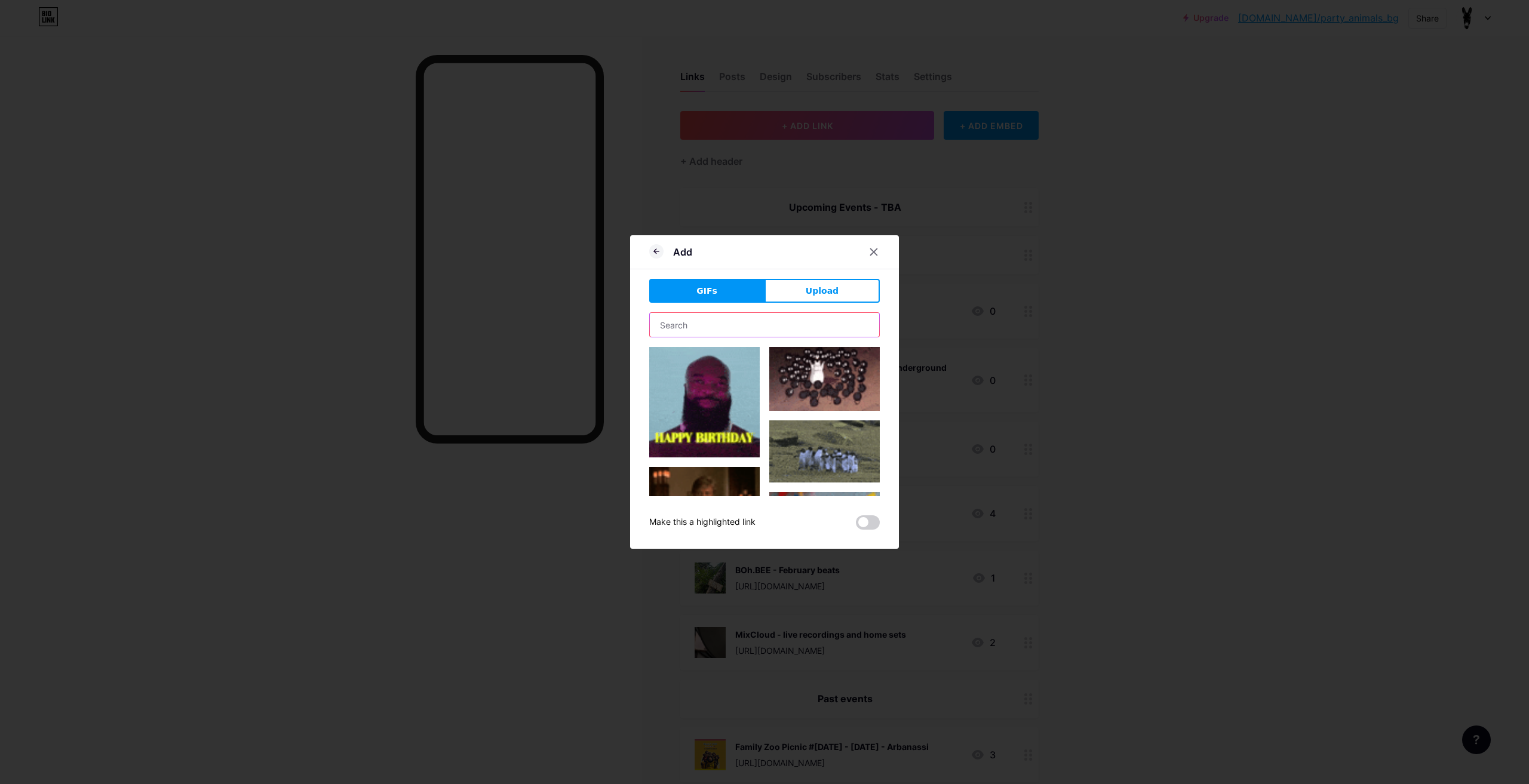
click at [769, 320] on input "text" at bounding box center [764, 324] width 229 height 24
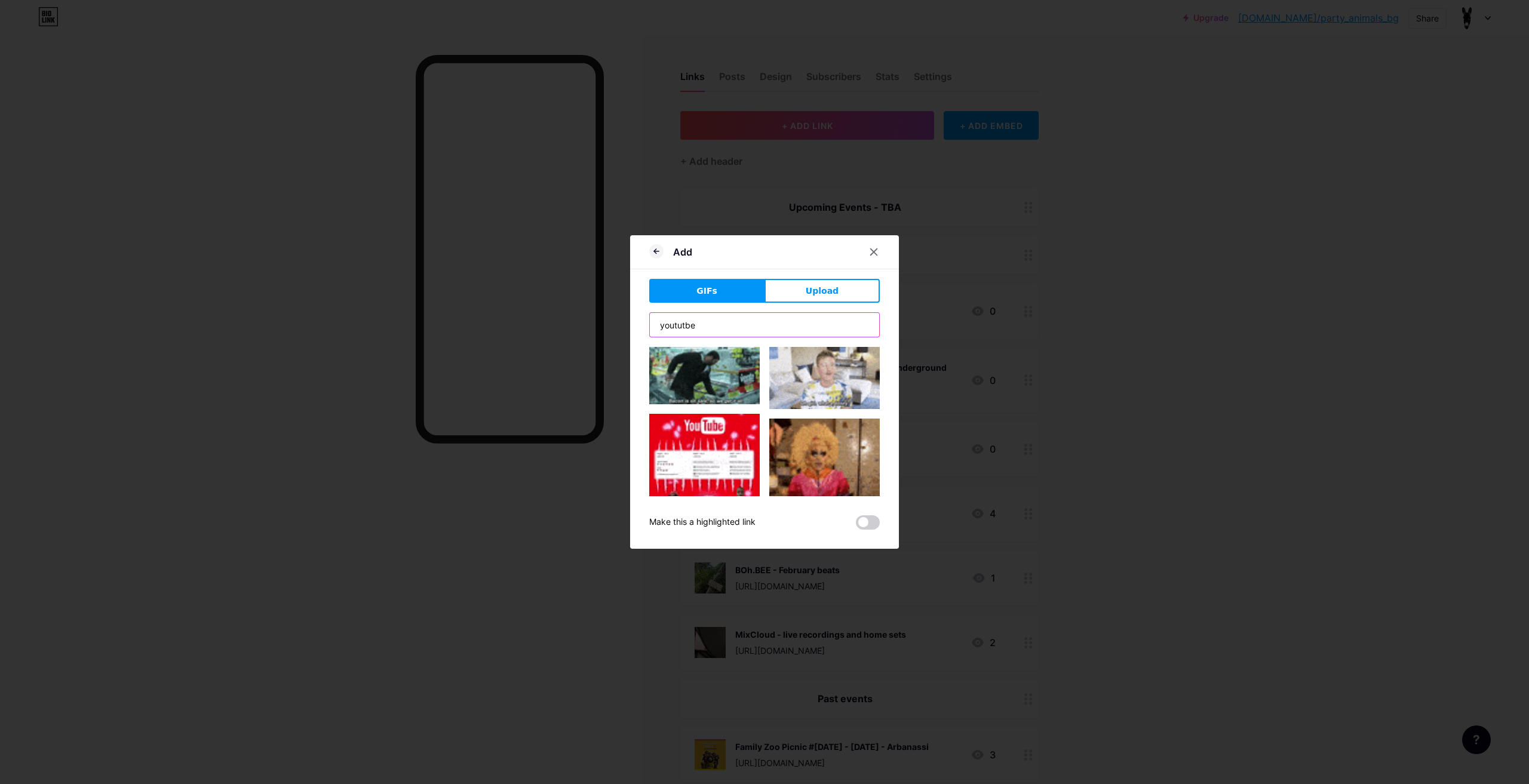
type input "yoututbe"
click at [823, 289] on span "Upload" at bounding box center [822, 290] width 33 height 13
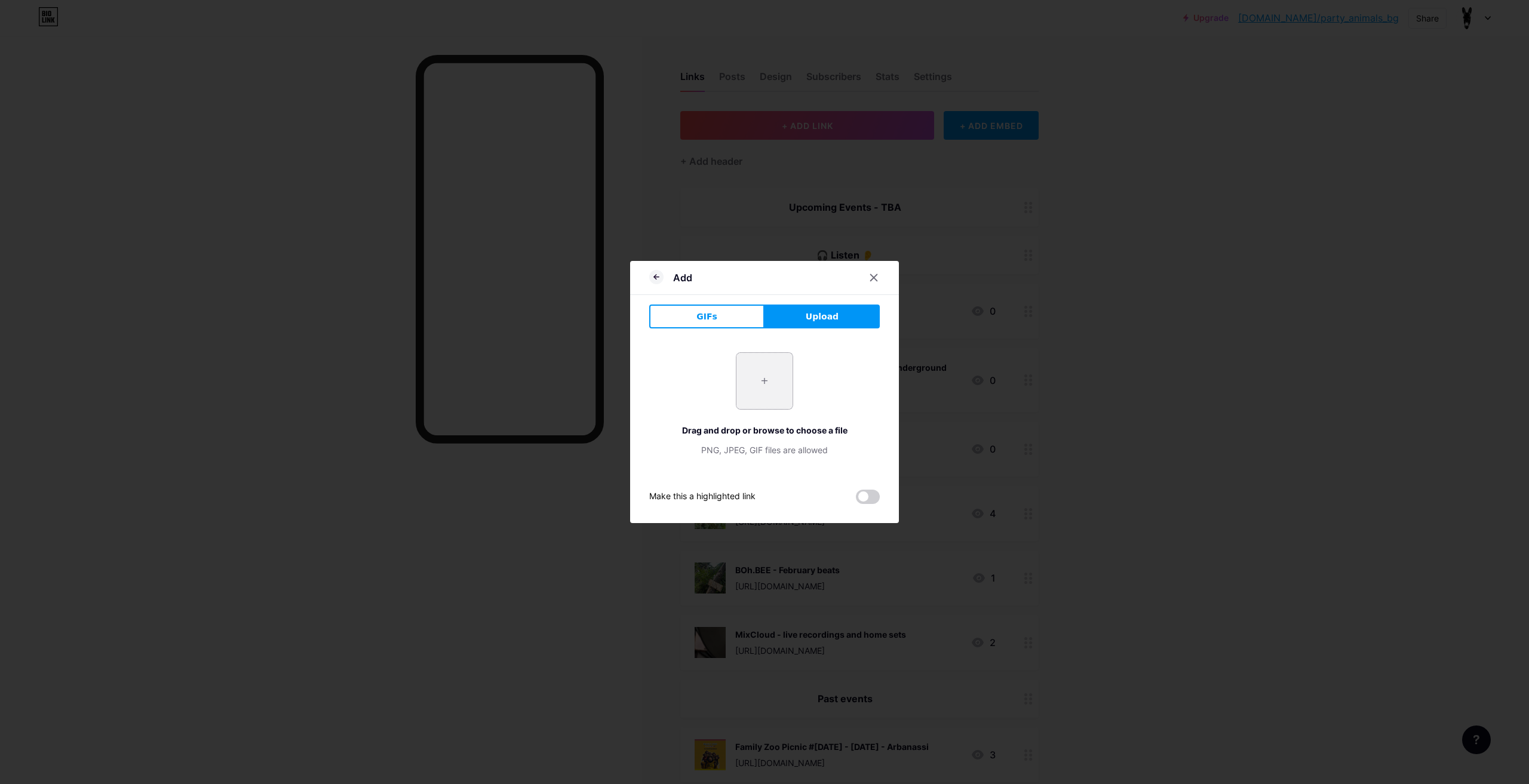
click at [761, 379] on input "file" at bounding box center [765, 381] width 56 height 56
type input "C:\fakepath\Youtube_logo.png"
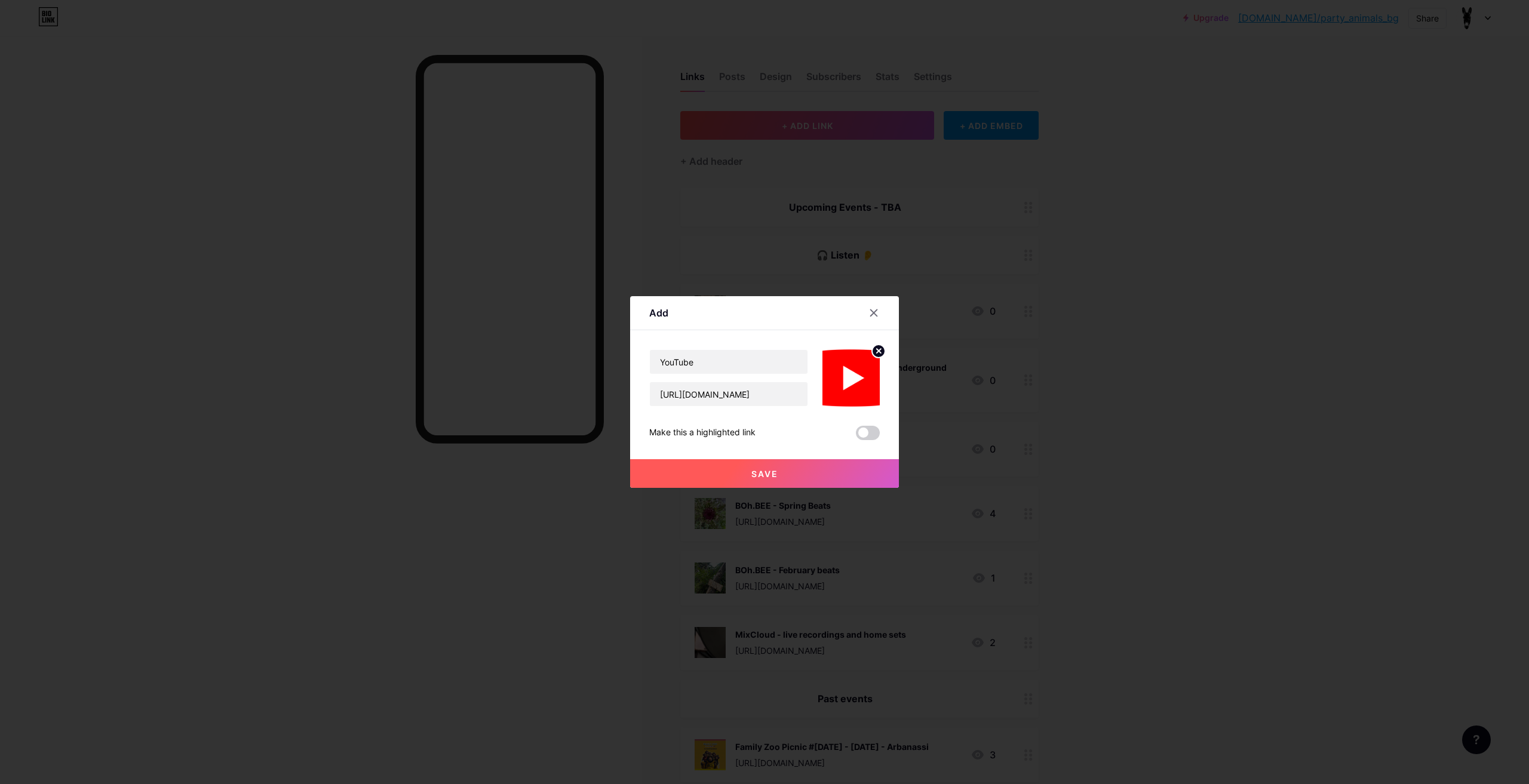
click at [807, 474] on button "Save" at bounding box center [765, 473] width 269 height 29
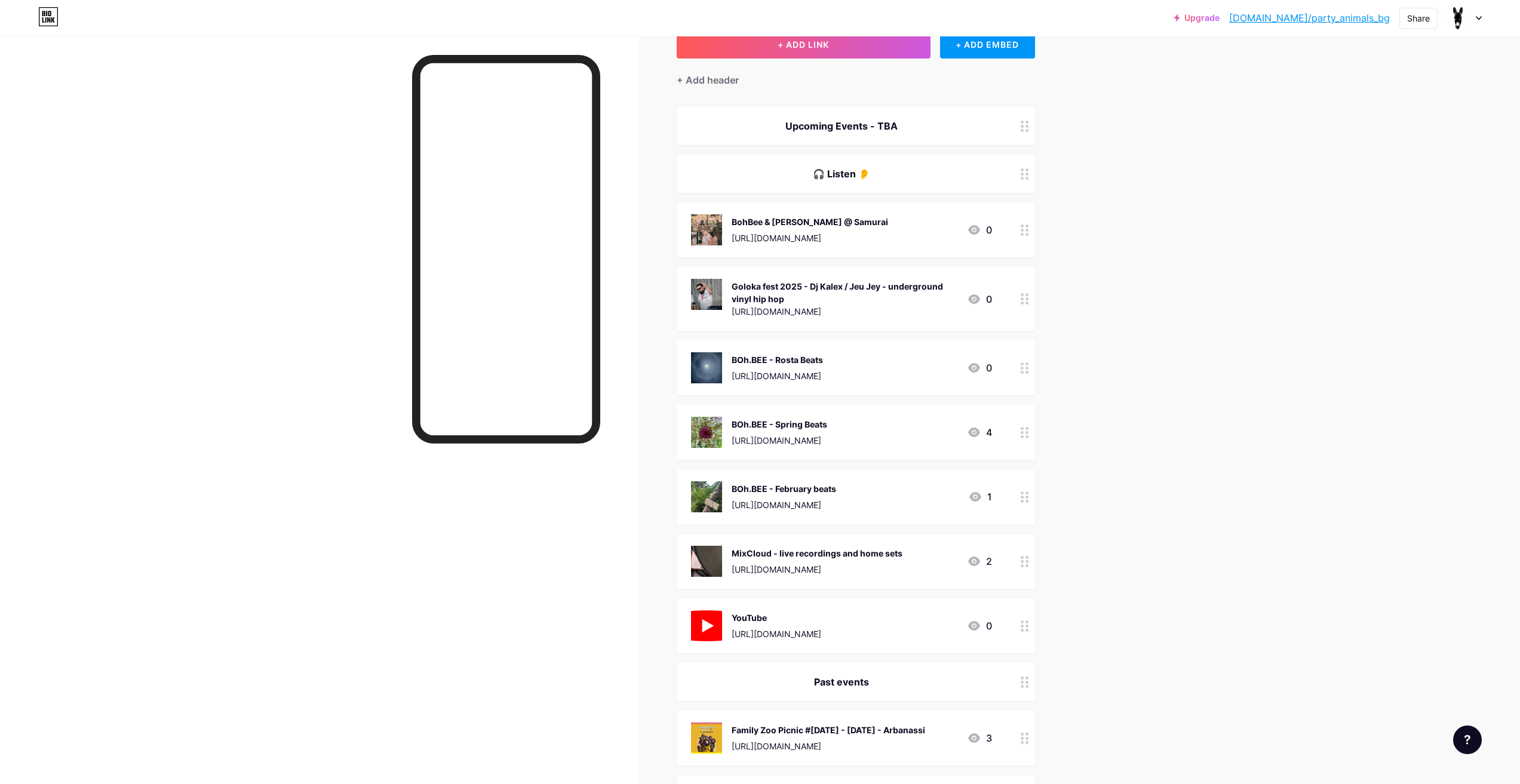
scroll to position [60, 0]
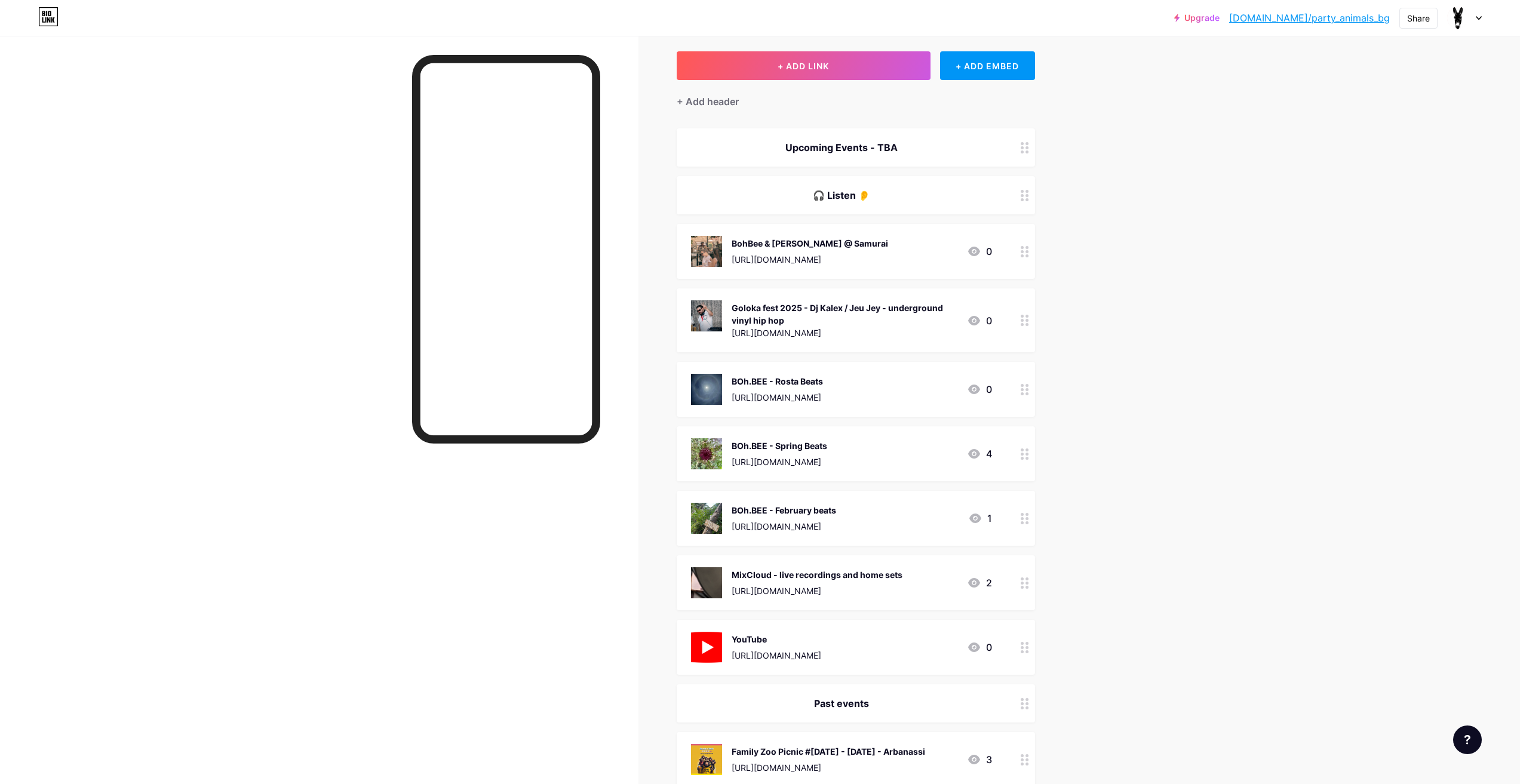
click at [1028, 583] on circle at bounding box center [1026, 583] width 3 height 3
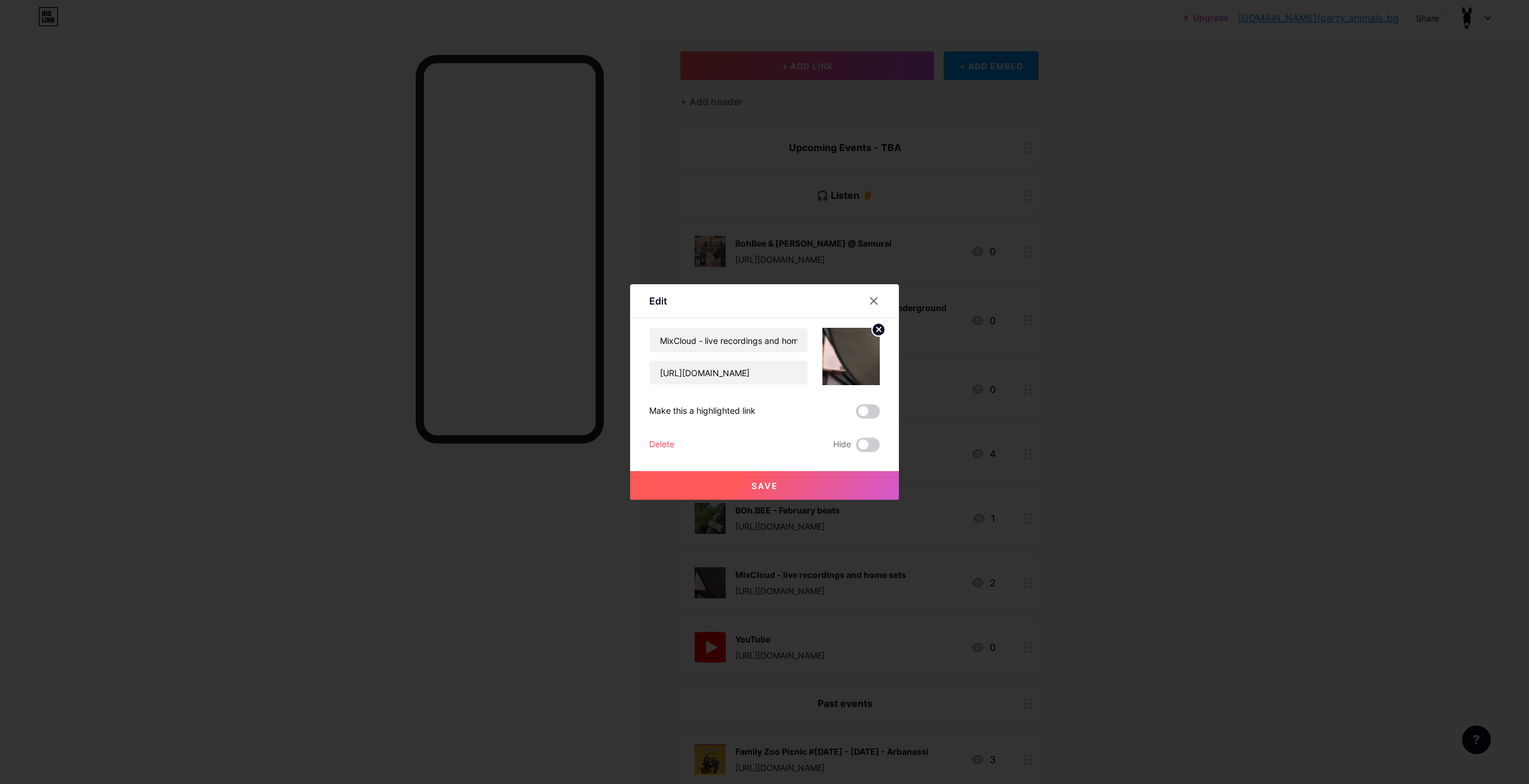
click at [825, 364] on img at bounding box center [850, 356] width 57 height 57
click at [876, 331] on icon at bounding box center [878, 329] width 4 height 4
click at [859, 359] on rect at bounding box center [858, 357] width 10 height 6
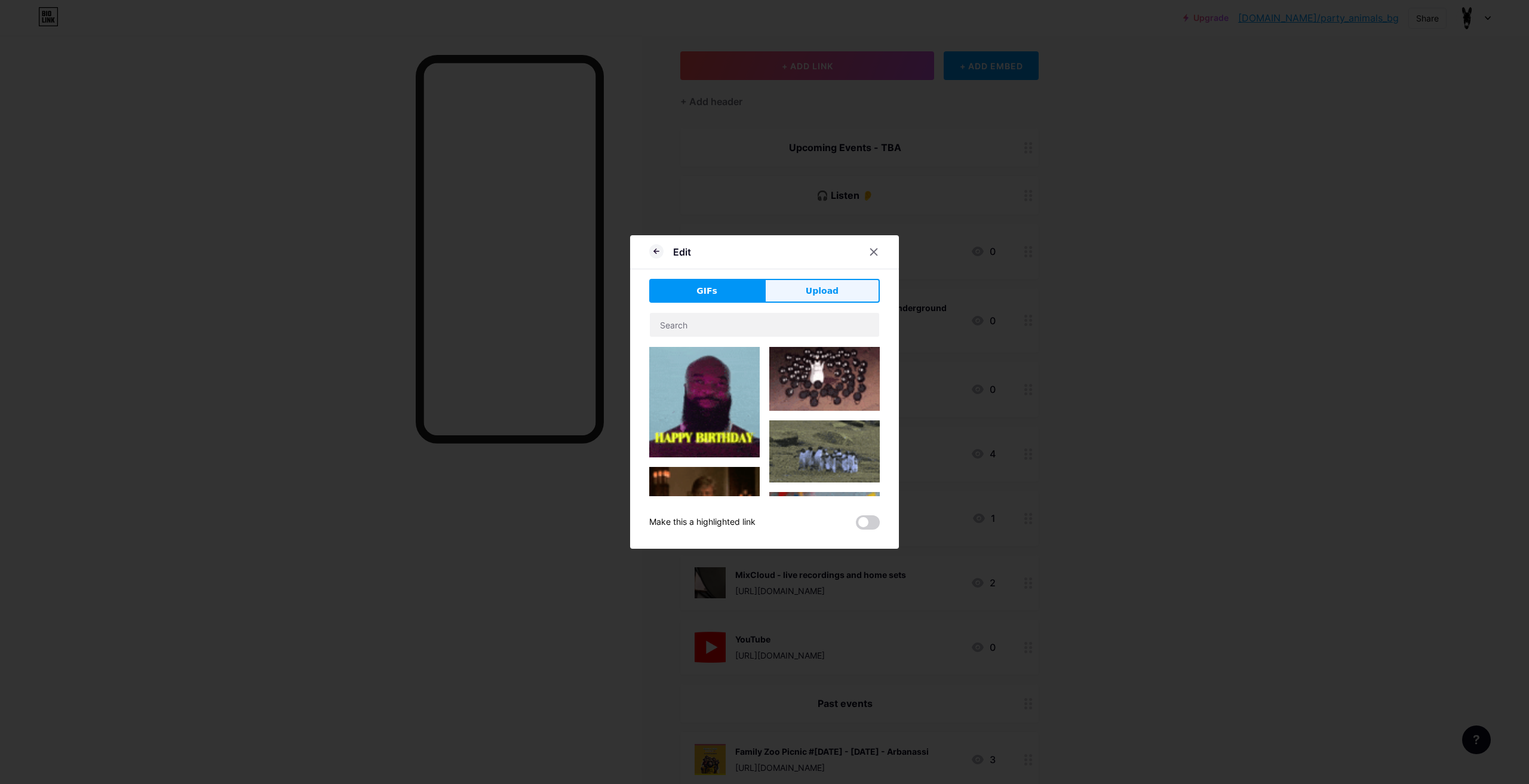
click at [802, 289] on button "Upload" at bounding box center [822, 290] width 115 height 24
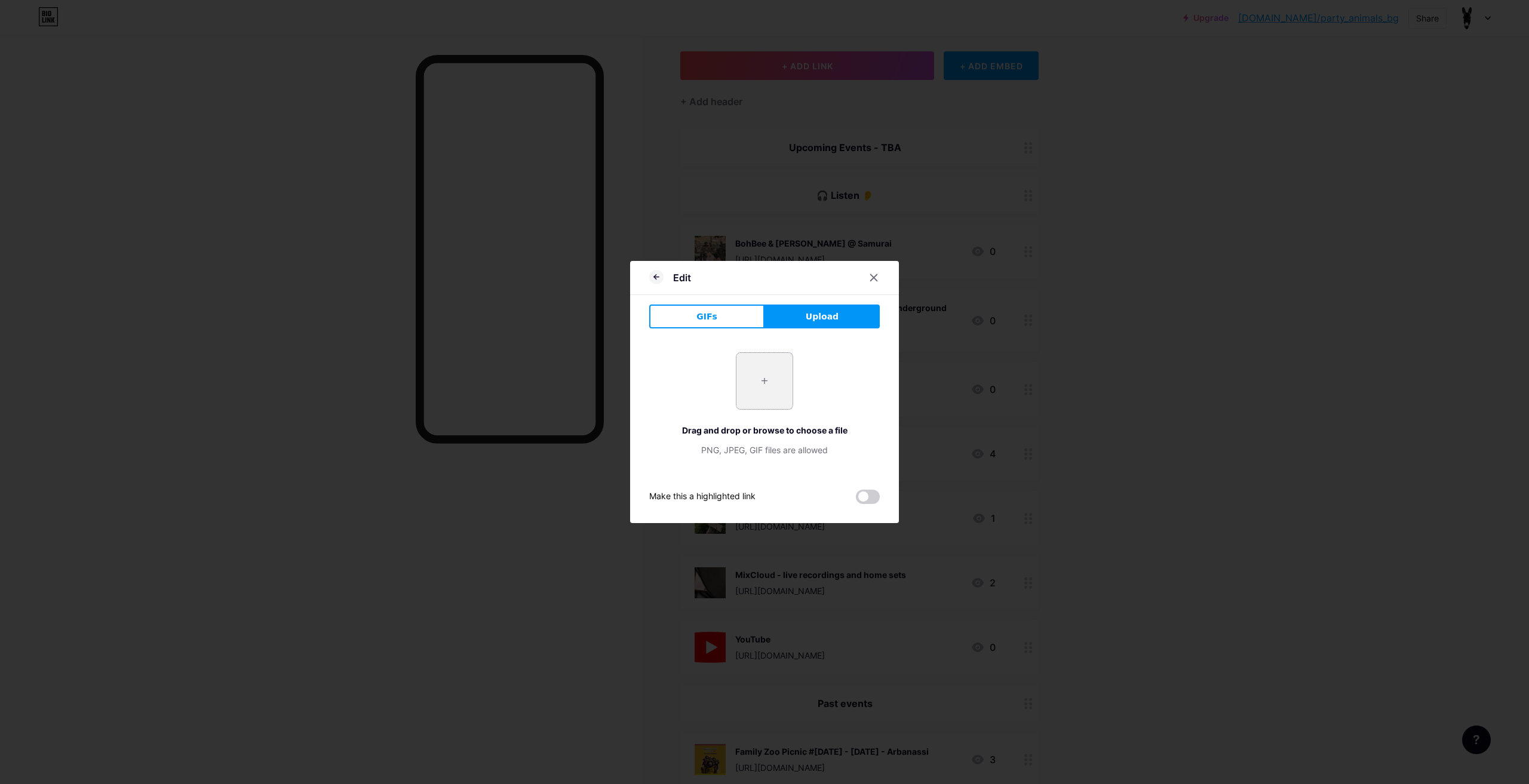
click at [790, 377] on input "file" at bounding box center [765, 381] width 56 height 56
type input "C:\fakepath\mixcloud-social-preview.png"
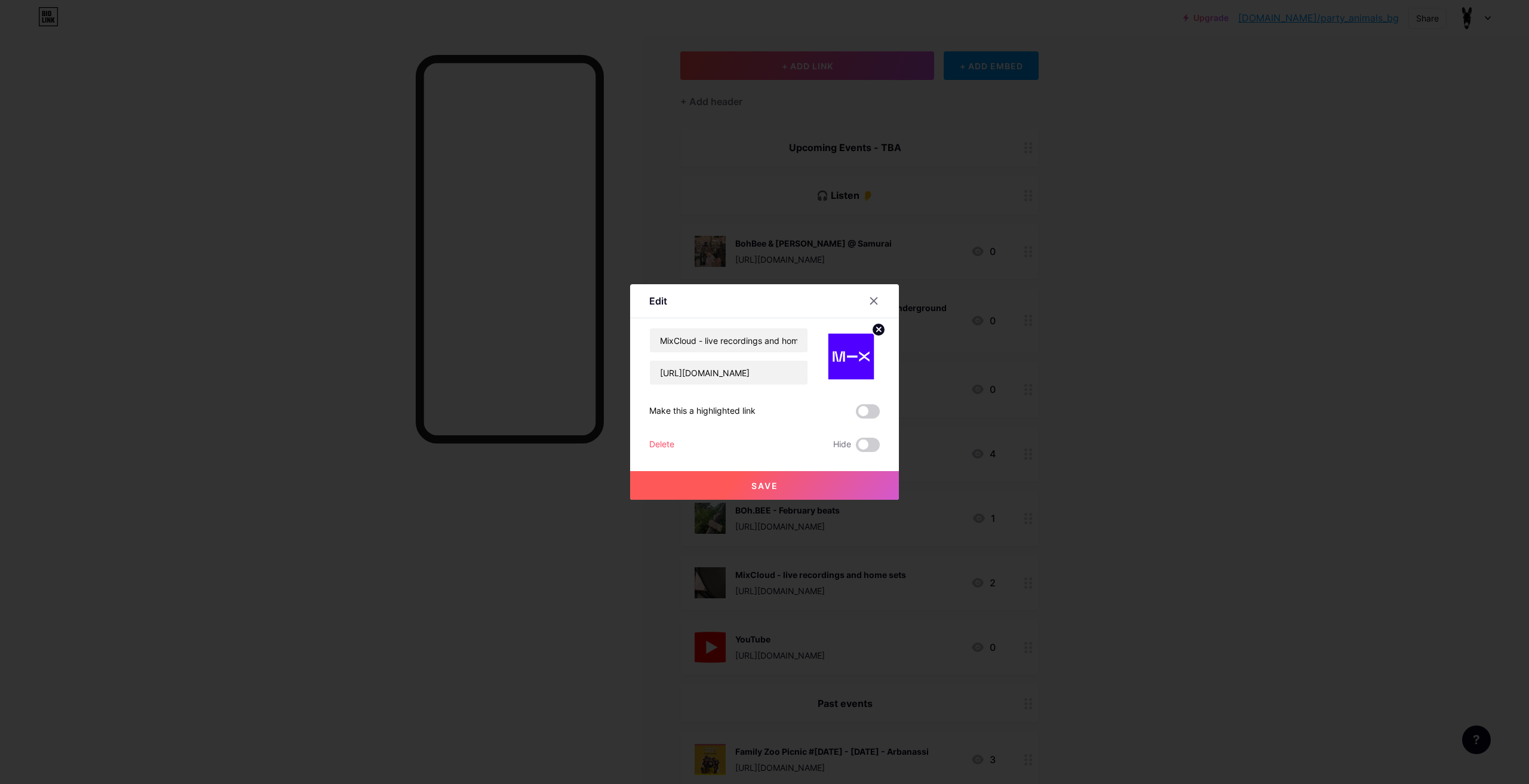
click at [832, 479] on button "Save" at bounding box center [765, 486] width 269 height 29
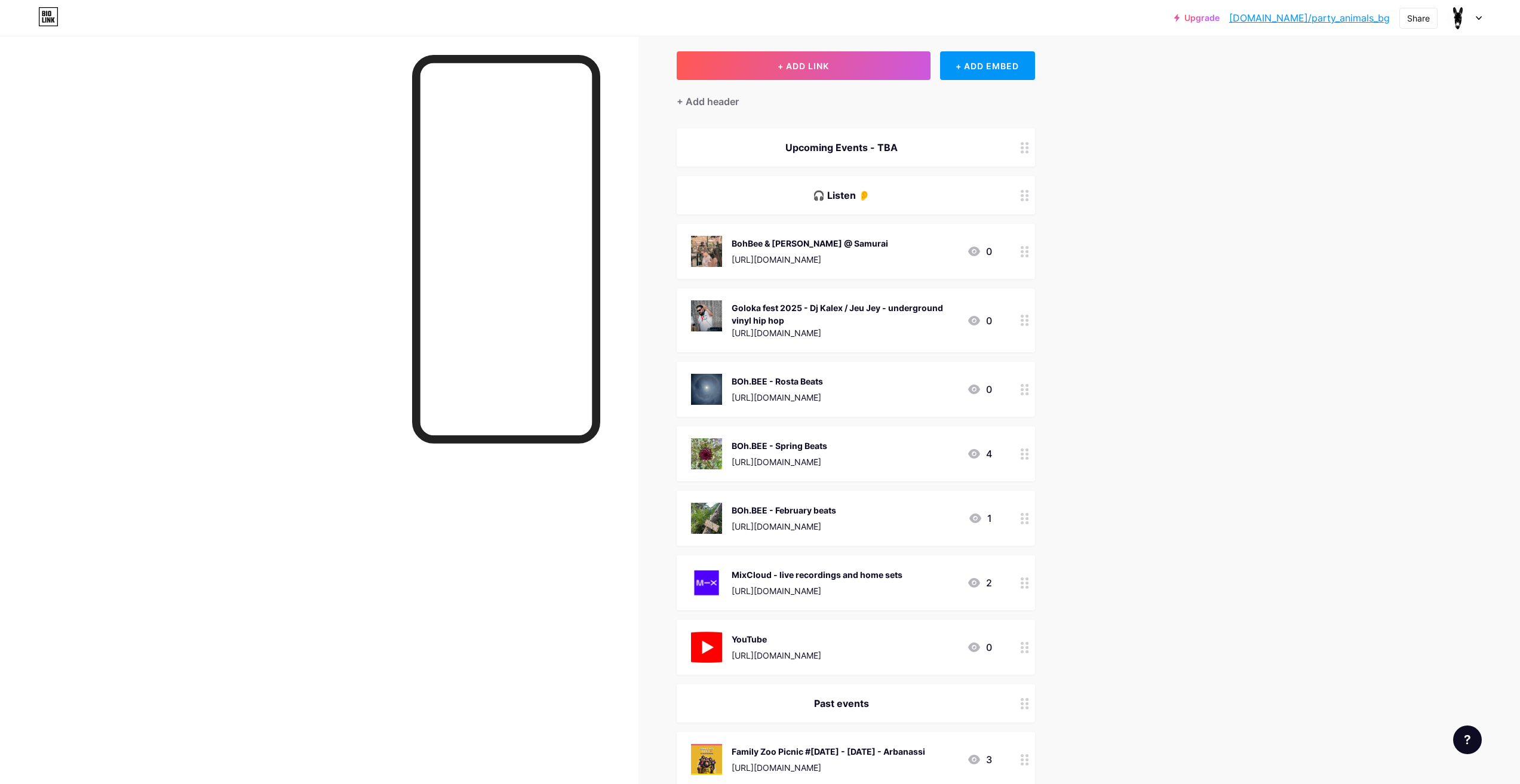
click at [1014, 587] on div "MixCloud - live recordings and home sets https://www.mixcloud.com/pab_x_ruralro…" at bounding box center [856, 583] width 358 height 55
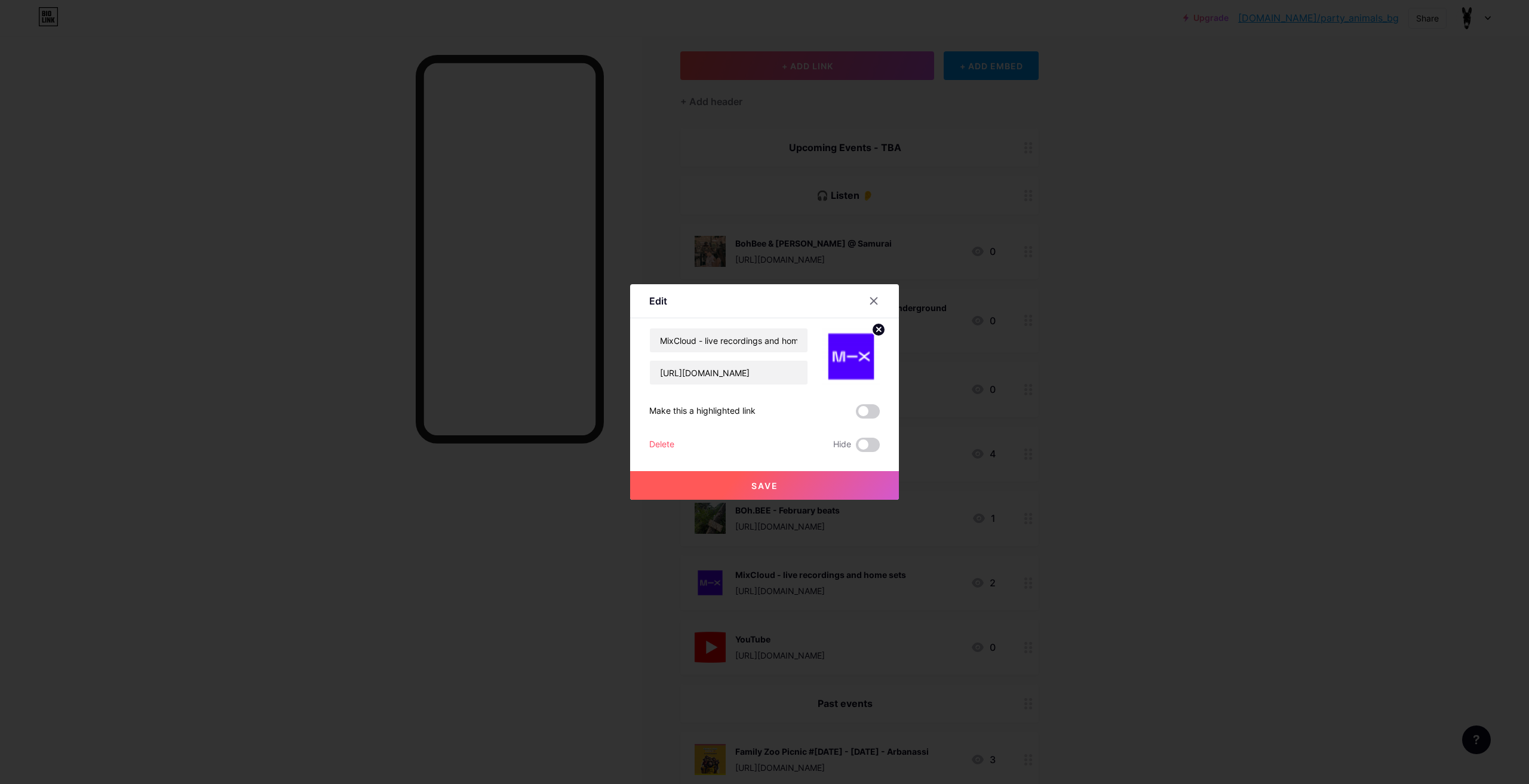
click at [852, 357] on img at bounding box center [850, 356] width 57 height 57
click at [786, 350] on input "MixCloud - live recordings and home sets" at bounding box center [728, 340] width 158 height 24
click at [843, 362] on img at bounding box center [850, 356] width 57 height 57
click at [870, 326] on div "Content YouTube Play YouTube video without leaving your page. ADD Vimeo Play Vi…" at bounding box center [764, 385] width 230 height 134
click at [875, 334] on circle at bounding box center [879, 330] width 14 height 14
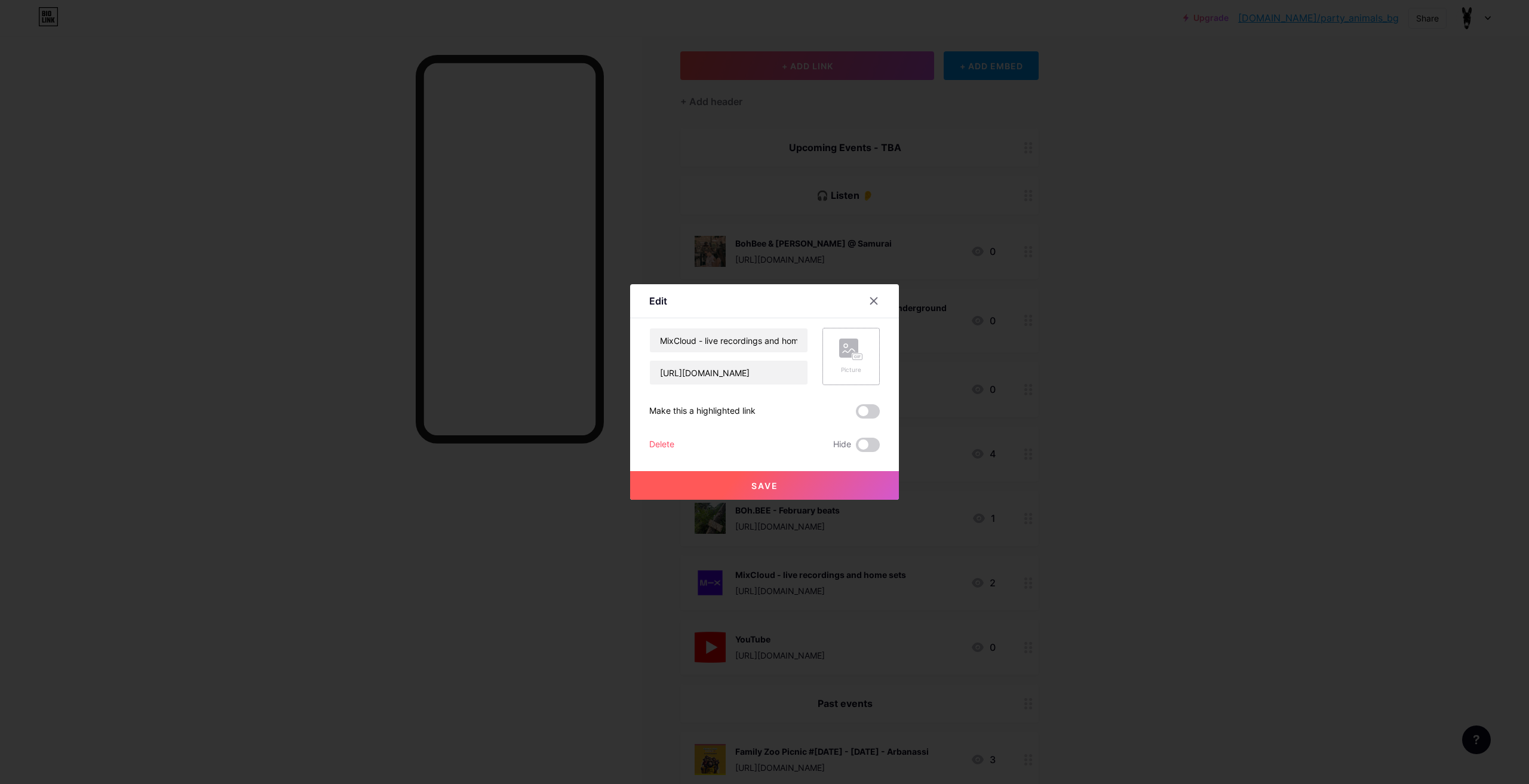
click at [865, 350] on div "Picture" at bounding box center [850, 356] width 57 height 57
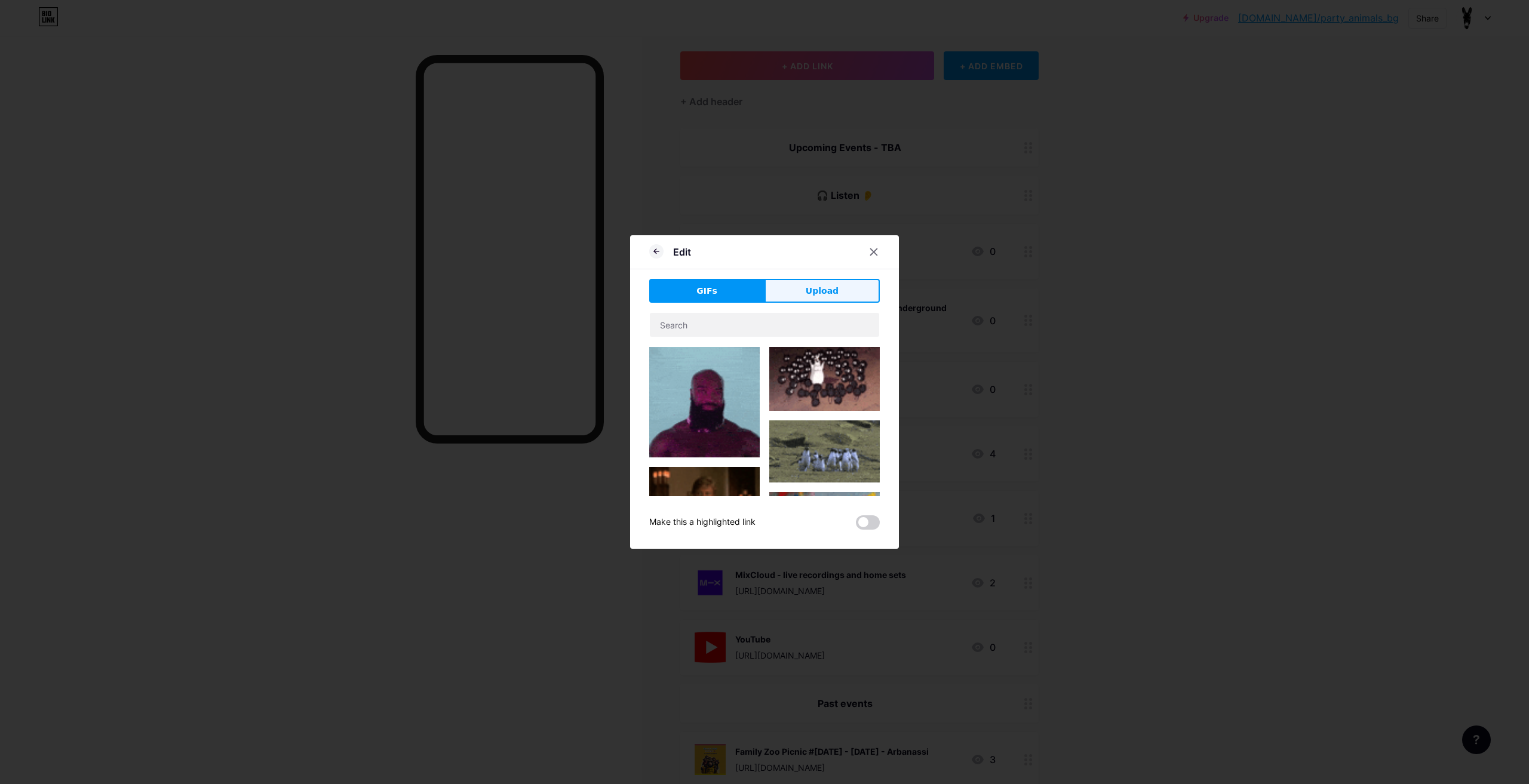
click at [835, 299] on button "Upload" at bounding box center [822, 290] width 115 height 24
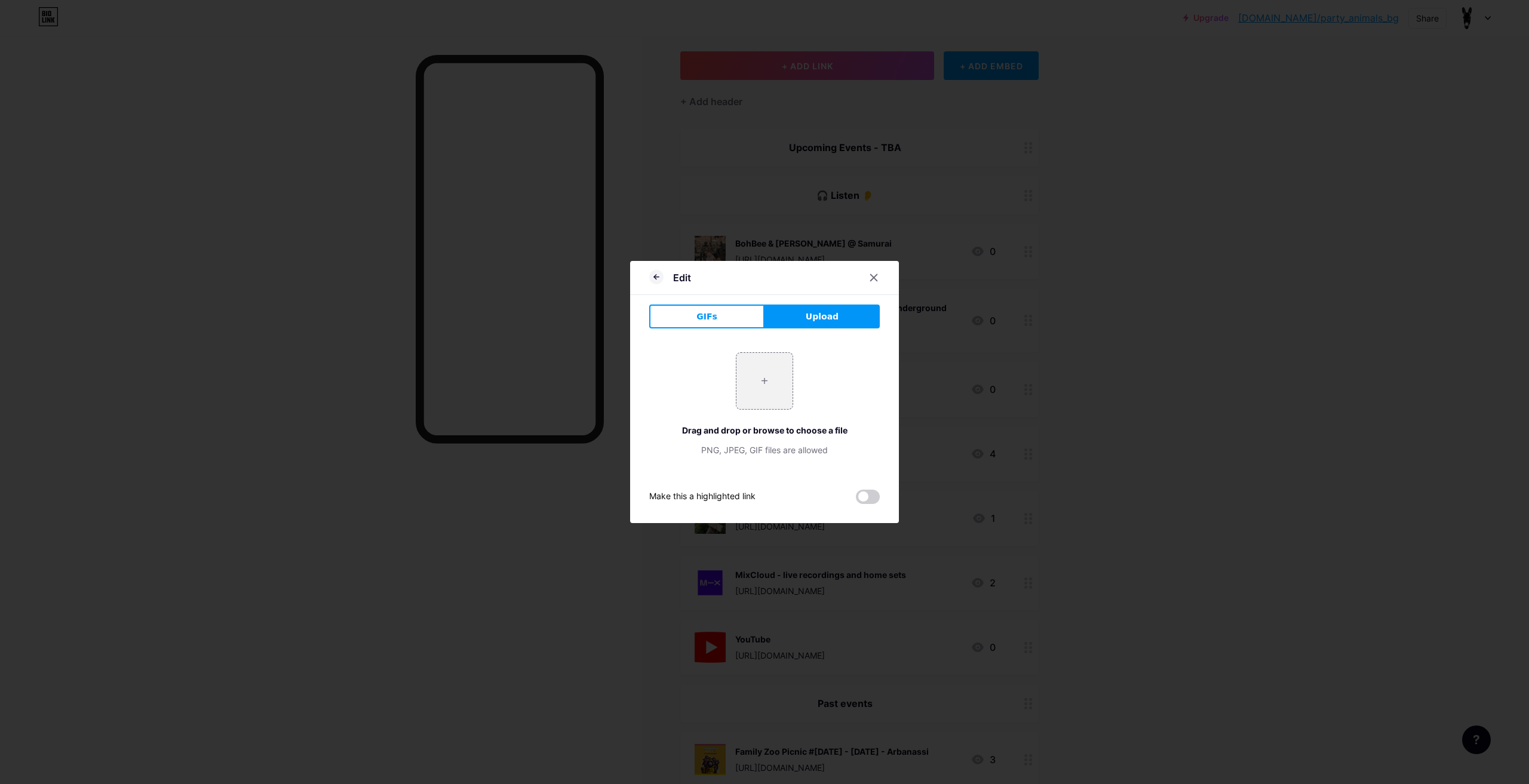
click at [832, 310] on button "Upload" at bounding box center [822, 317] width 115 height 24
click at [819, 312] on span "Upload" at bounding box center [822, 317] width 33 height 13
click at [776, 381] on input "file" at bounding box center [765, 381] width 56 height 56
type input "C:\fakepath\1200x600wa.png"
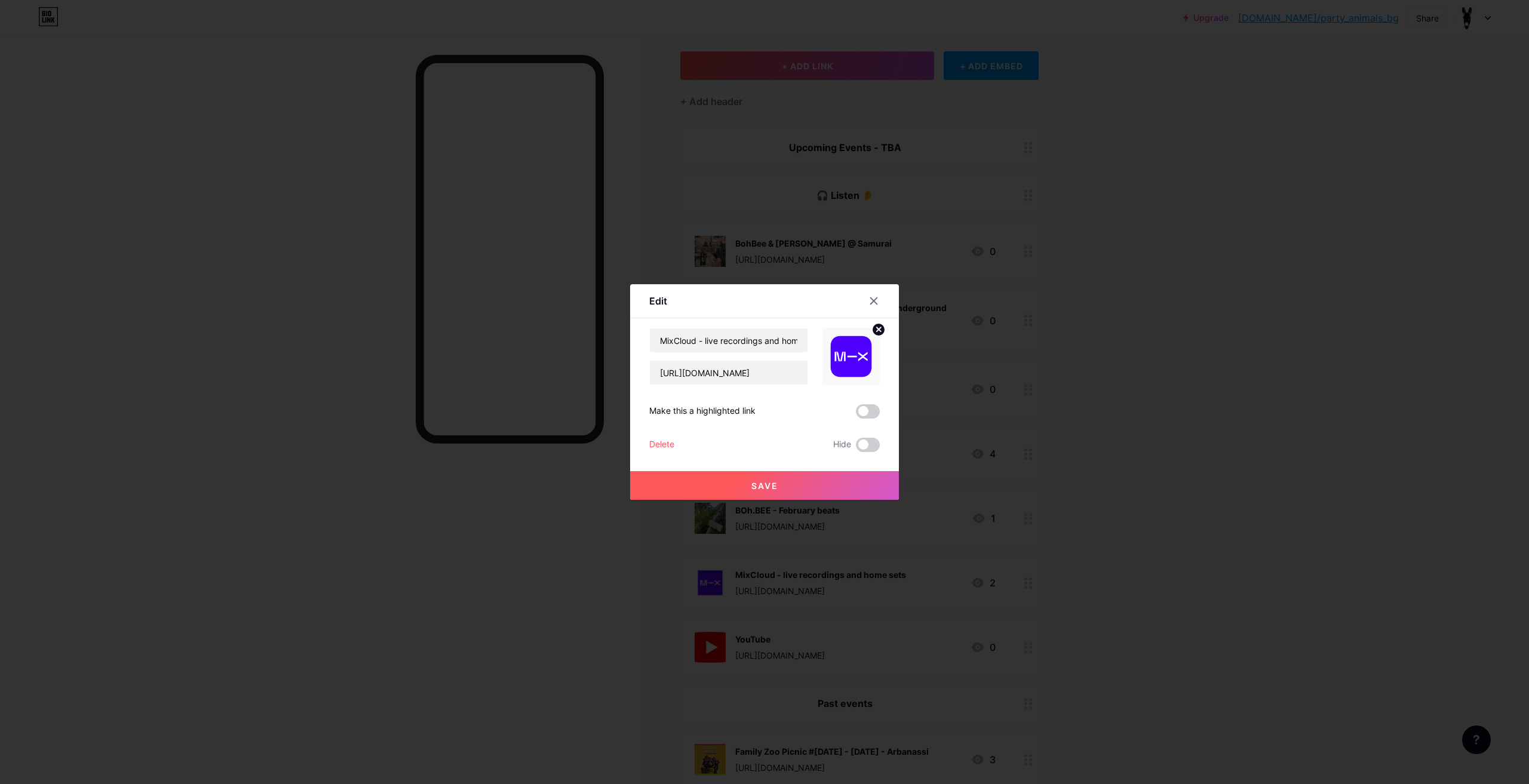
click at [801, 488] on button "Save" at bounding box center [765, 486] width 269 height 29
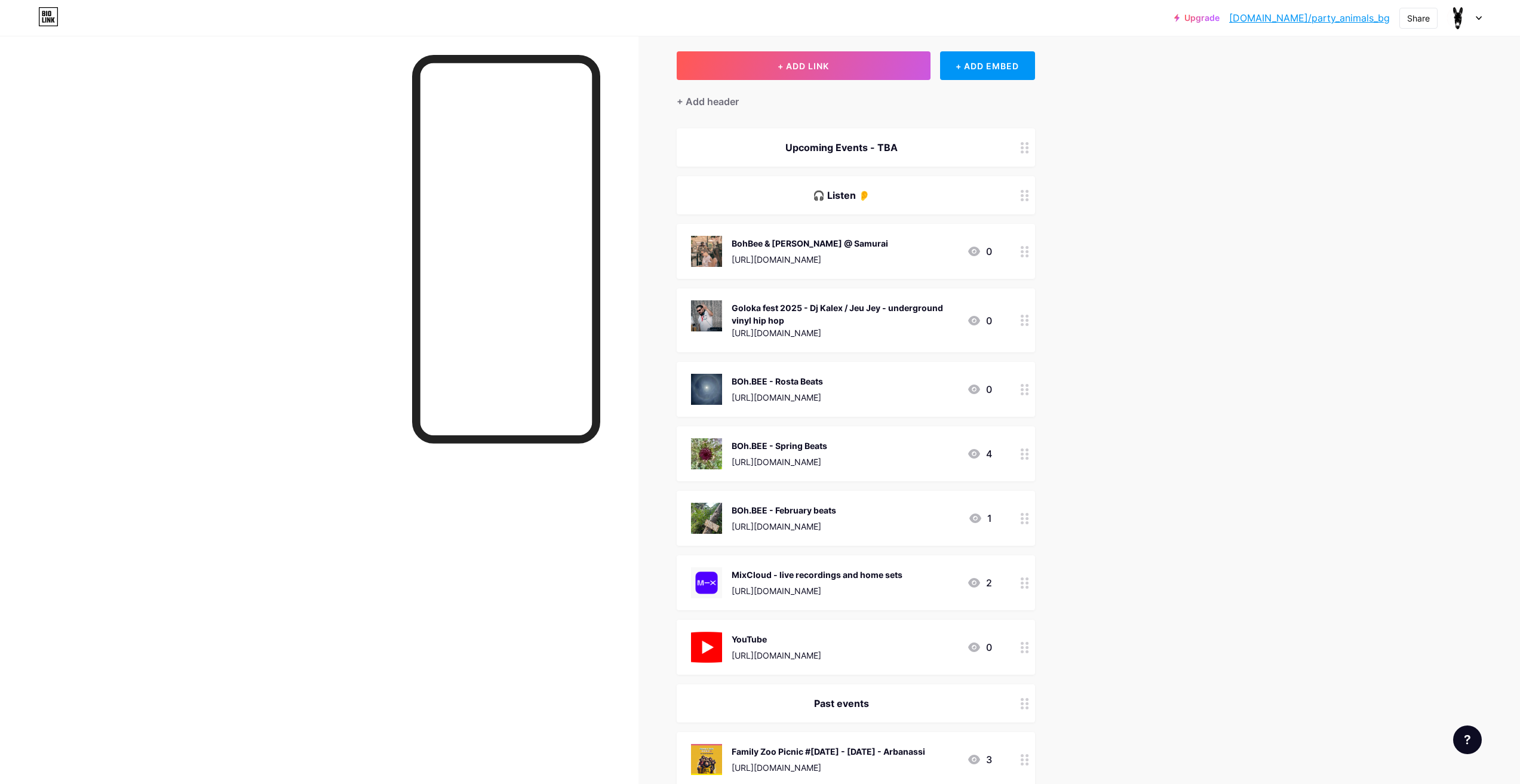
click at [1033, 583] on div at bounding box center [1024, 583] width 20 height 55
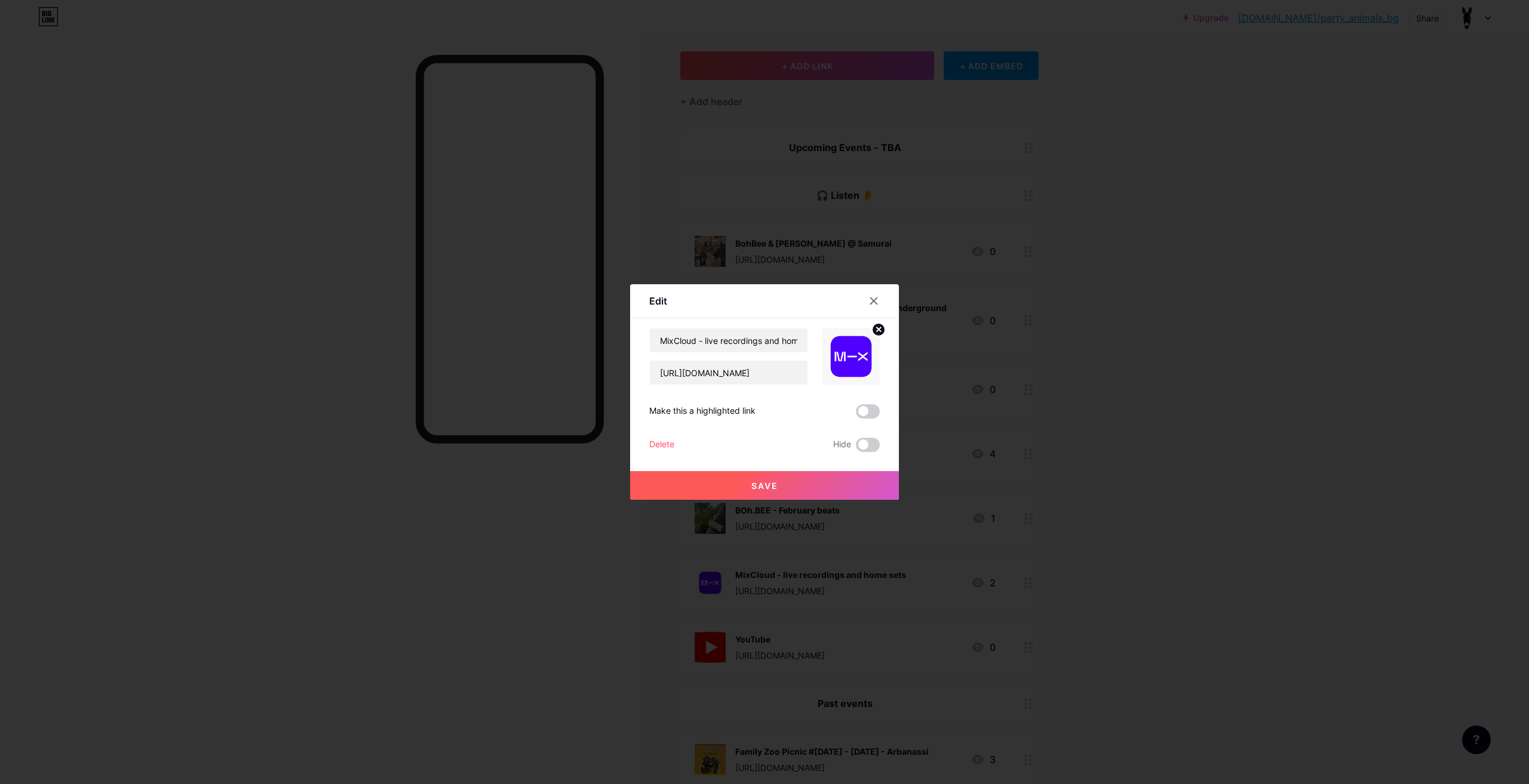
click at [863, 339] on img at bounding box center [850, 356] width 57 height 57
drag, startPoint x: 879, startPoint y: 318, endPoint x: 876, endPoint y: 334, distance: 16.3
click at [876, 334] on div "Content YouTube Play YouTube video without leaving your page. ADD Vimeo Play Vi…" at bounding box center [764, 385] width 230 height 134
click at [876, 334] on circle at bounding box center [879, 330] width 14 height 14
click at [867, 350] on div "Picture" at bounding box center [850, 356] width 57 height 57
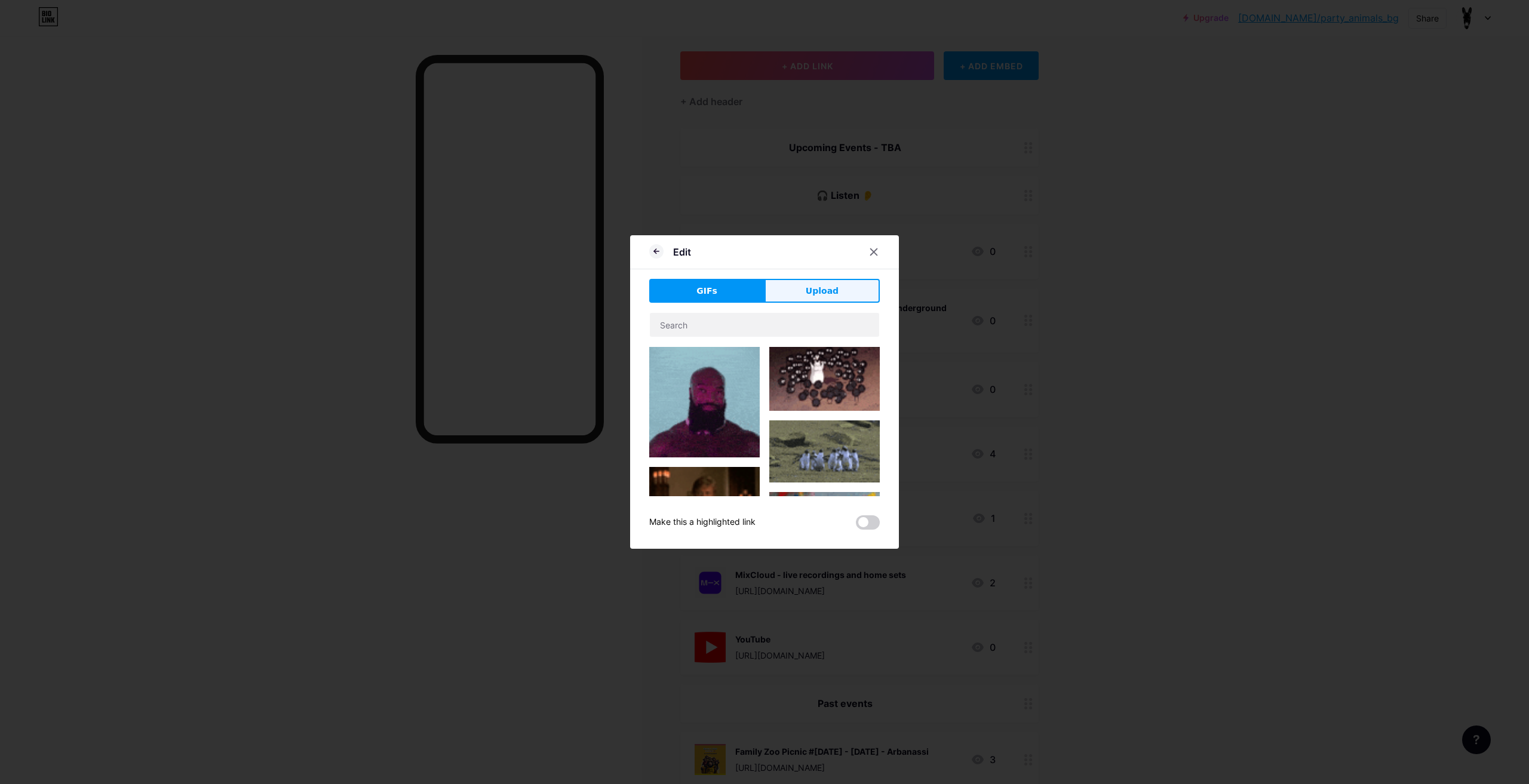
click at [805, 297] on button "Upload" at bounding box center [822, 290] width 115 height 24
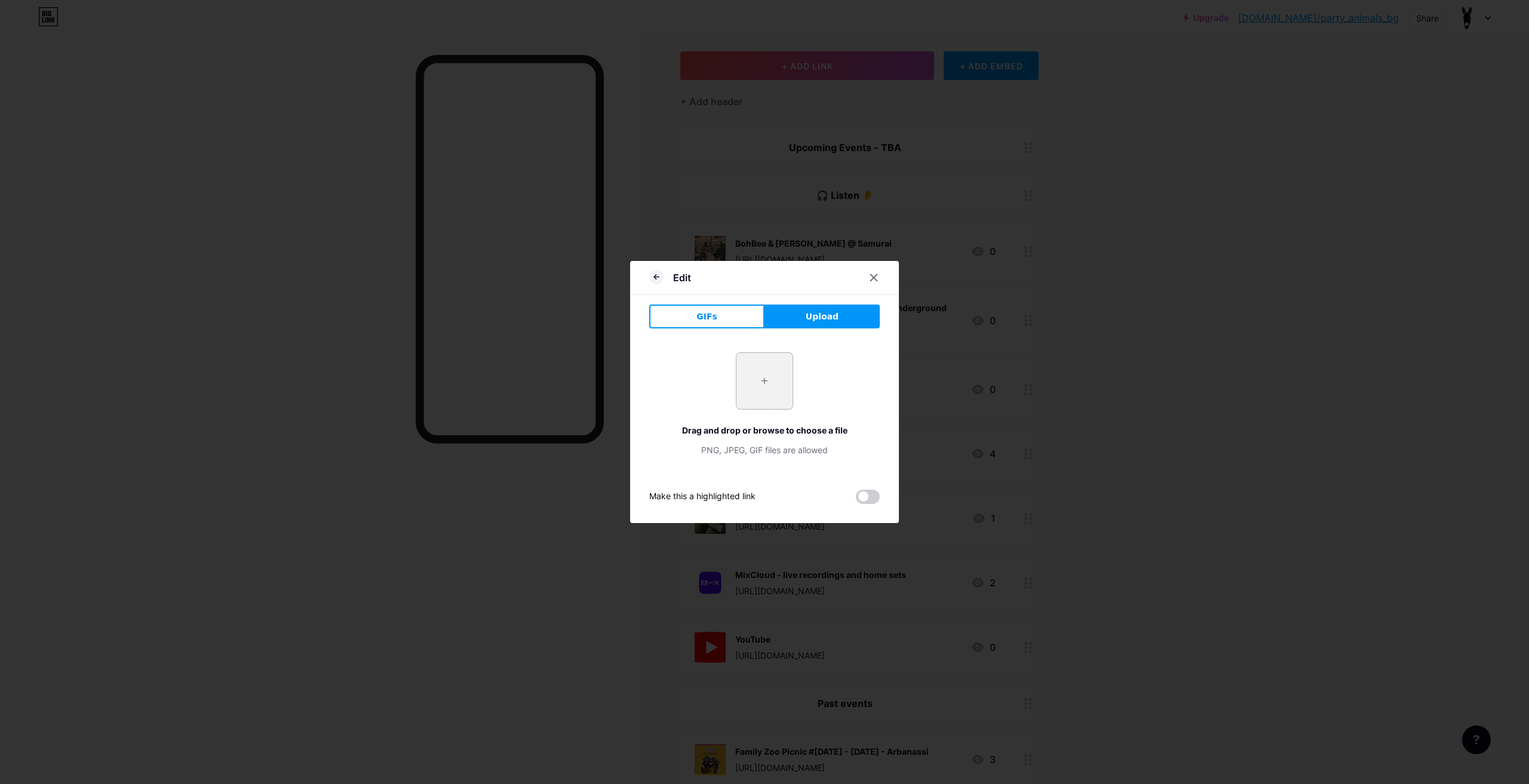
click at [780, 401] on input "file" at bounding box center [765, 381] width 56 height 56
type input "C:\fakepath\mixcloud-social-preview.png"
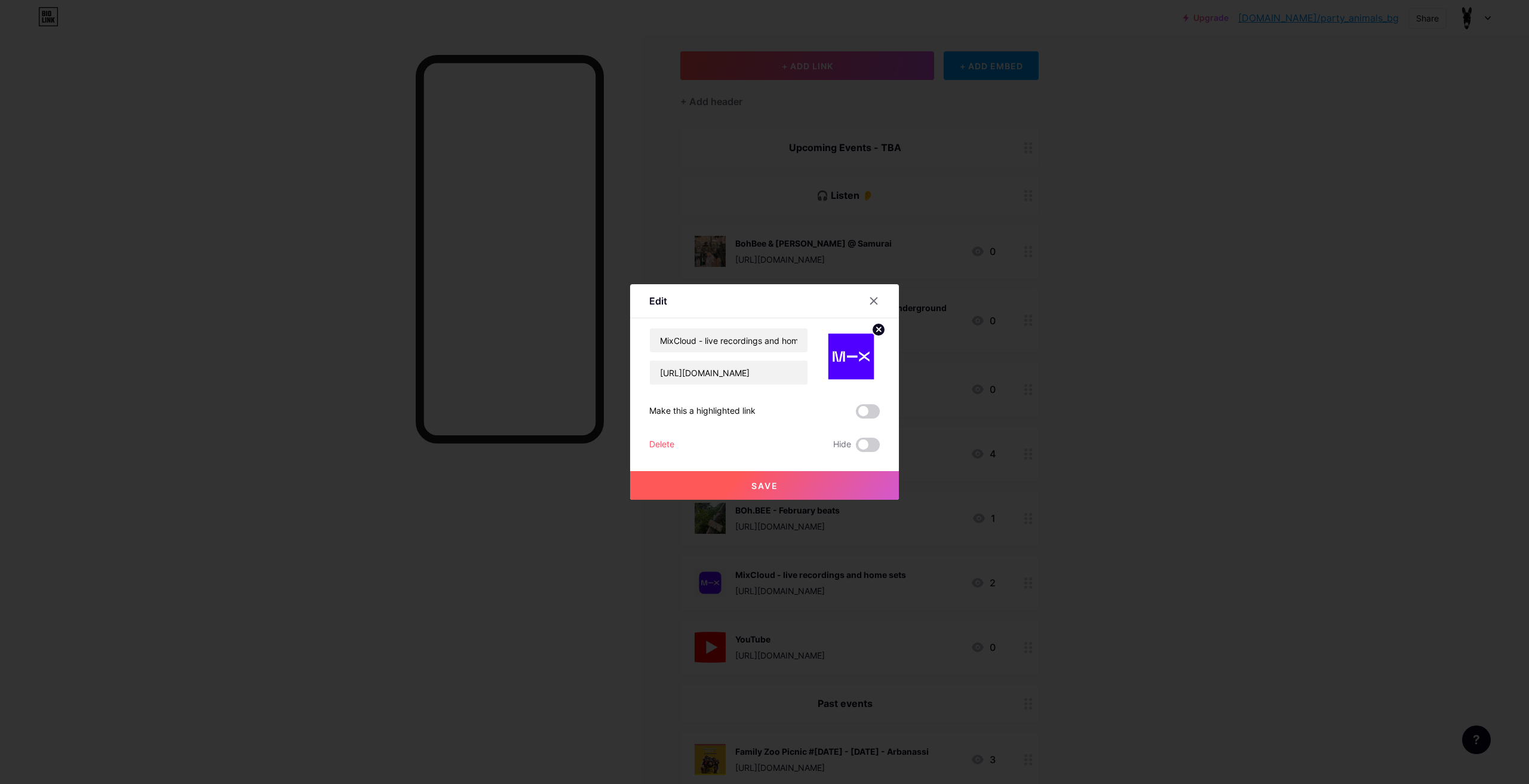
click at [796, 483] on button "Save" at bounding box center [765, 486] width 269 height 29
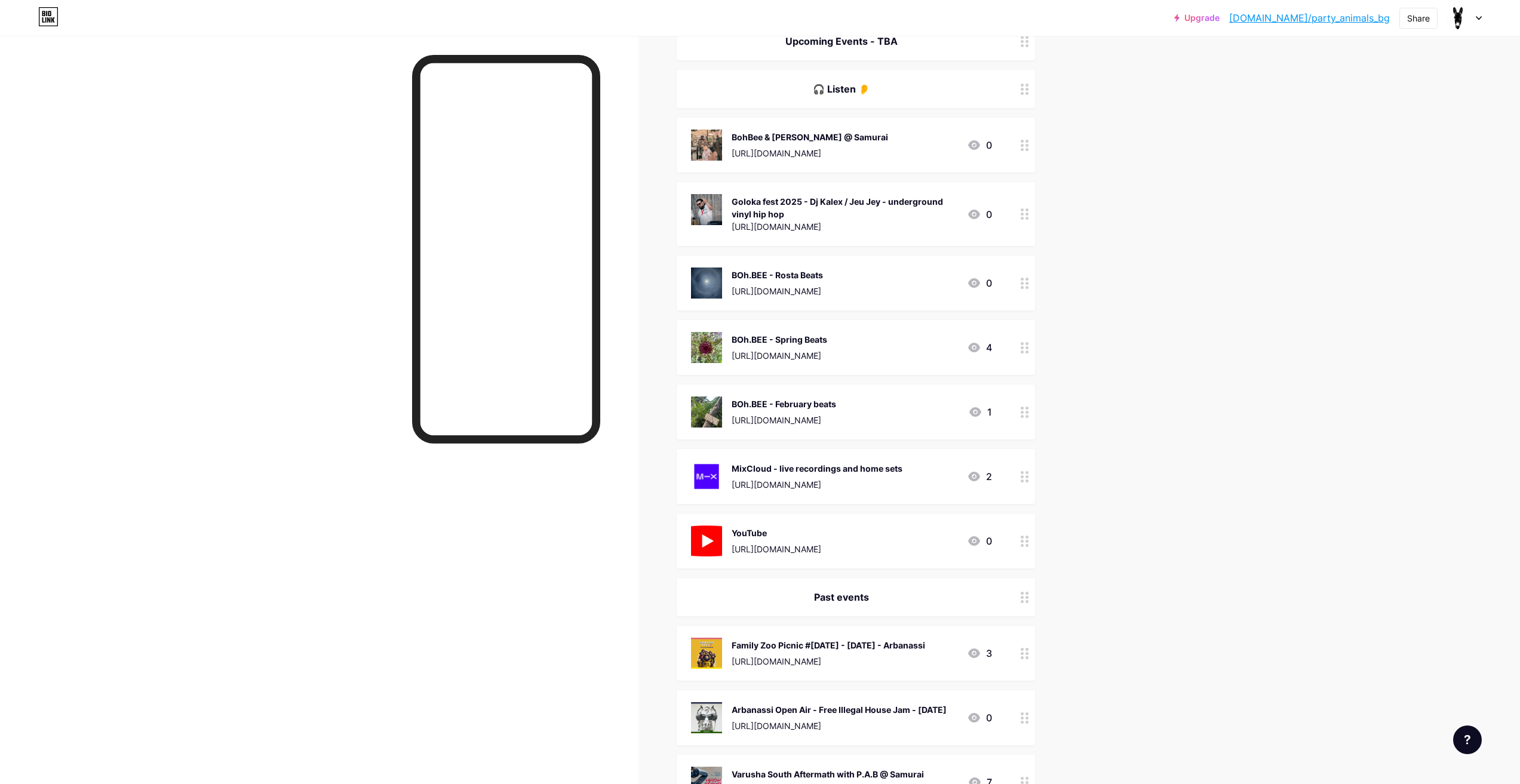
scroll to position [298, 0]
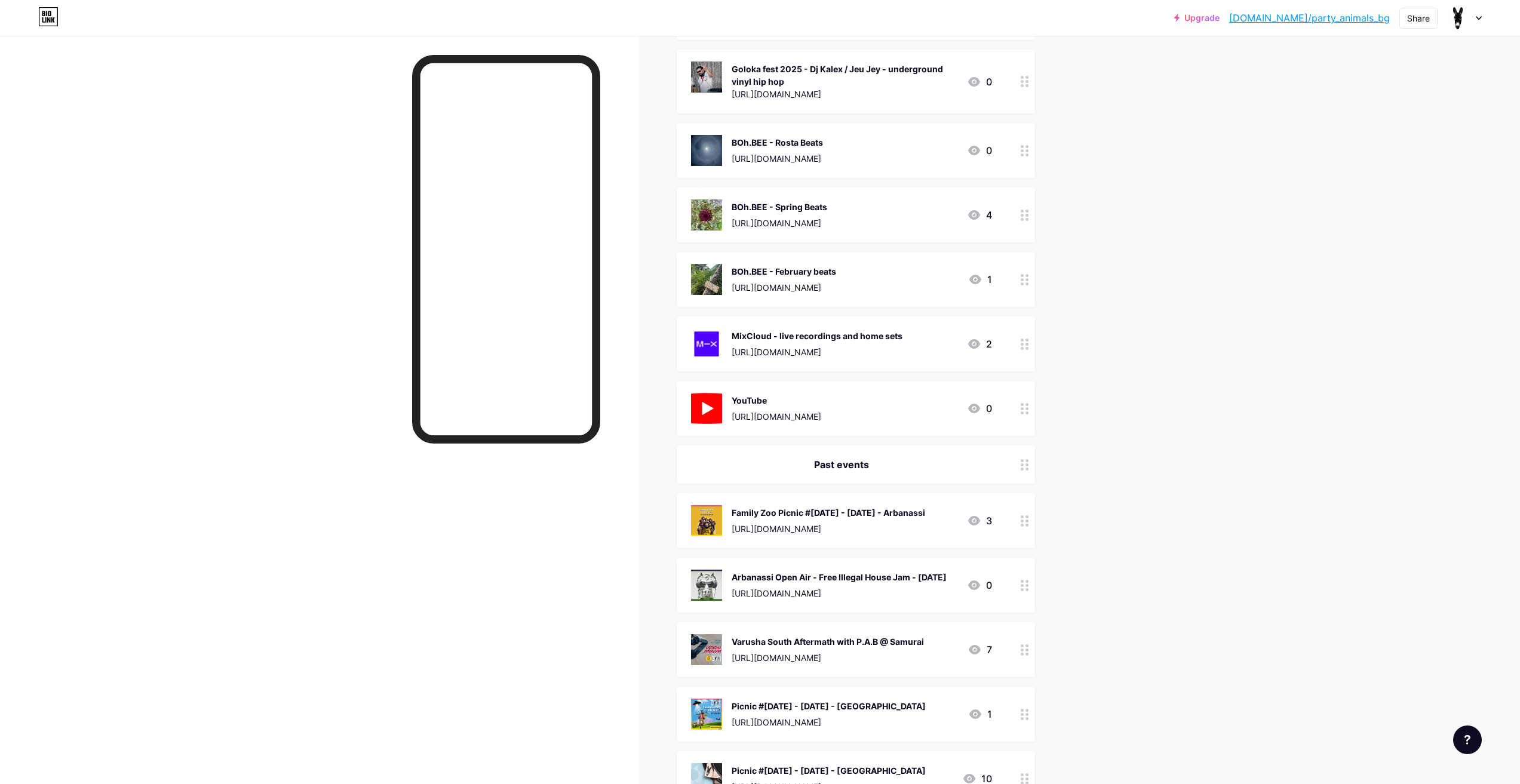
click at [1024, 412] on icon at bounding box center [1024, 408] width 9 height 12
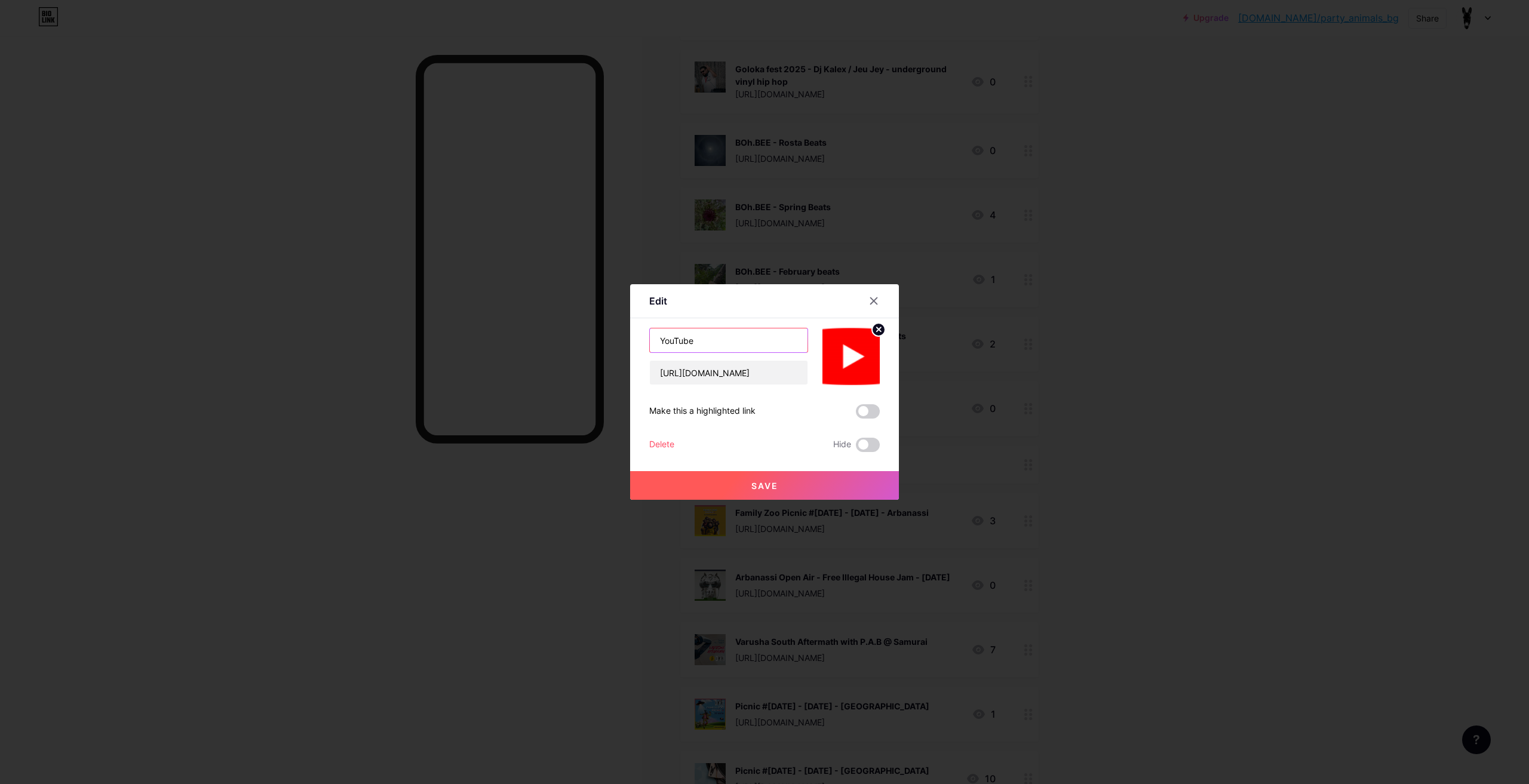
click at [651, 328] on input "YouTube" at bounding box center [728, 340] width 158 height 24
type input "PAB @ YouTube"
click at [793, 482] on button "Save" at bounding box center [765, 486] width 269 height 29
